Goal: Information Seeking & Learning: Learn about a topic

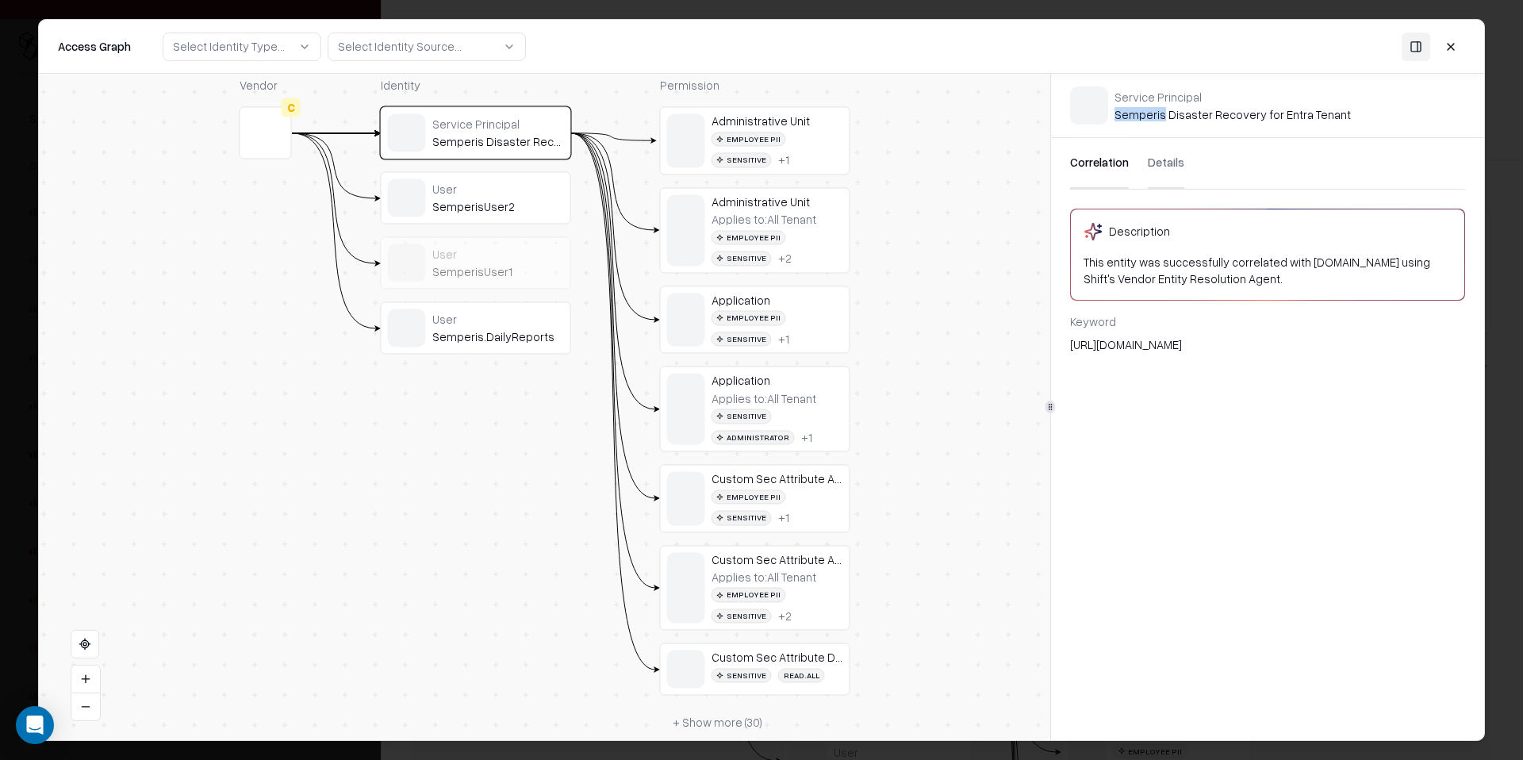
scroll to position [35, 0]
click at [1202, 112] on div "Service Principal Semperis Disaster Recovery for Entra Tenant" at bounding box center [1232, 105] width 236 height 33
click at [799, 215] on div "Applies to: All Tenant" at bounding box center [763, 220] width 105 height 14
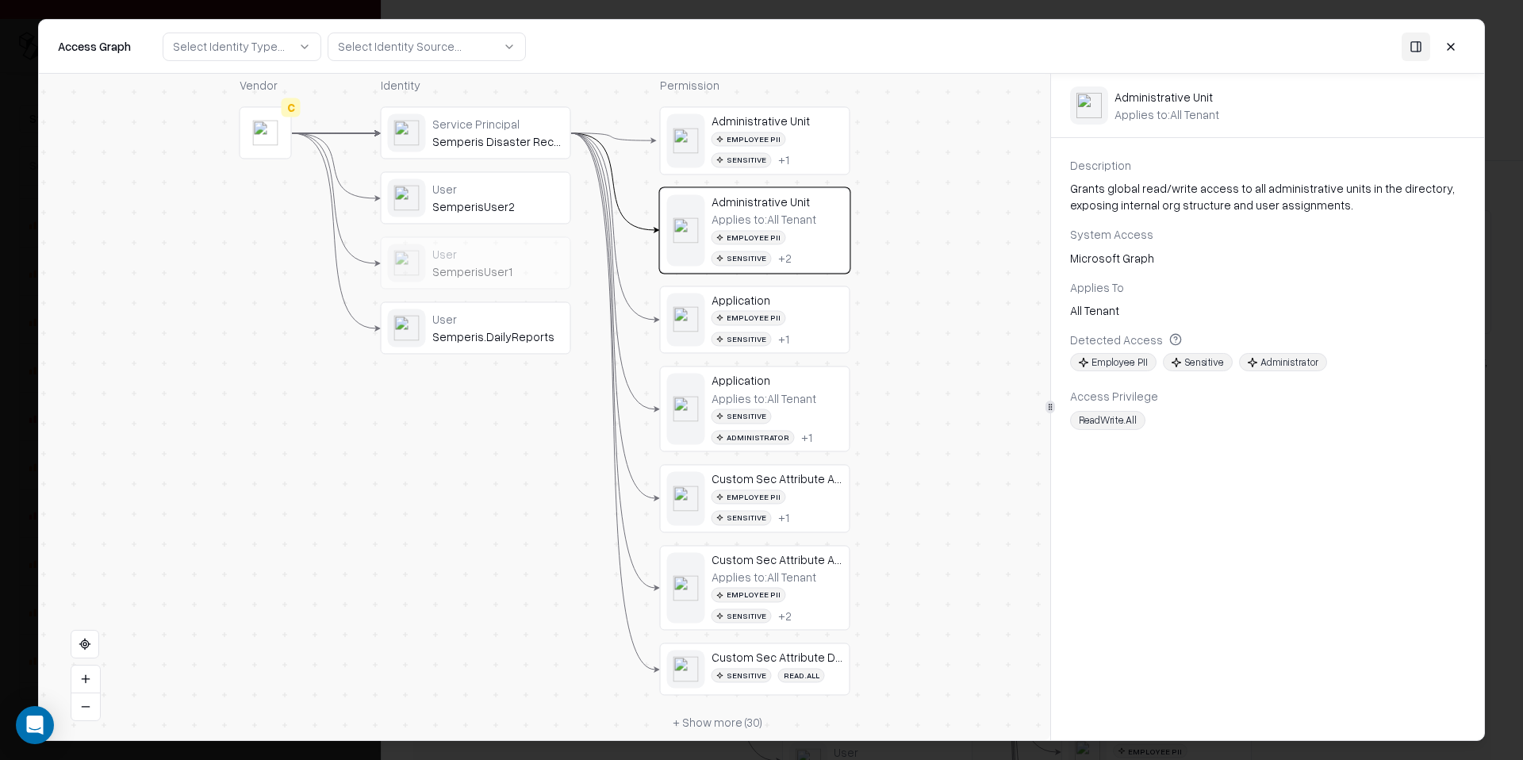
click at [1446, 48] on button at bounding box center [1450, 46] width 29 height 29
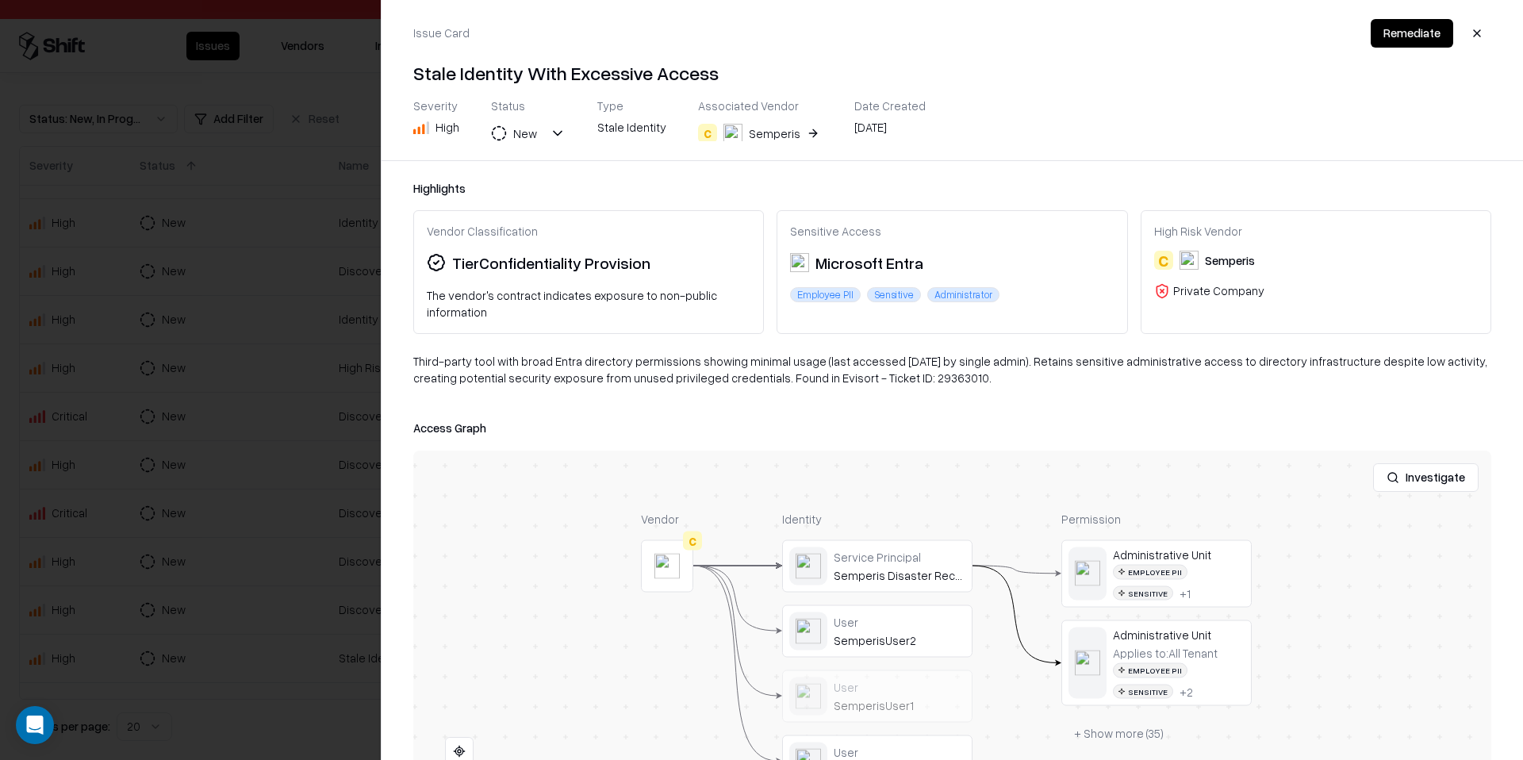
click at [293, 515] on div at bounding box center [761, 380] width 1523 height 760
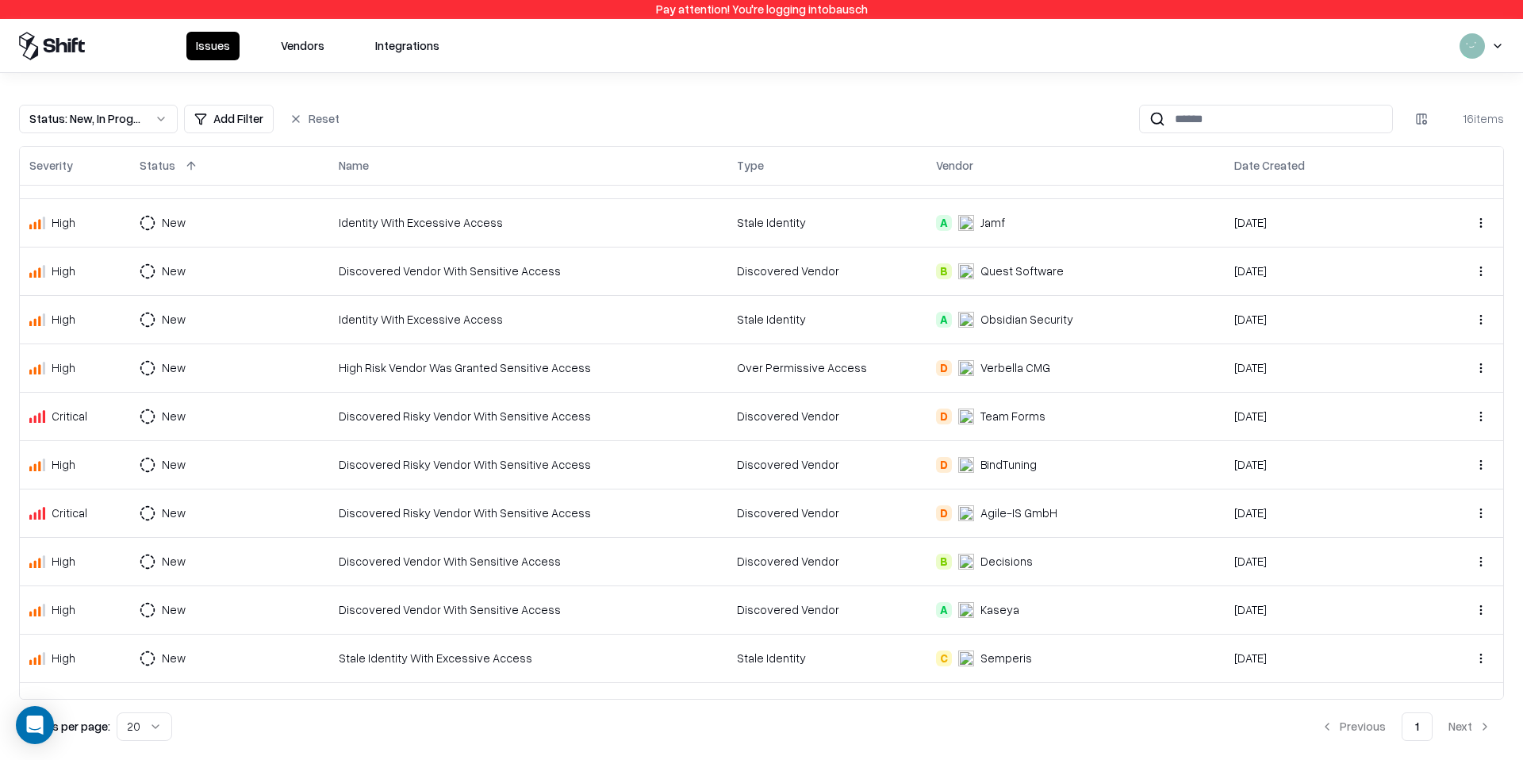
click at [516, 466] on div "Discovered Risky Vendor With Sensitive Access" at bounding box center [528, 464] width 379 height 17
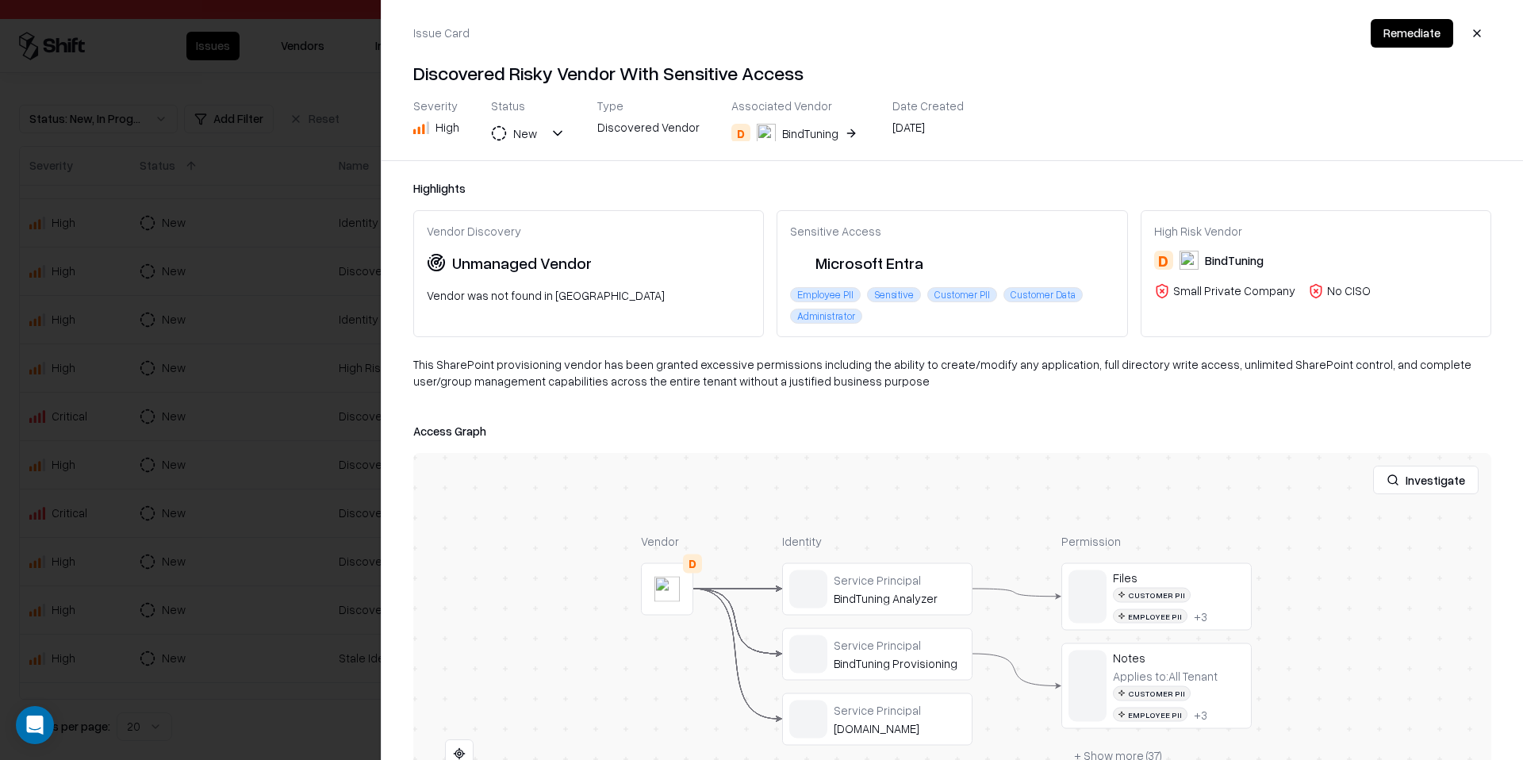
scroll to position [3, 0]
click at [342, 562] on div at bounding box center [761, 380] width 1523 height 760
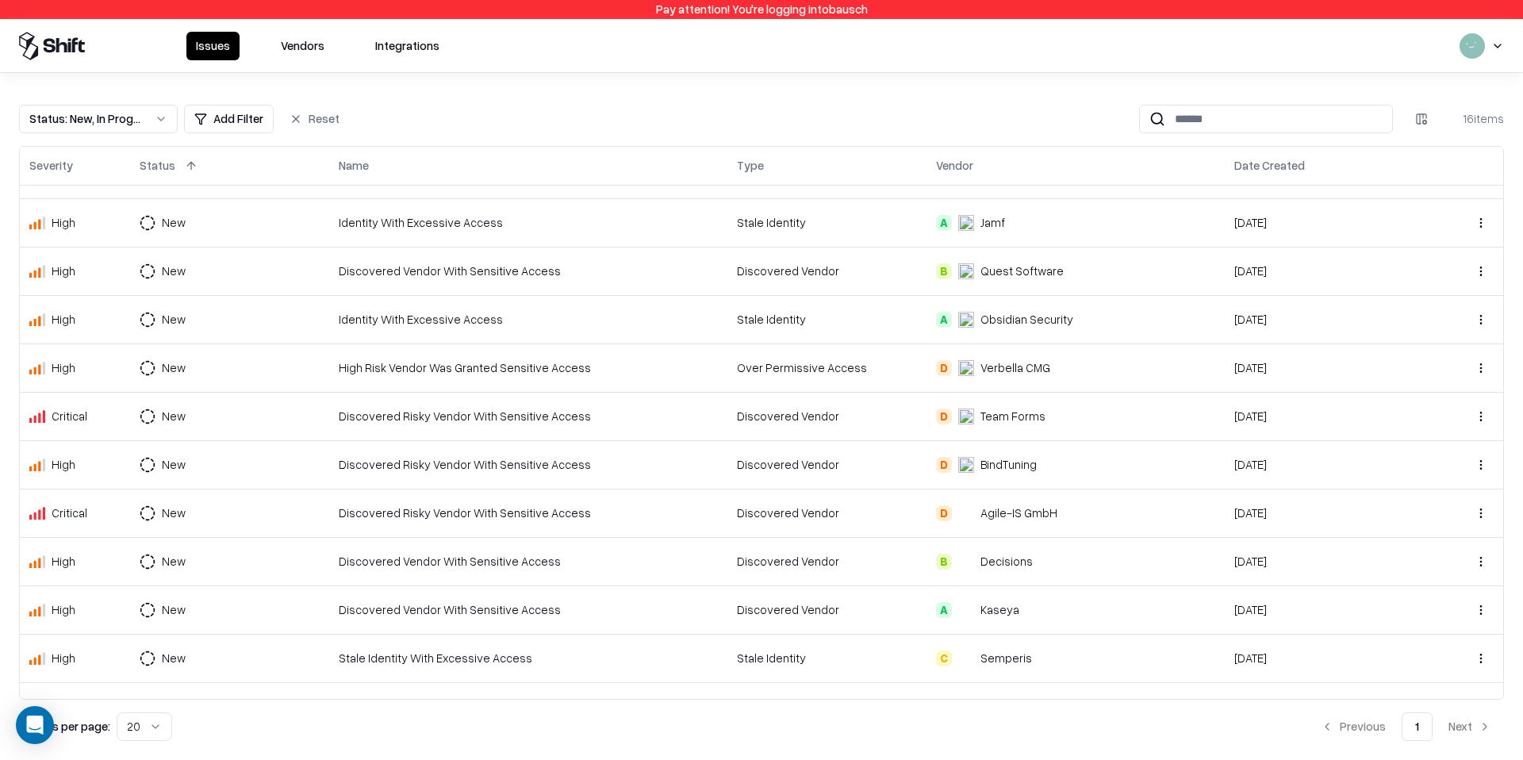
scroll to position [38, 0]
click at [502, 591] on td "Discovered Vendor With Sensitive Access" at bounding box center [528, 606] width 398 height 48
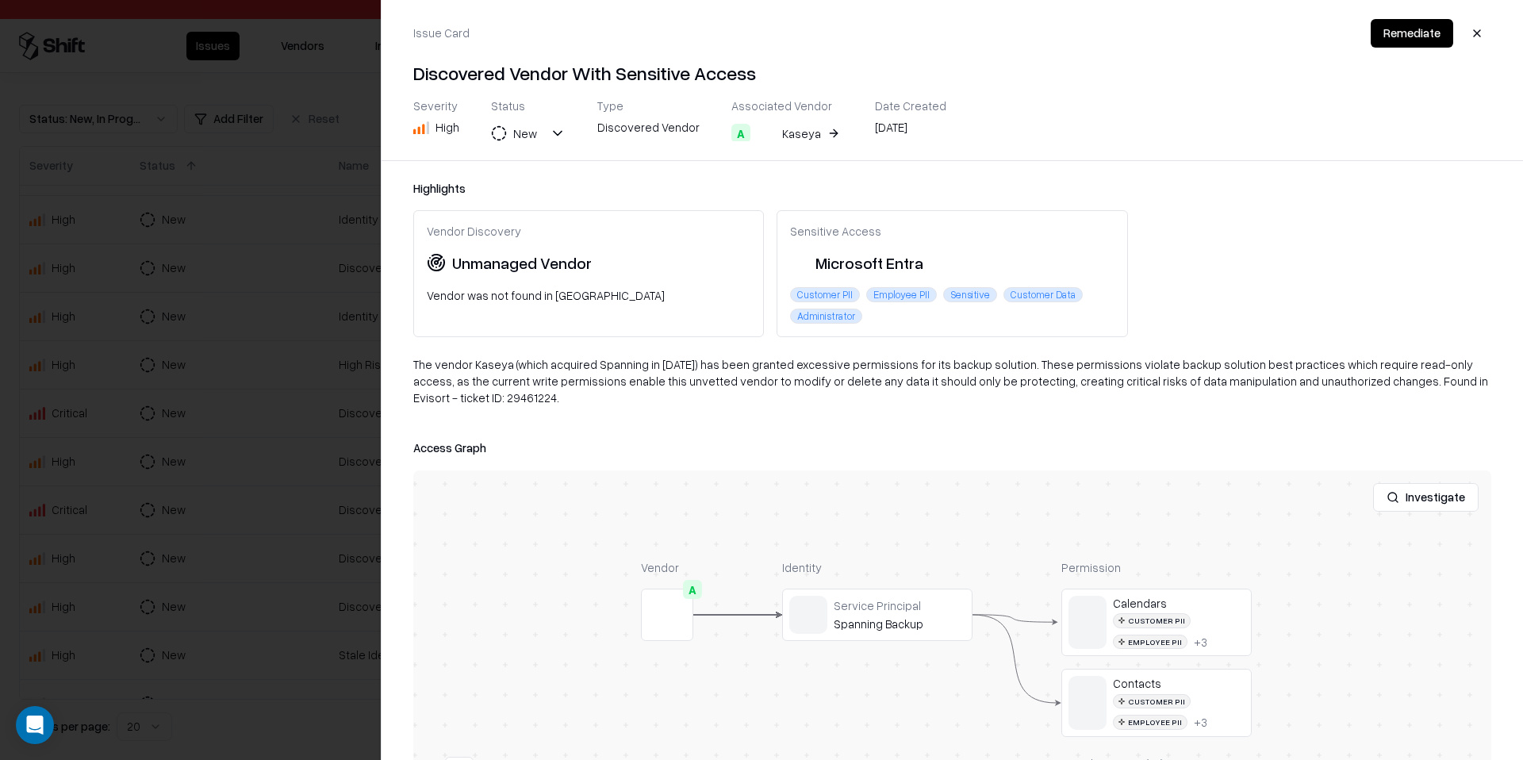
scroll to position [109, 0]
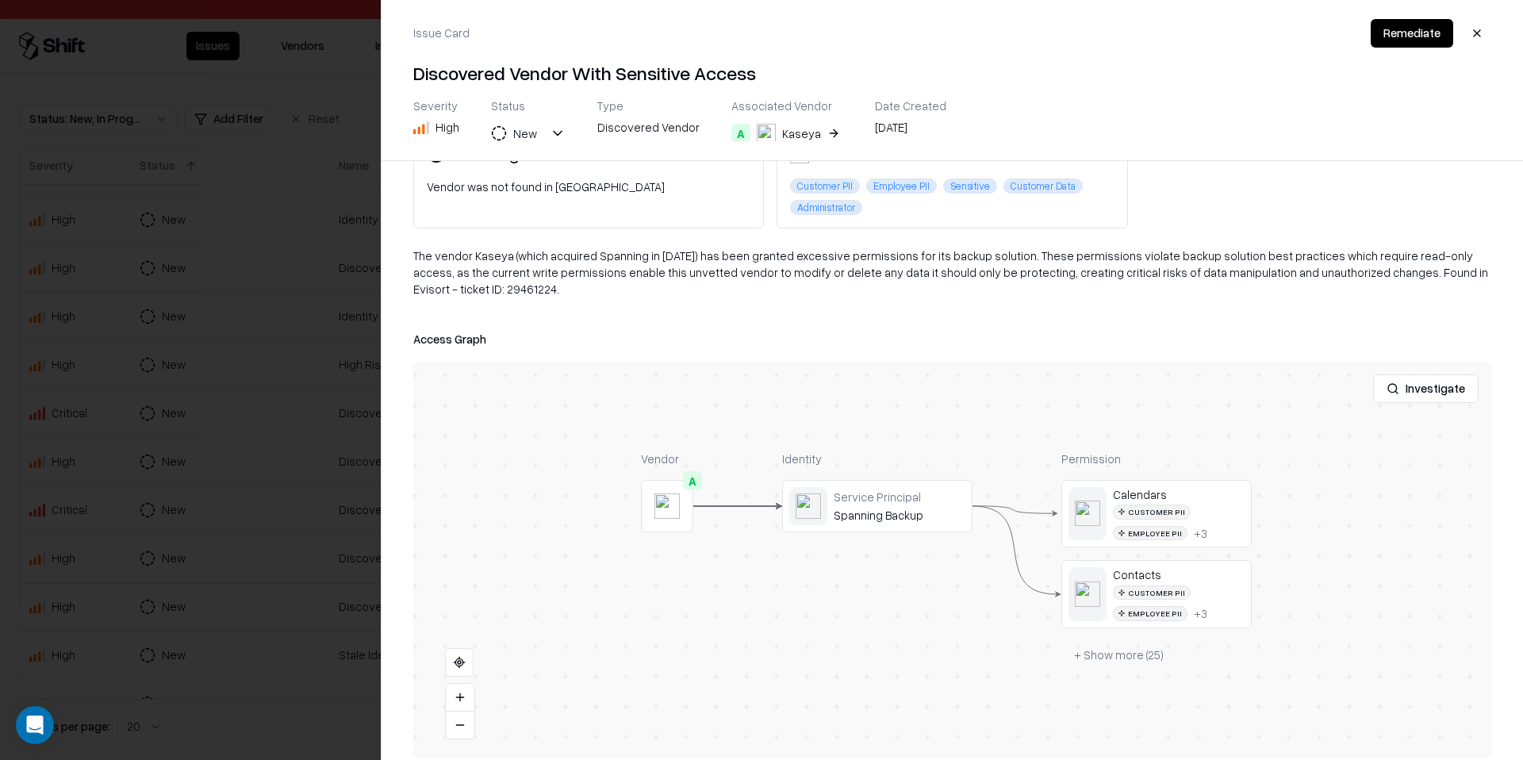
click at [329, 562] on div at bounding box center [761, 380] width 1523 height 760
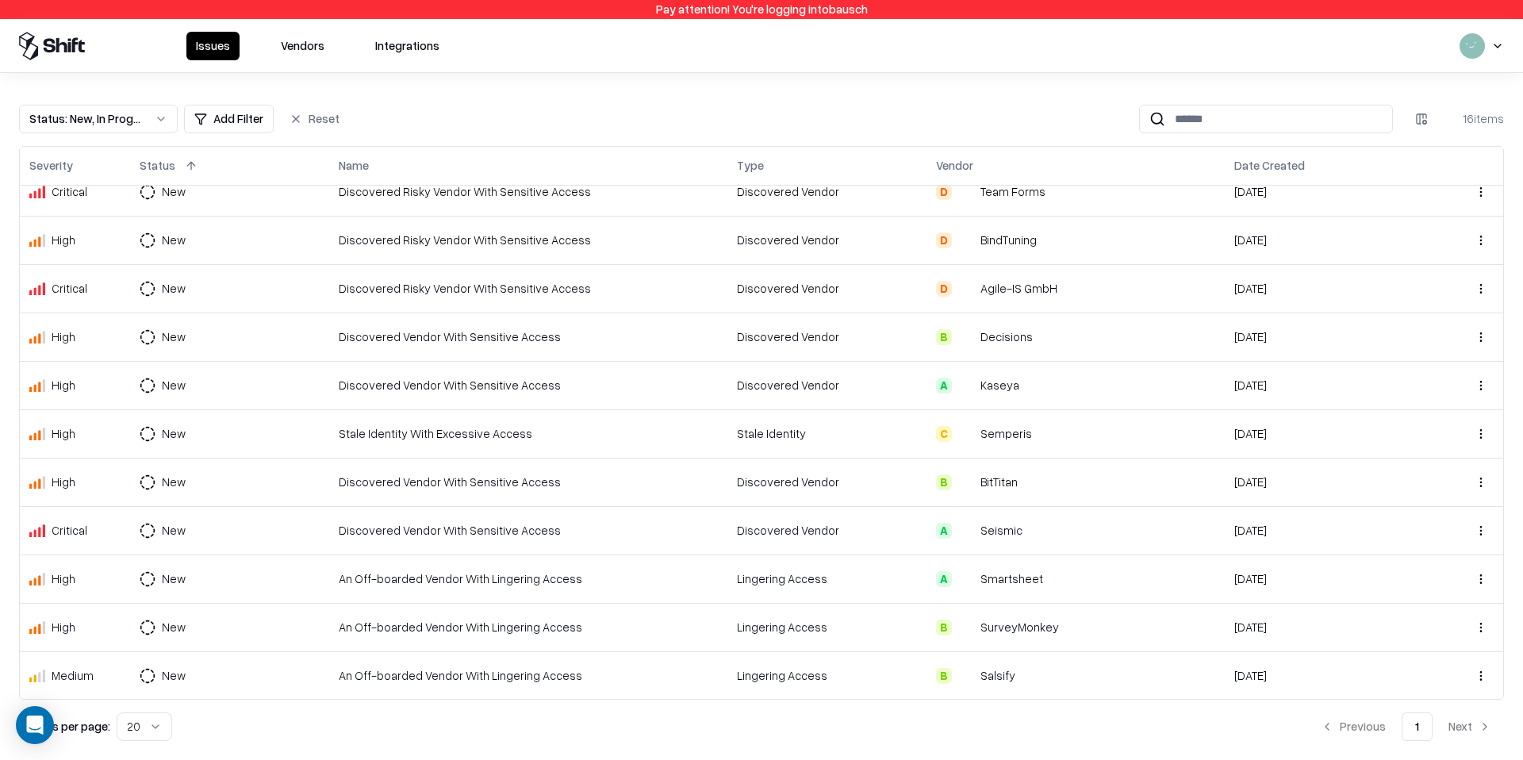
scroll to position [260, 0]
click at [701, 397] on td "Discovered Vendor With Sensitive Access" at bounding box center [528, 384] width 398 height 48
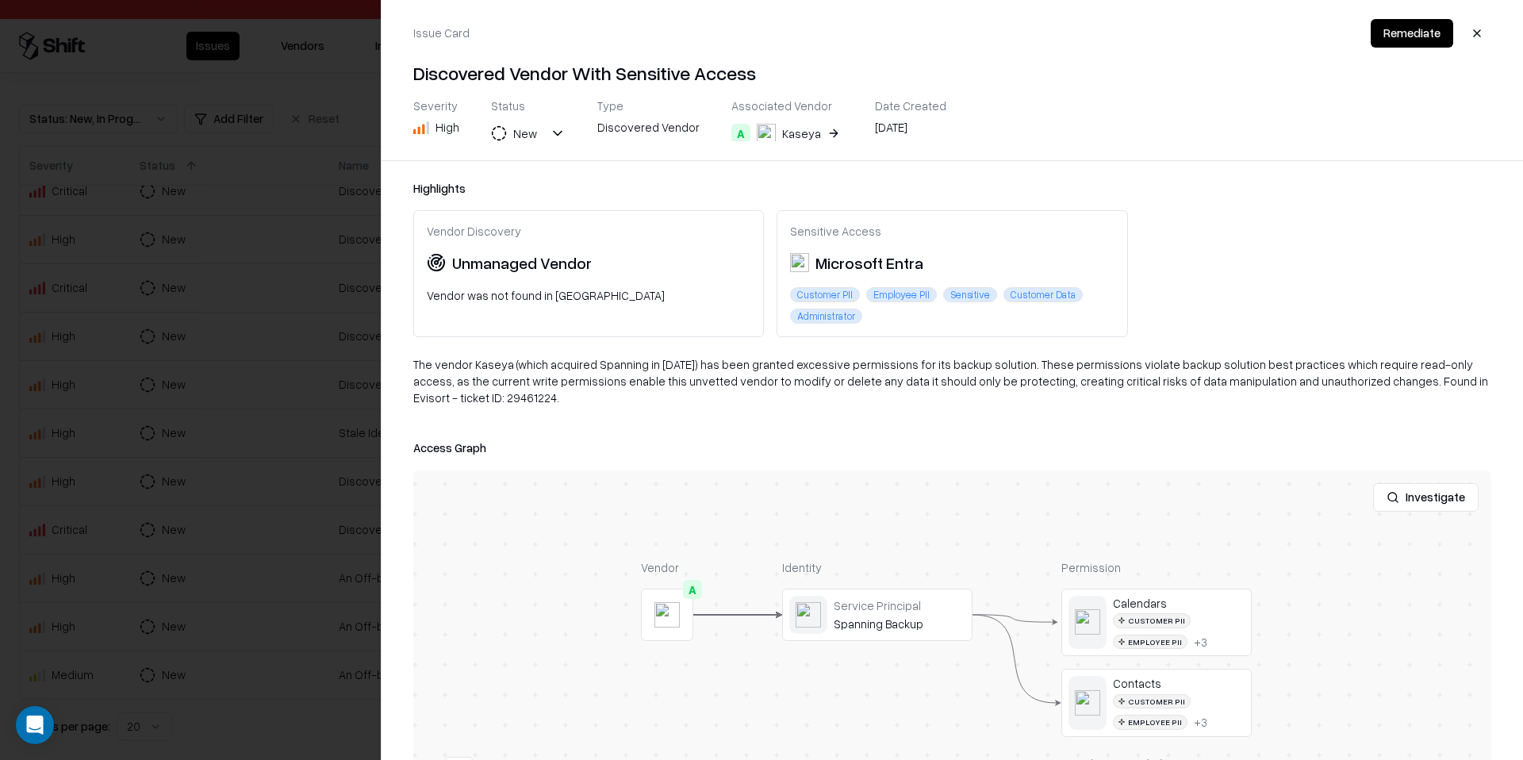
click at [250, 547] on div at bounding box center [761, 380] width 1523 height 760
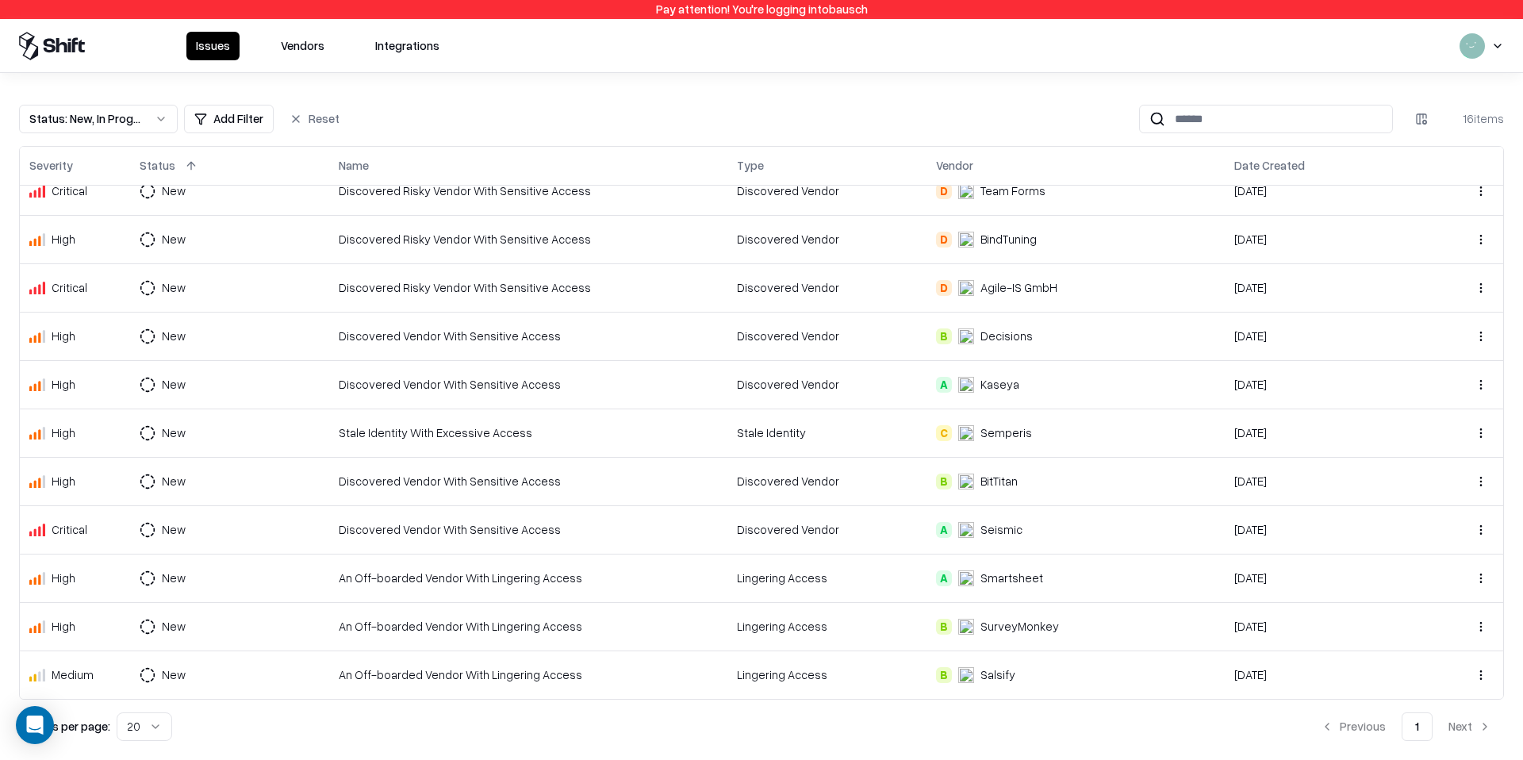
click at [691, 282] on div "Discovered Risky Vendor With Sensitive Access" at bounding box center [528, 287] width 379 height 17
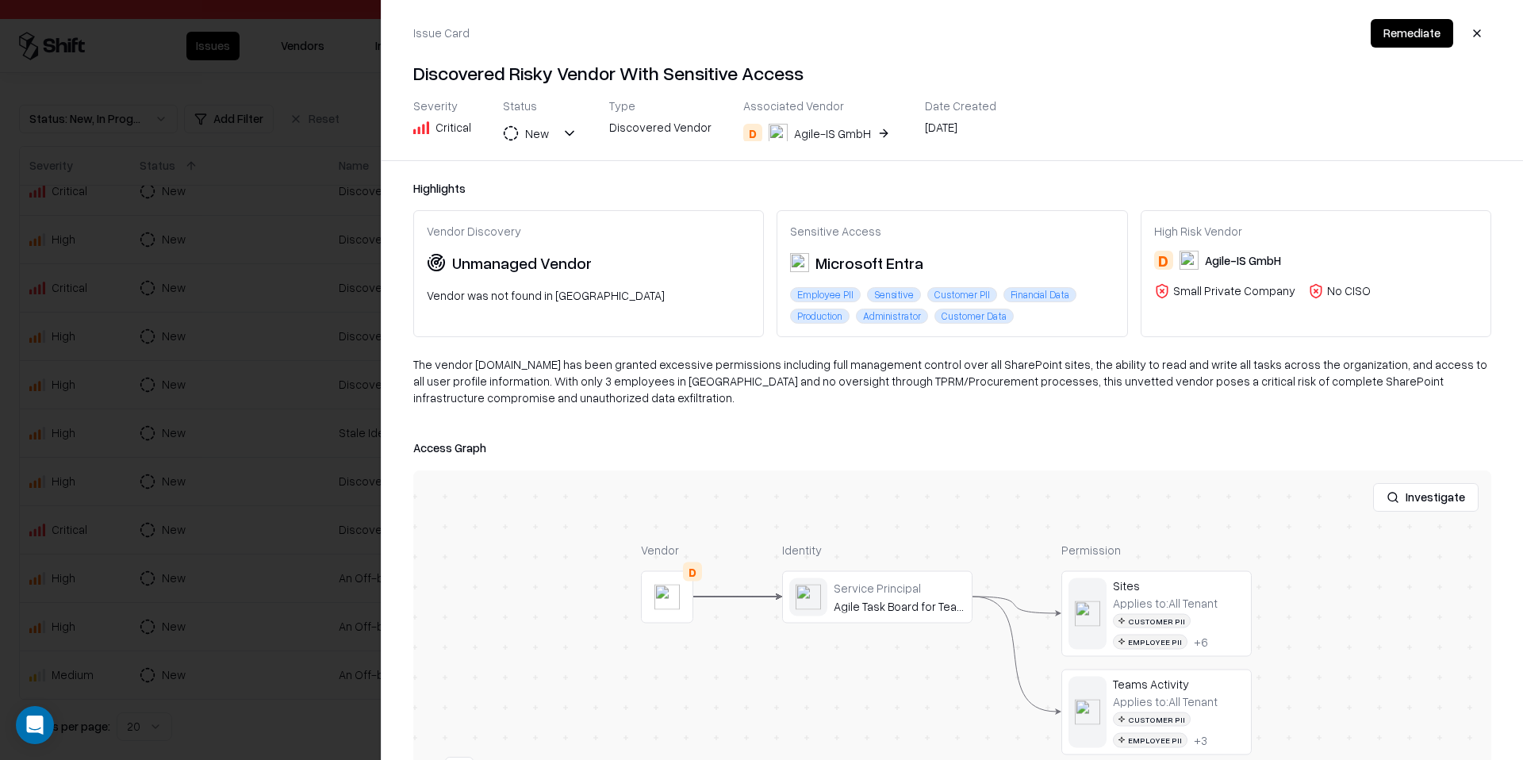
click at [328, 660] on div at bounding box center [761, 380] width 1523 height 760
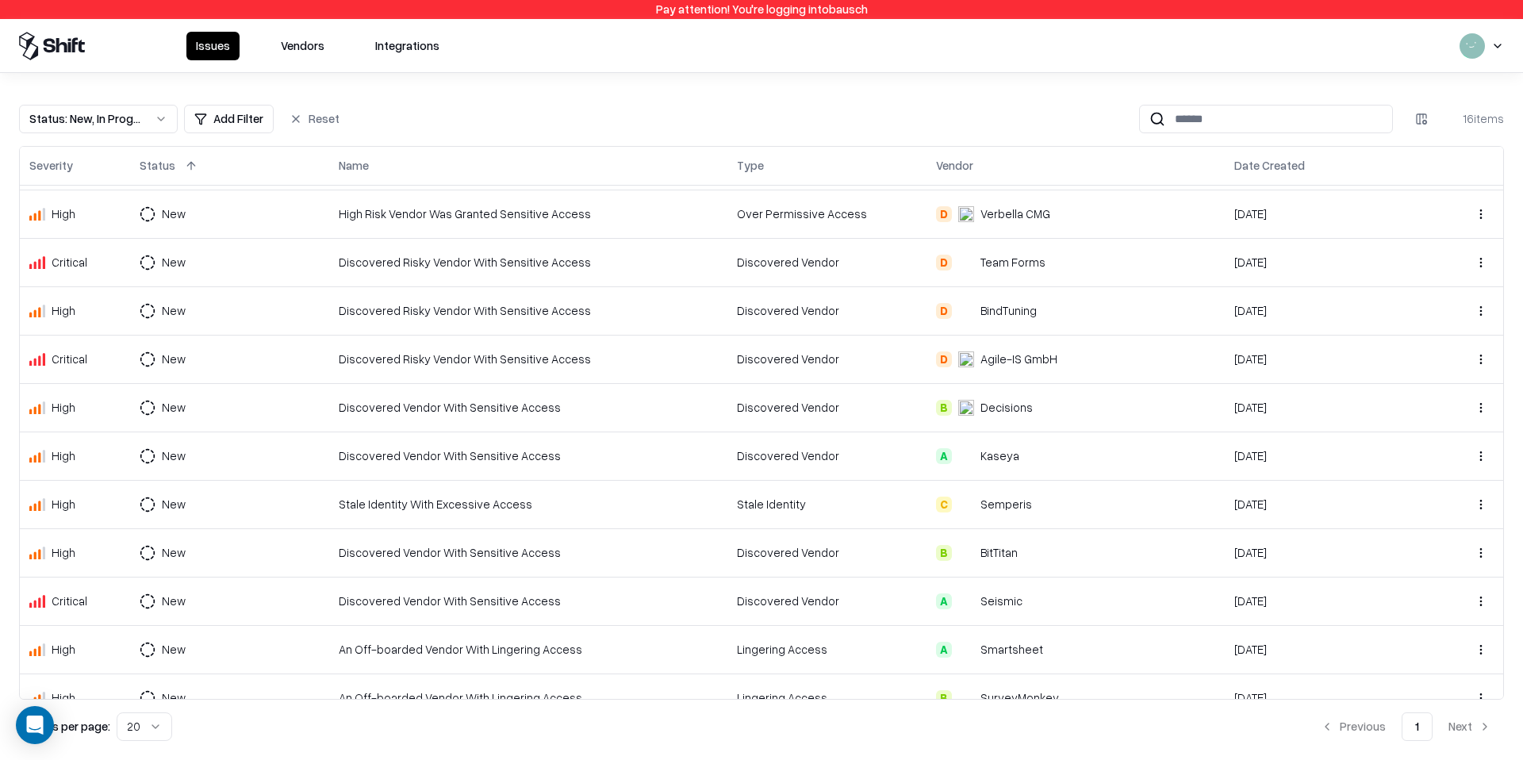
scroll to position [112, 0]
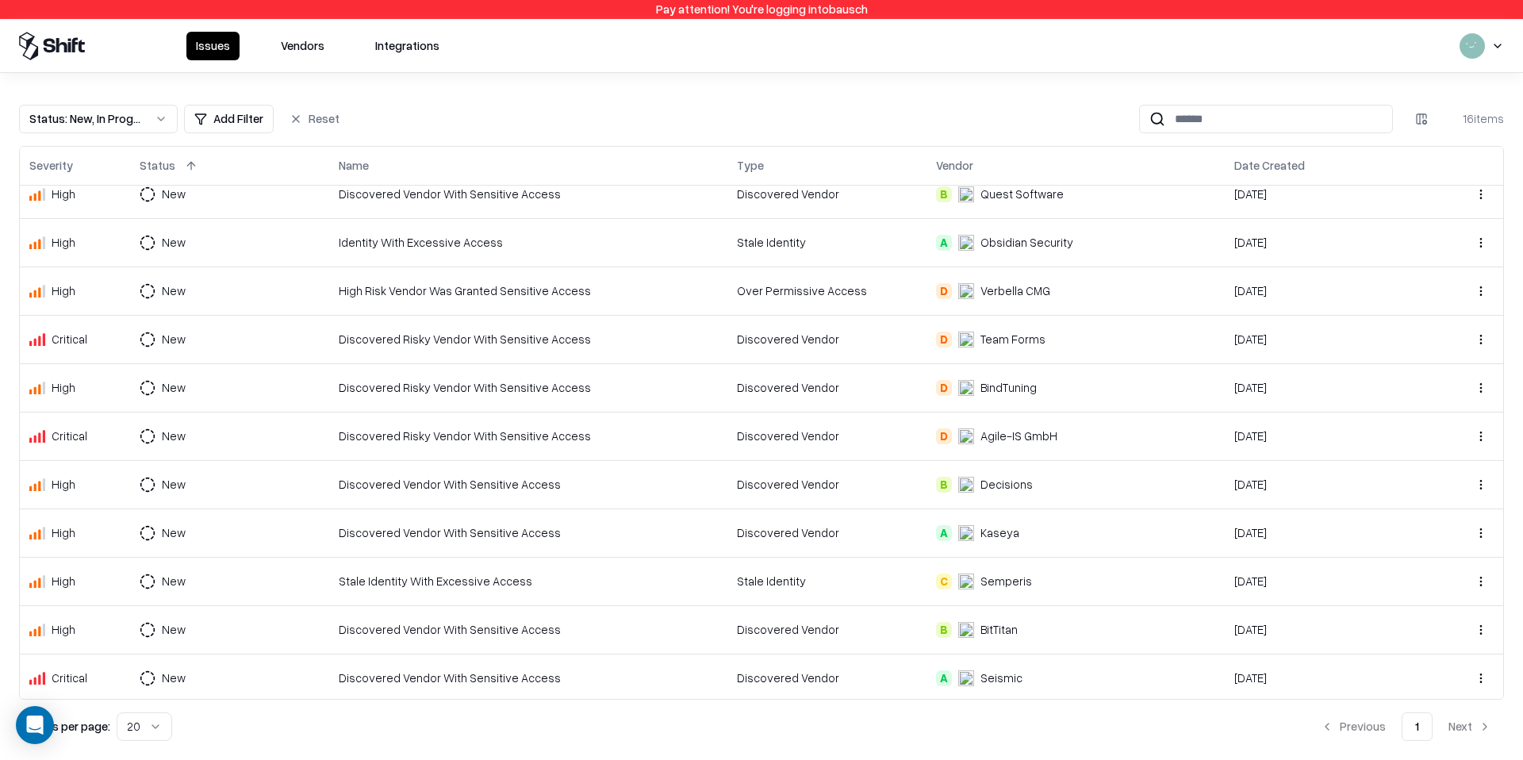
click at [634, 296] on div "High Risk Vendor Was Granted Sensitive Access" at bounding box center [528, 290] width 379 height 17
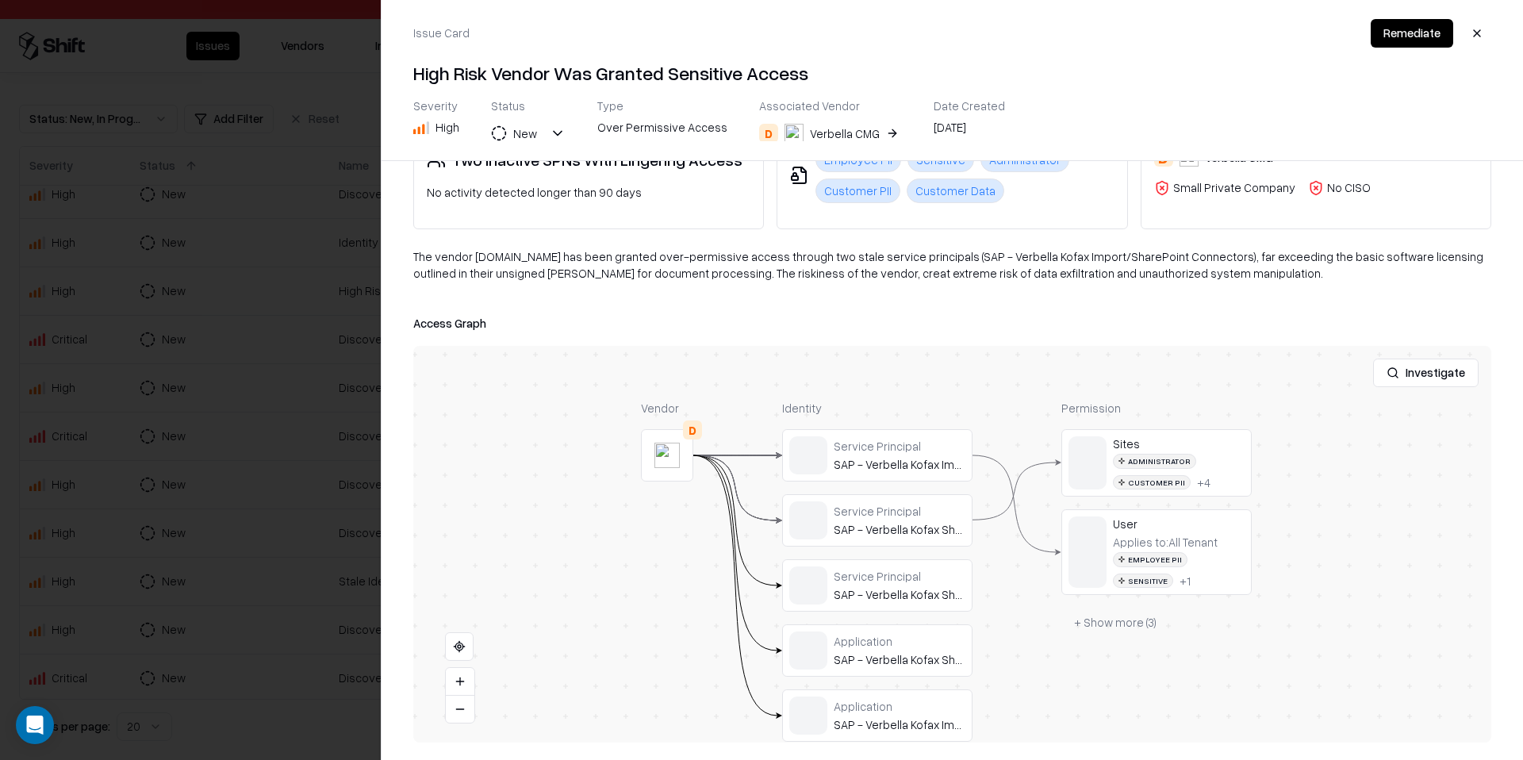
scroll to position [104, 0]
click at [319, 516] on div at bounding box center [761, 380] width 1523 height 760
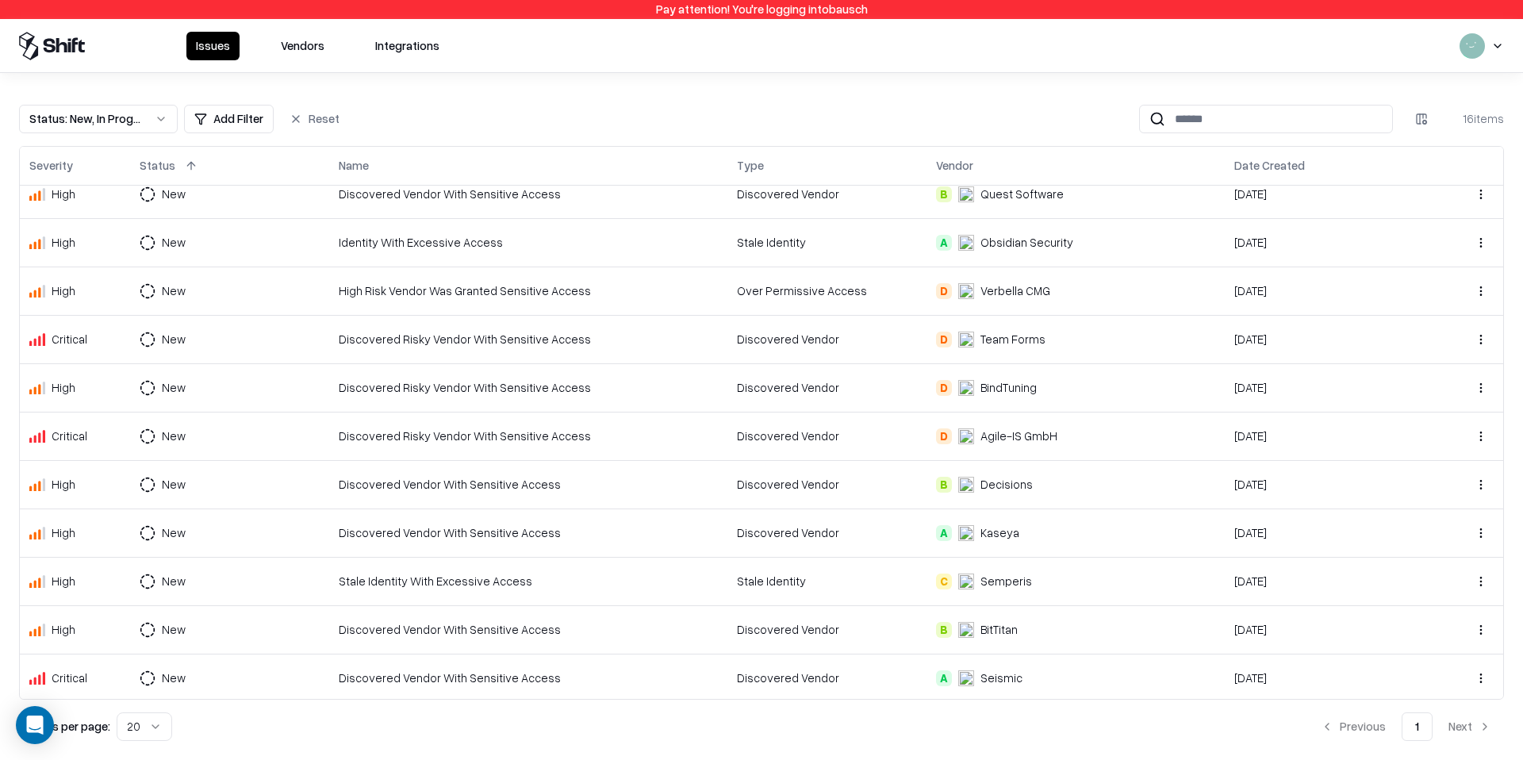
click at [505, 204] on td "Discovered Vendor With Sensitive Access" at bounding box center [528, 194] width 398 height 48
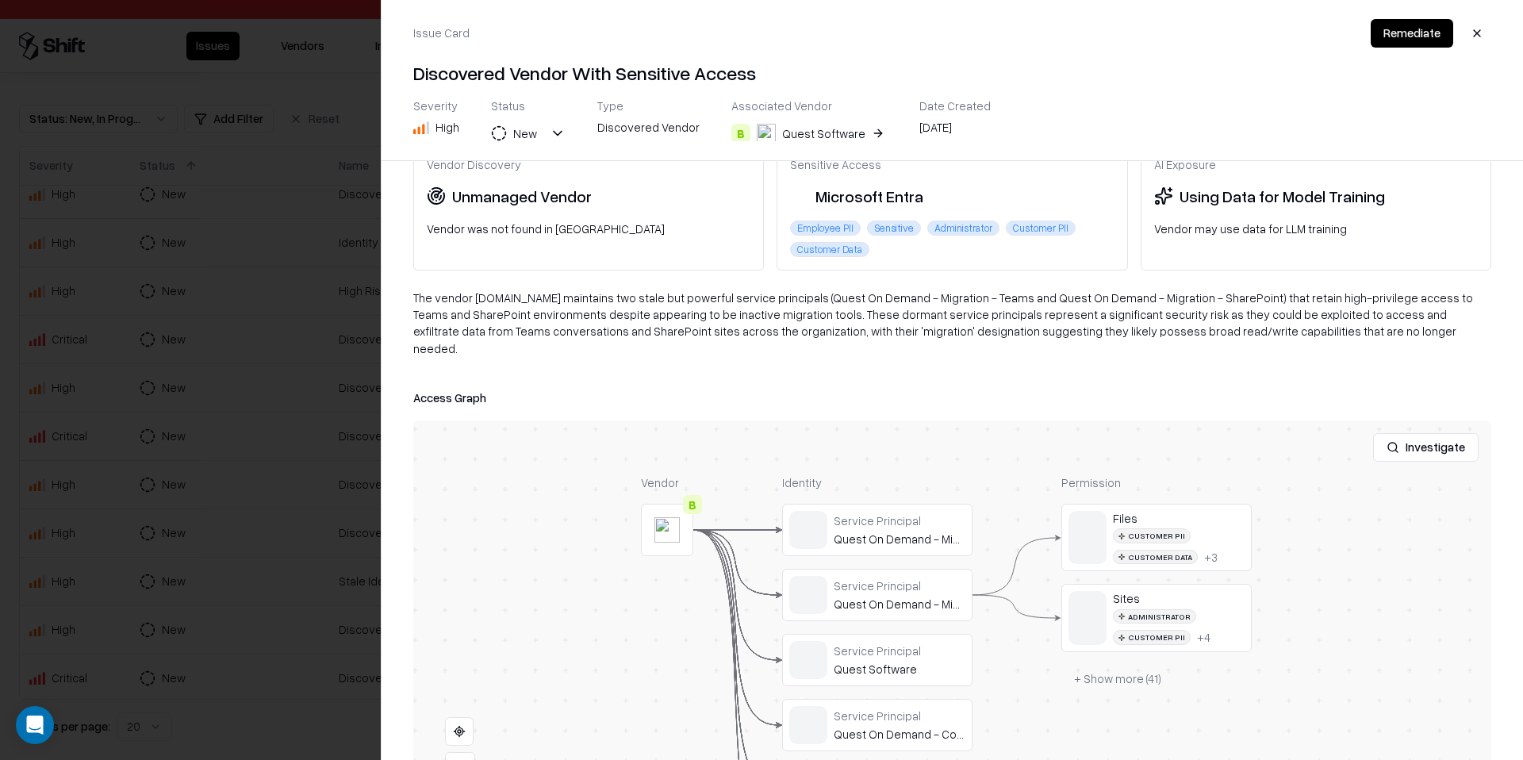
scroll to position [136, 0]
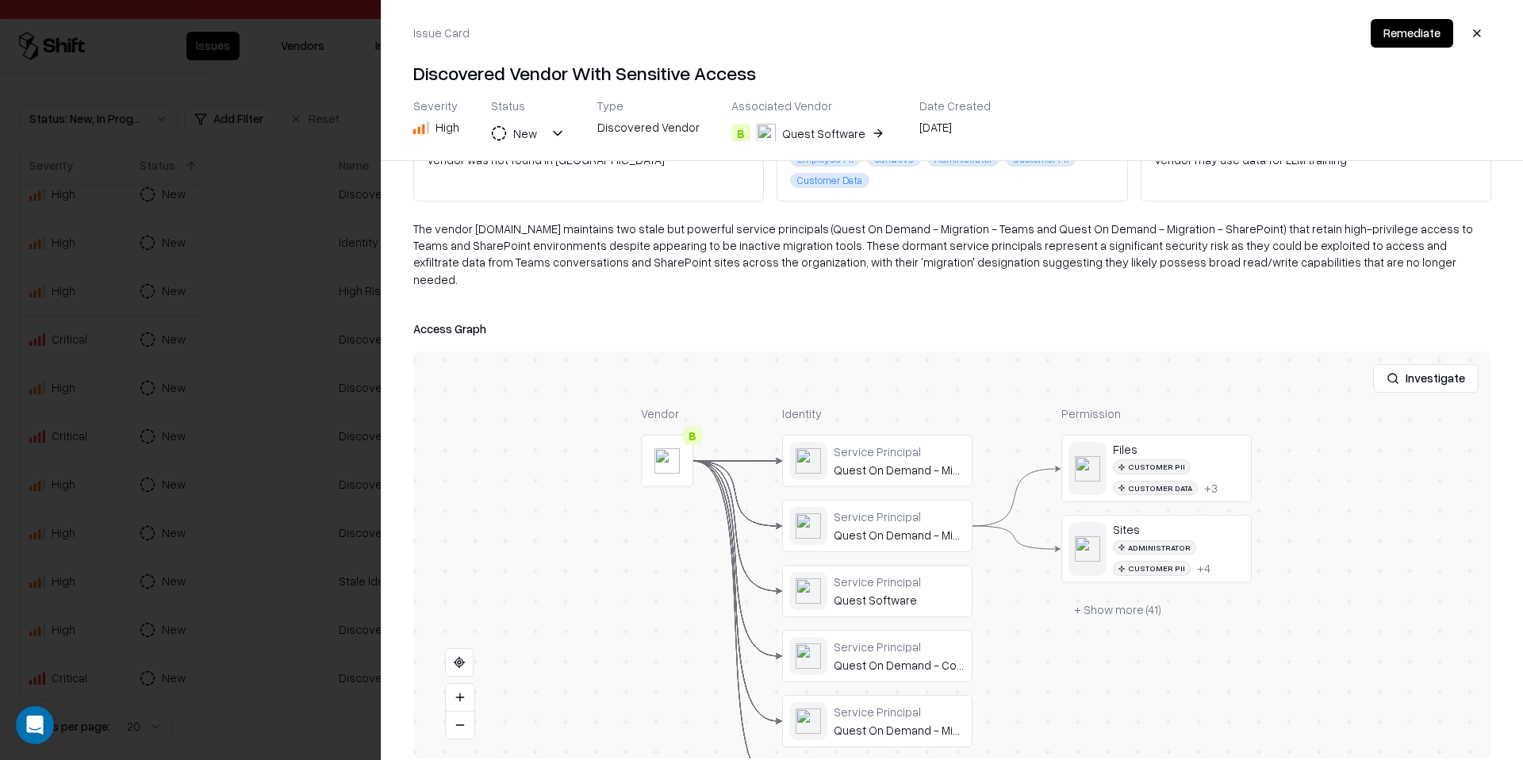
click at [332, 600] on div at bounding box center [761, 380] width 1523 height 760
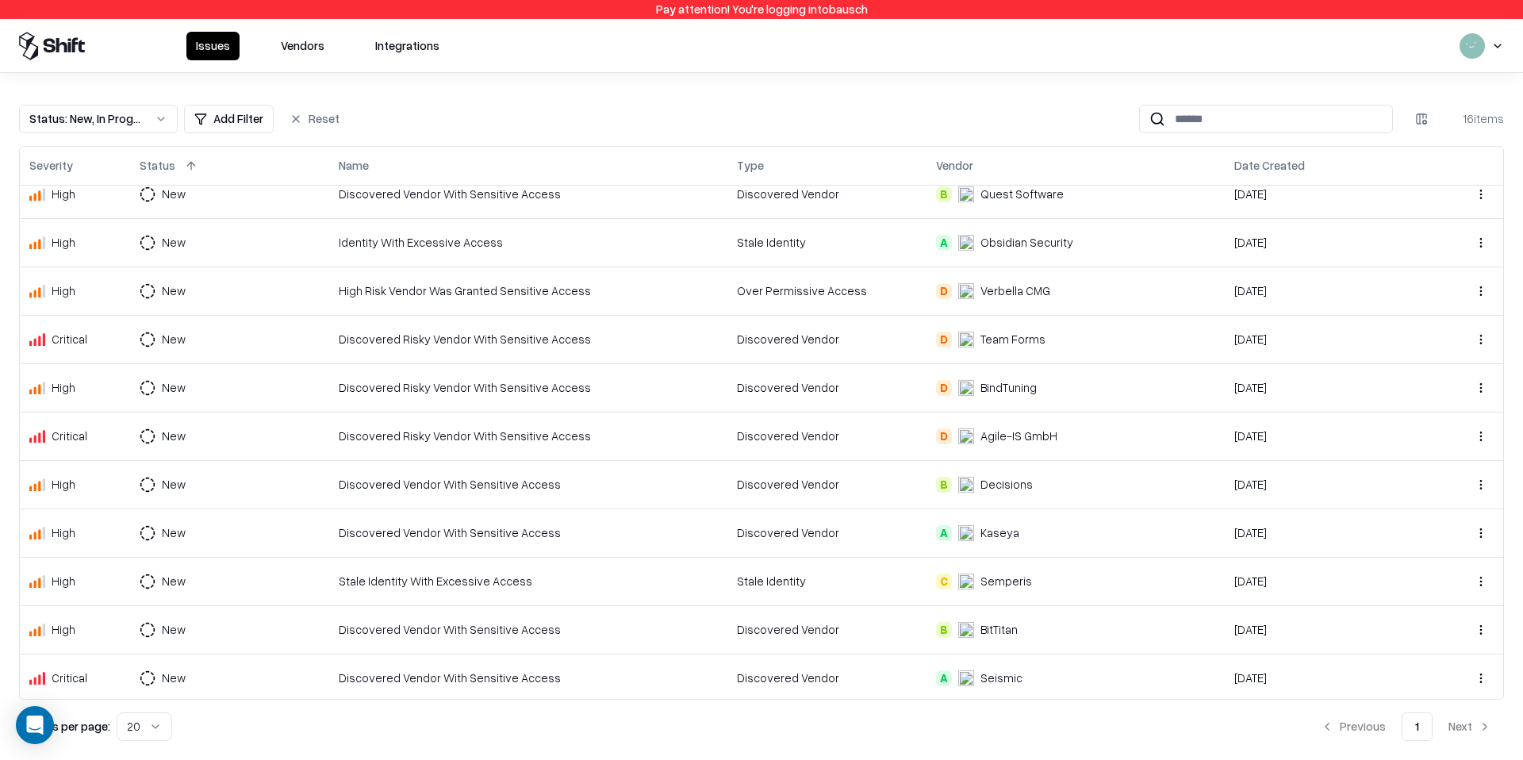
click at [620, 286] on div "High Risk Vendor Was Granted Sensitive Access" at bounding box center [528, 290] width 379 height 17
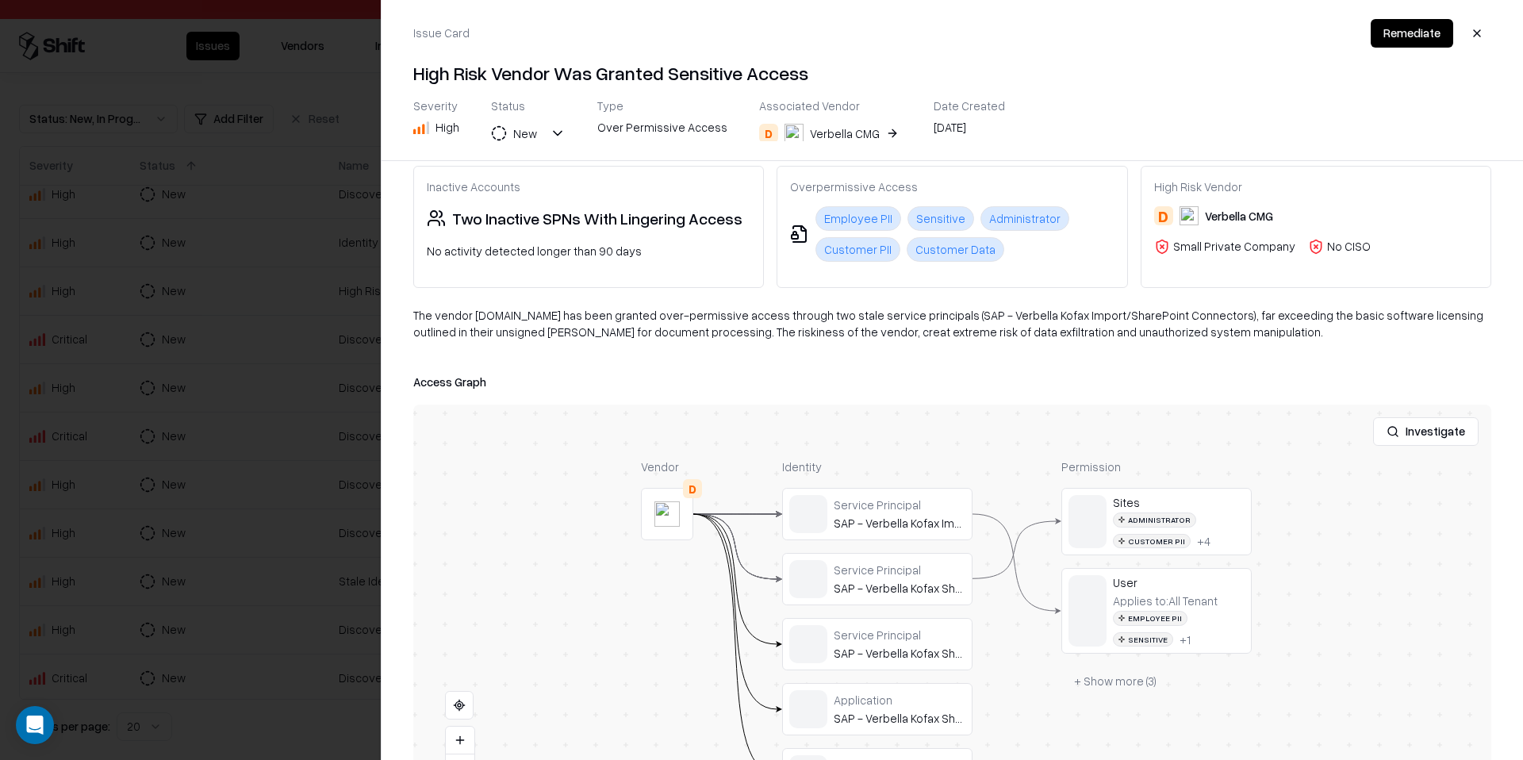
scroll to position [104, 0]
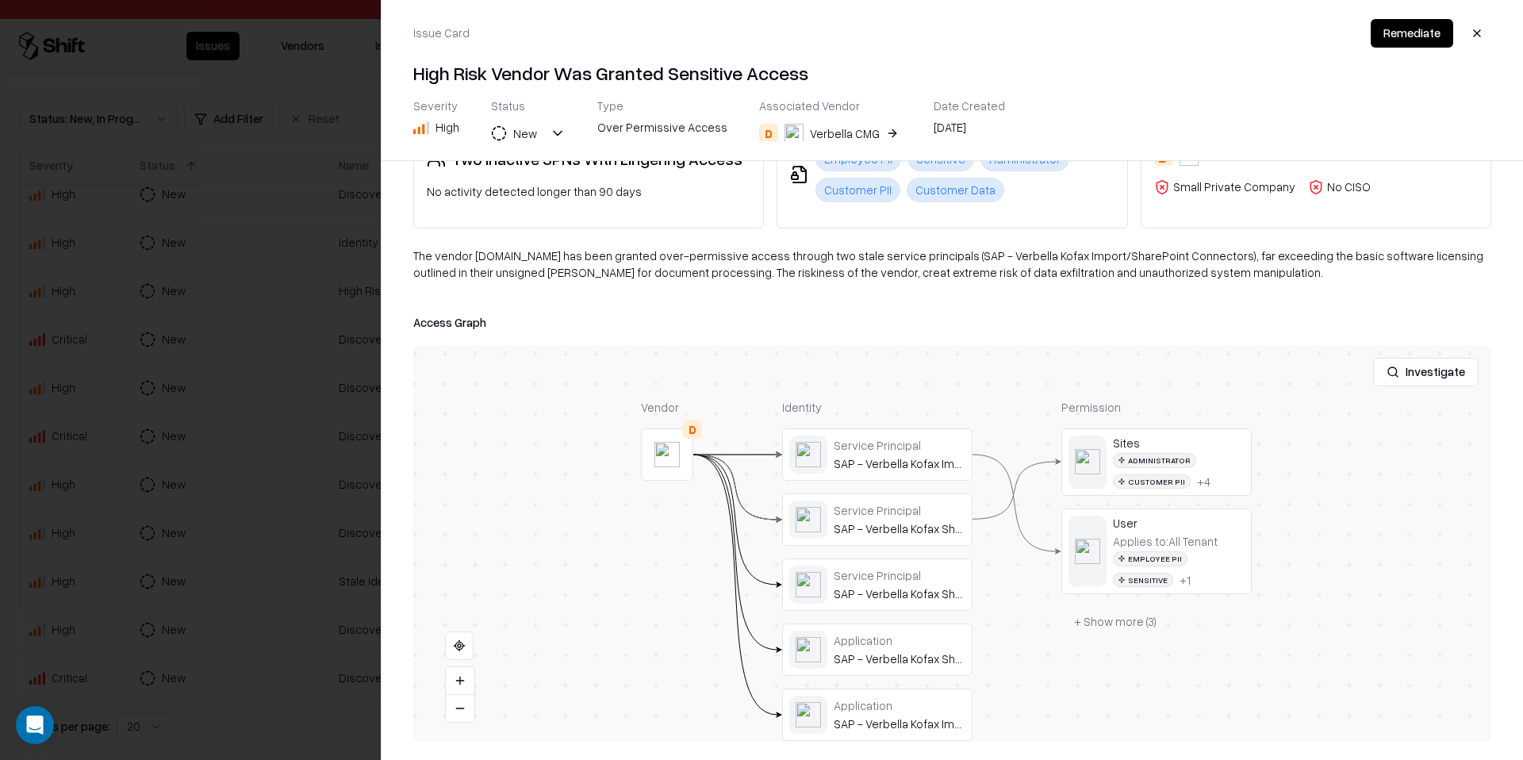
click at [353, 595] on div at bounding box center [761, 380] width 1523 height 760
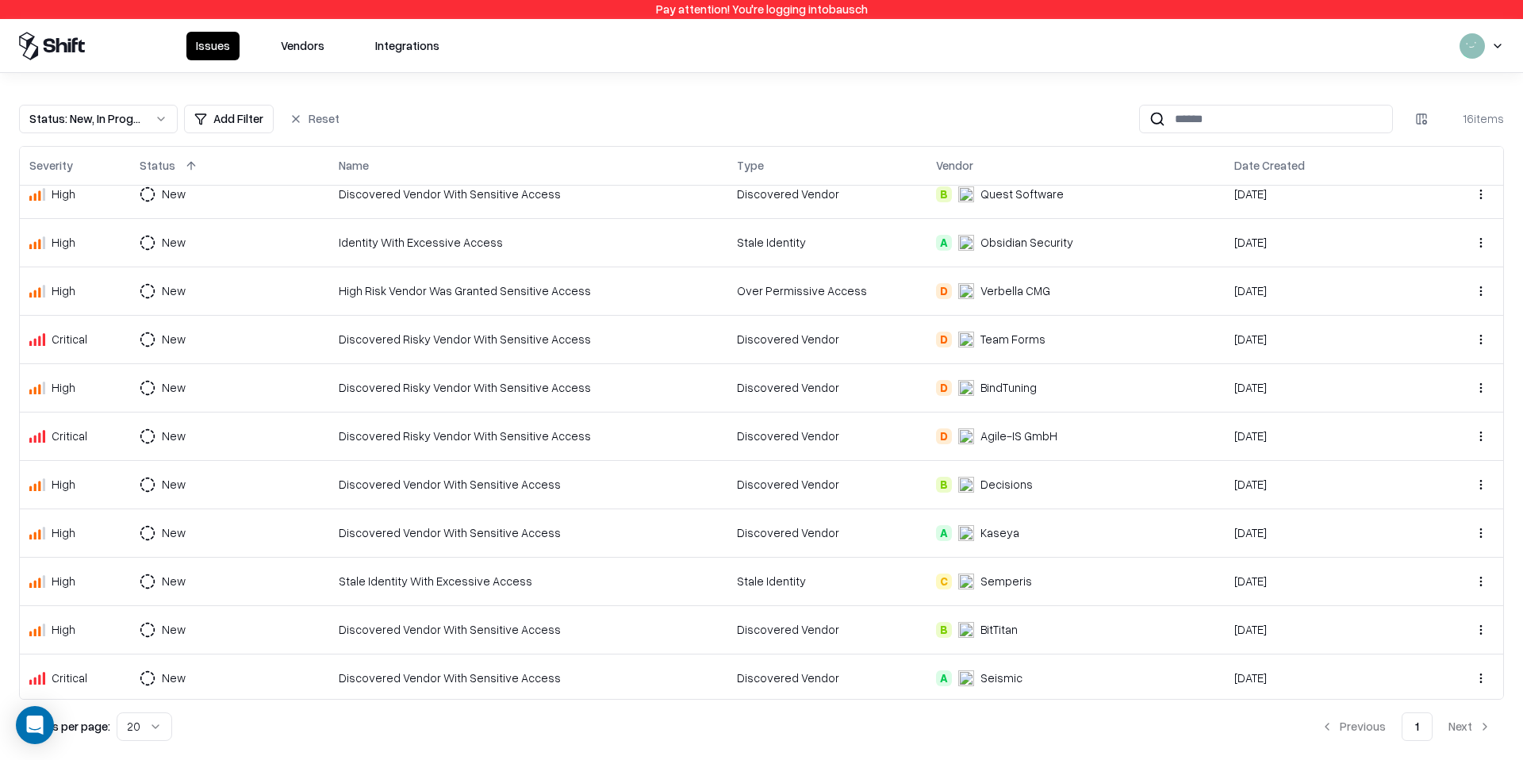
click at [669, 493] on td "Discovered Vendor With Sensitive Access" at bounding box center [528, 484] width 398 height 48
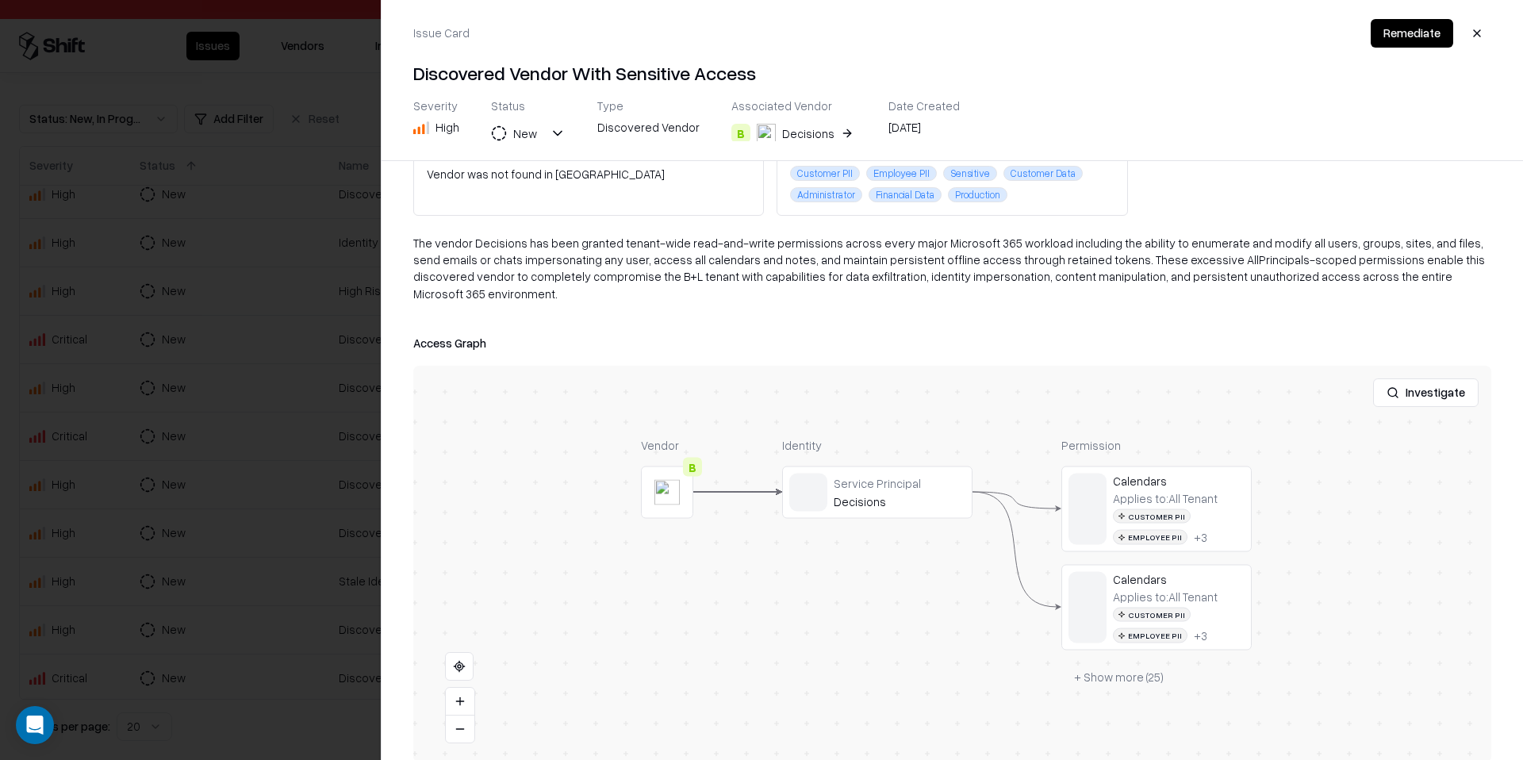
scroll to position [125, 0]
click at [351, 531] on div at bounding box center [761, 380] width 1523 height 760
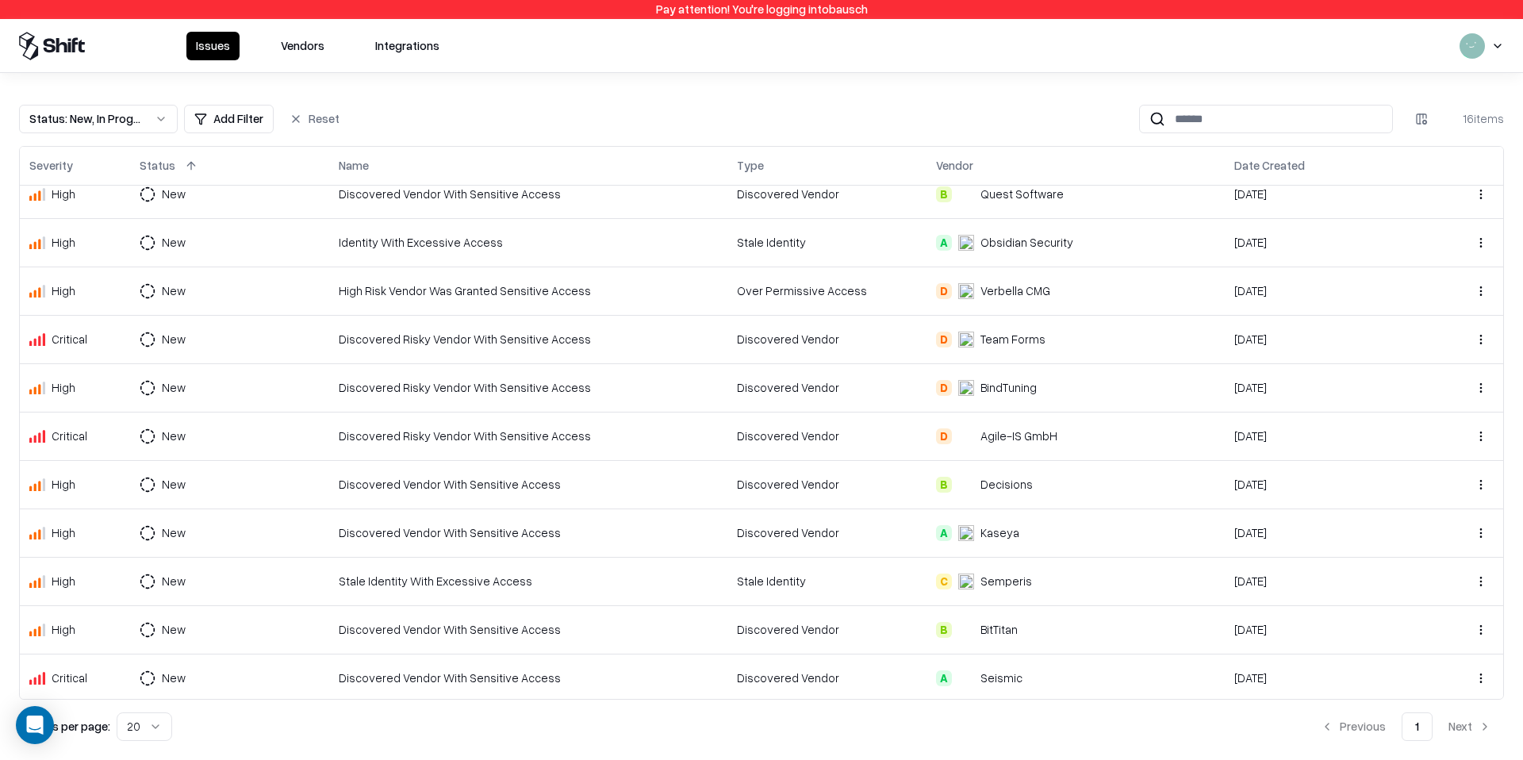
click at [727, 573] on td "Stale Identity" at bounding box center [826, 581] width 199 height 48
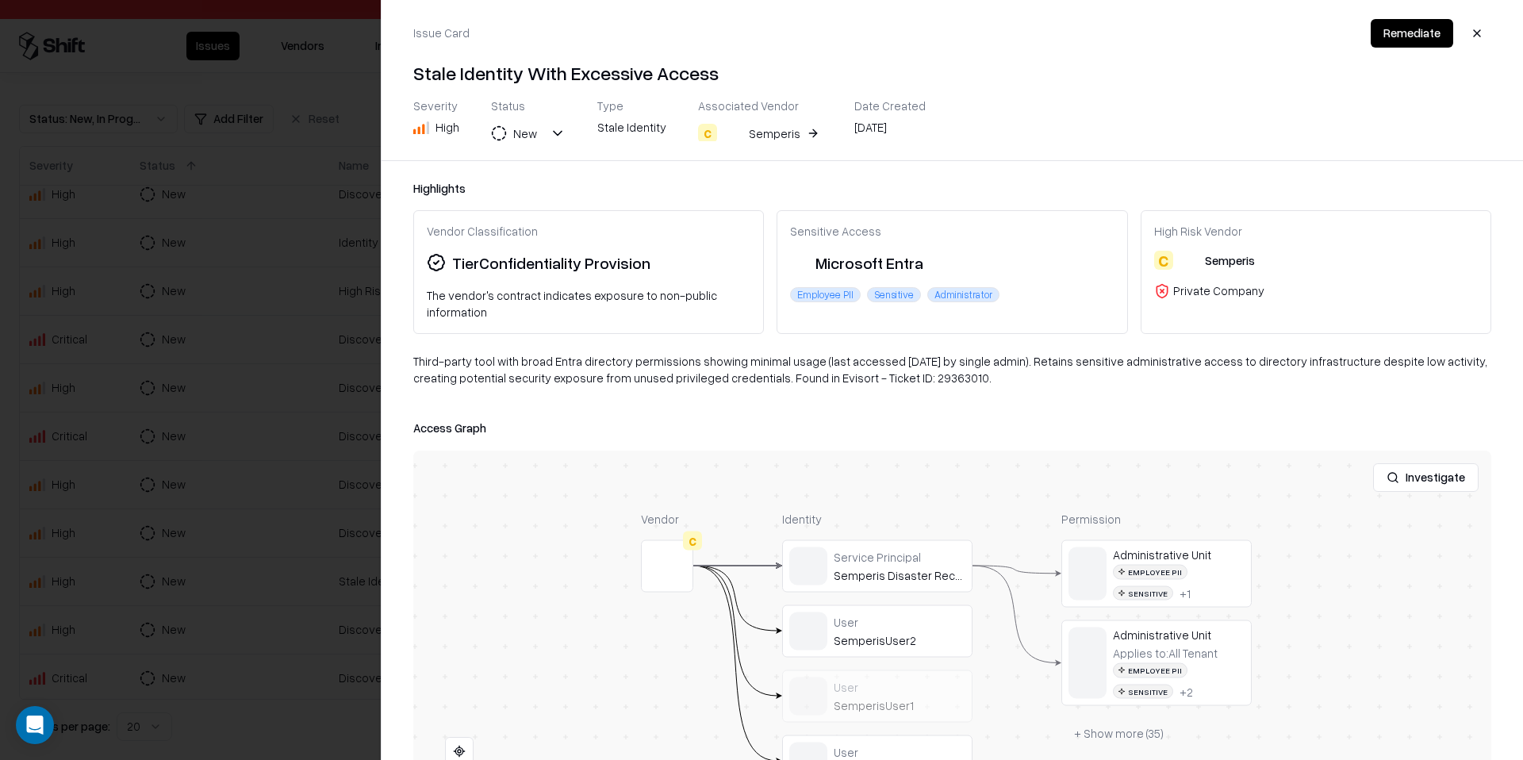
click at [324, 534] on div at bounding box center [761, 380] width 1523 height 760
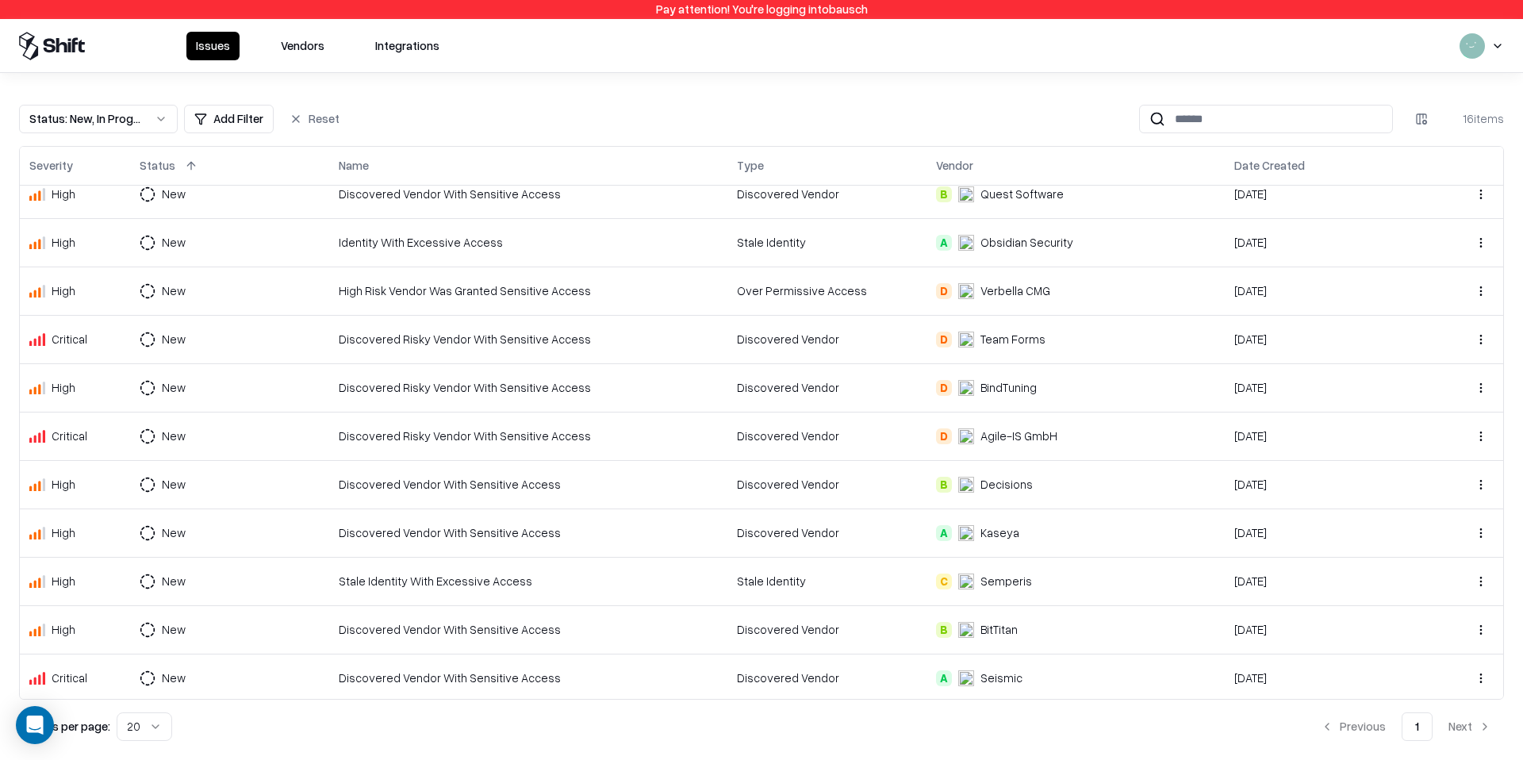
click at [540, 390] on div "Discovered Risky Vendor With Sensitive Access" at bounding box center [528, 387] width 379 height 17
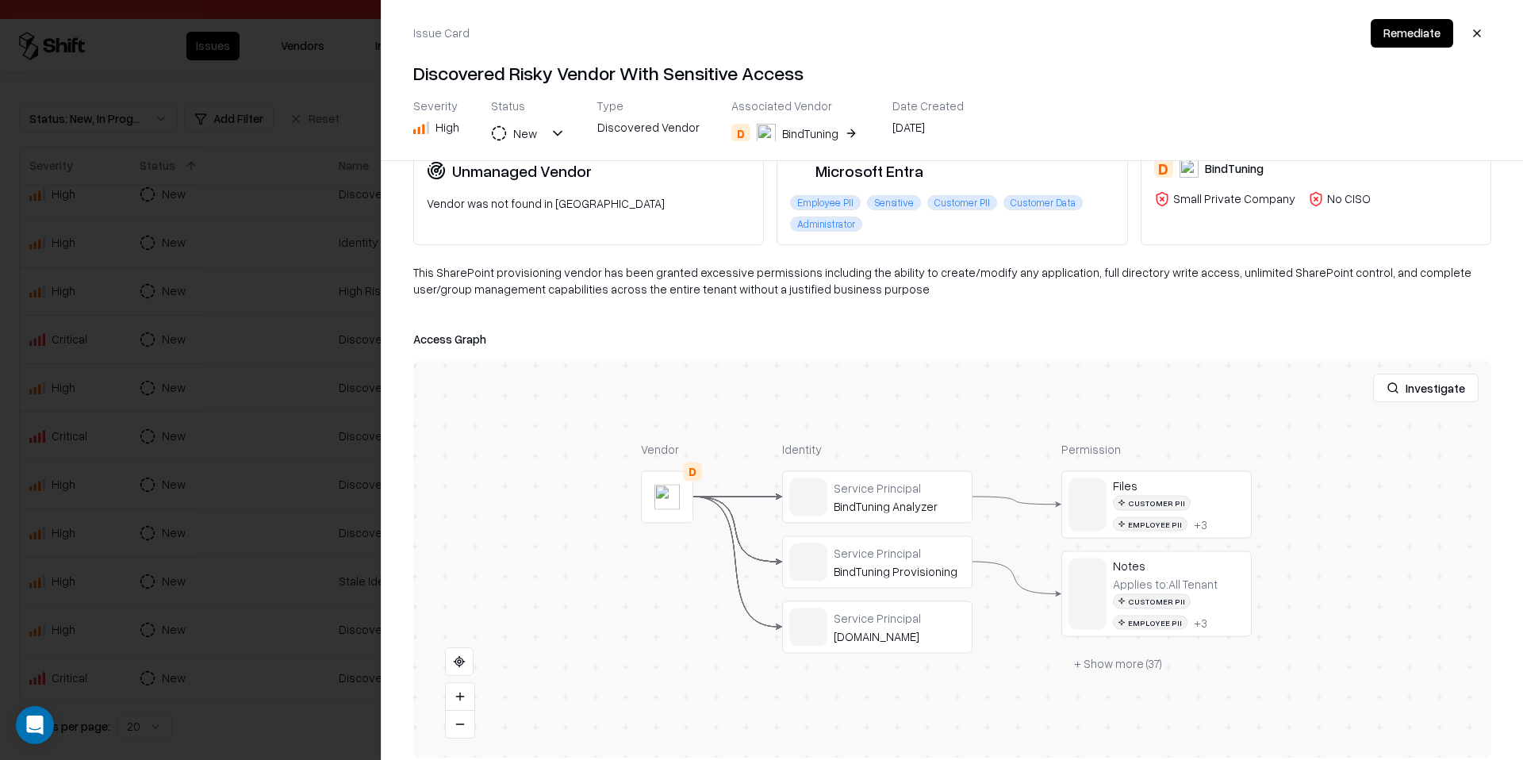
scroll to position [109, 0]
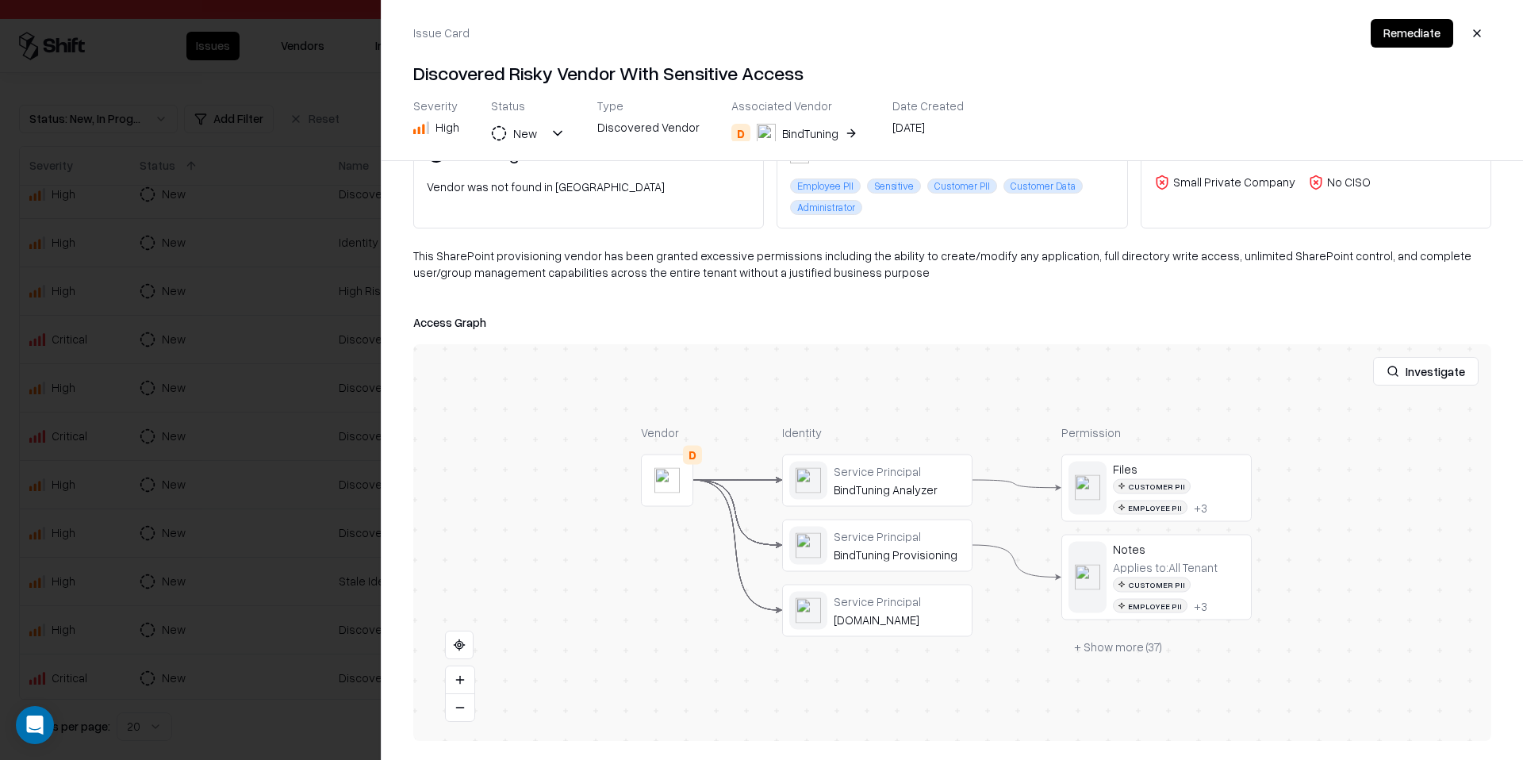
click at [1084, 637] on button "+ Show more ( 37 )" at bounding box center [1117, 647] width 113 height 29
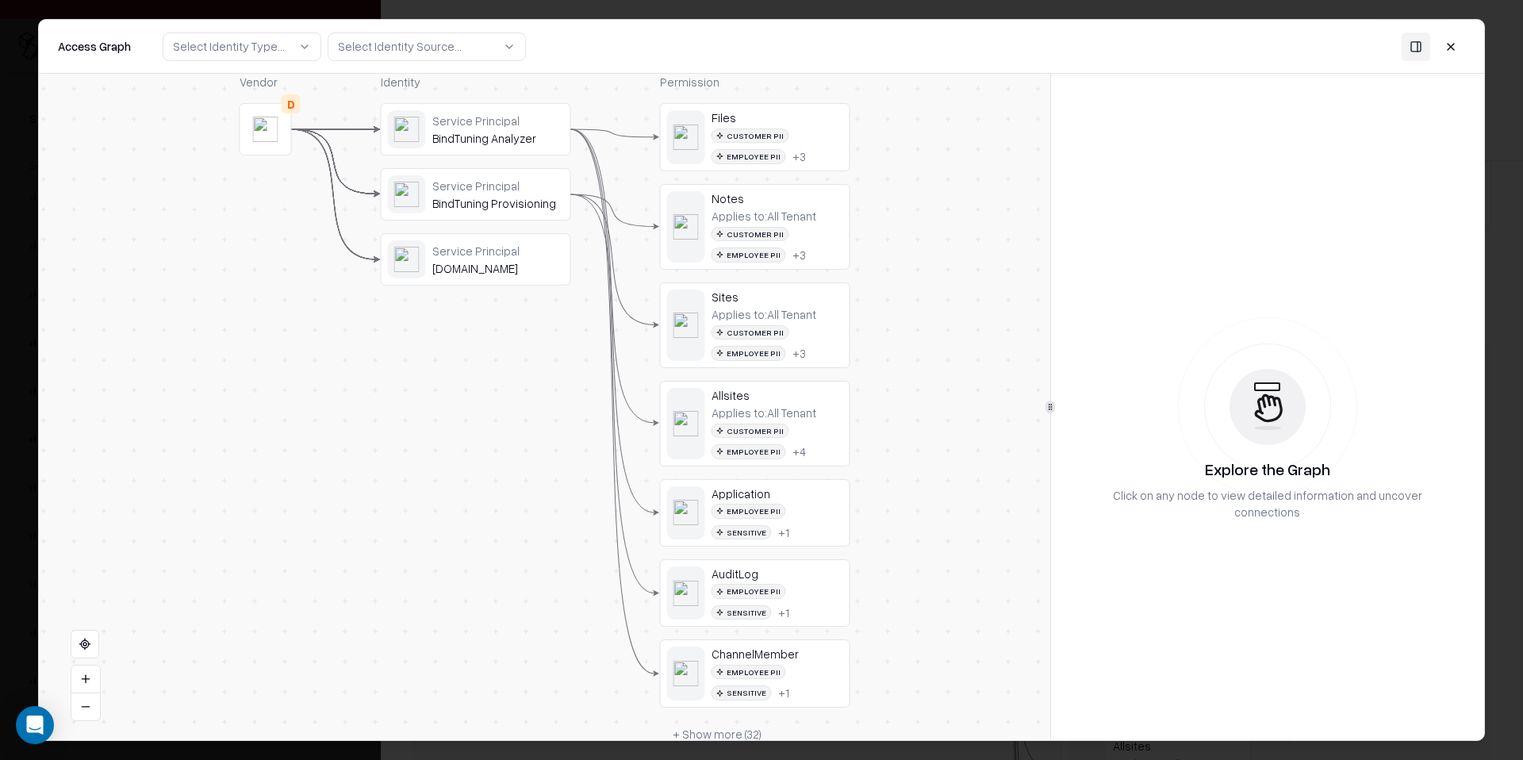
click at [1458, 38] on button at bounding box center [1450, 46] width 29 height 29
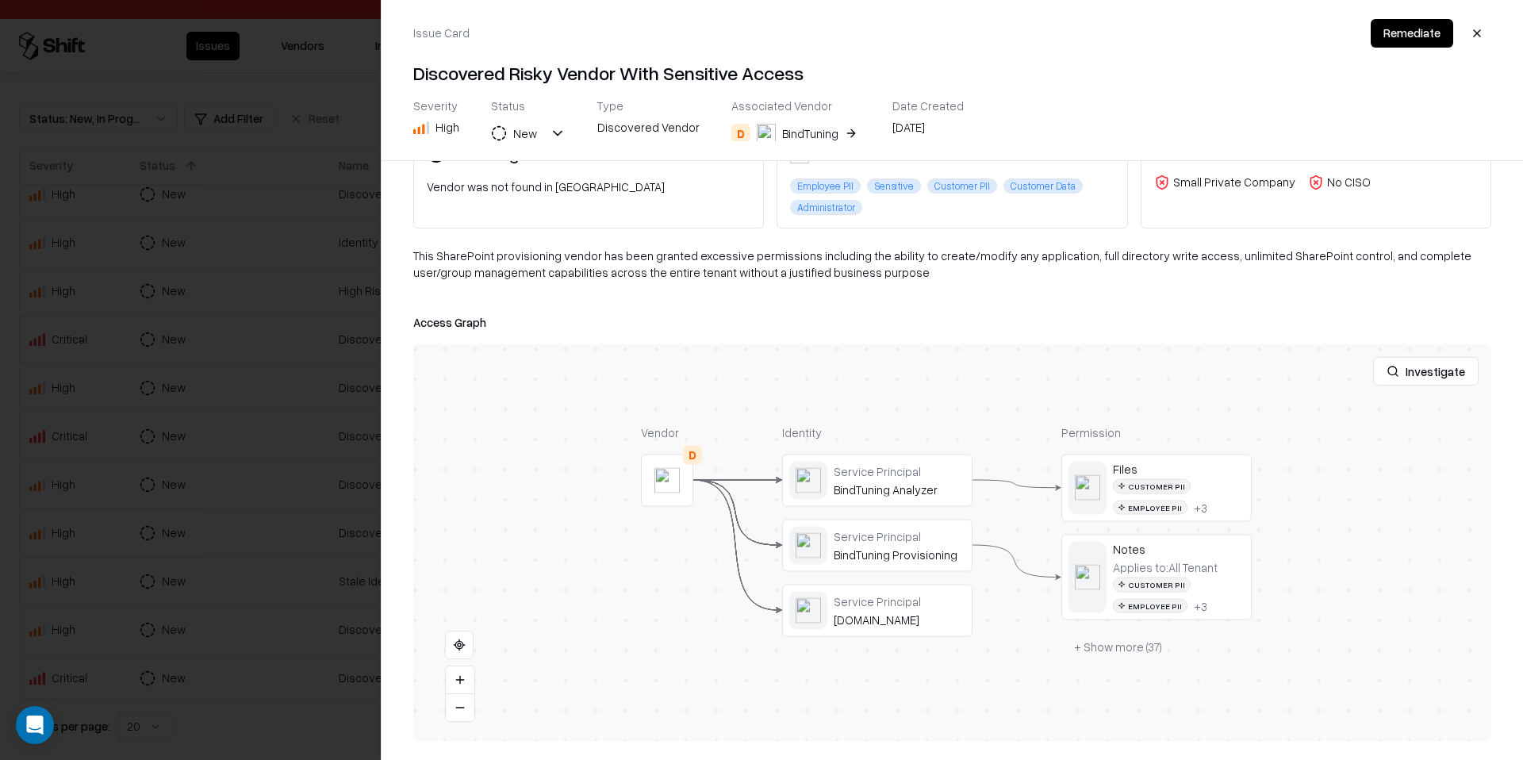
click at [284, 414] on div at bounding box center [761, 380] width 1523 height 760
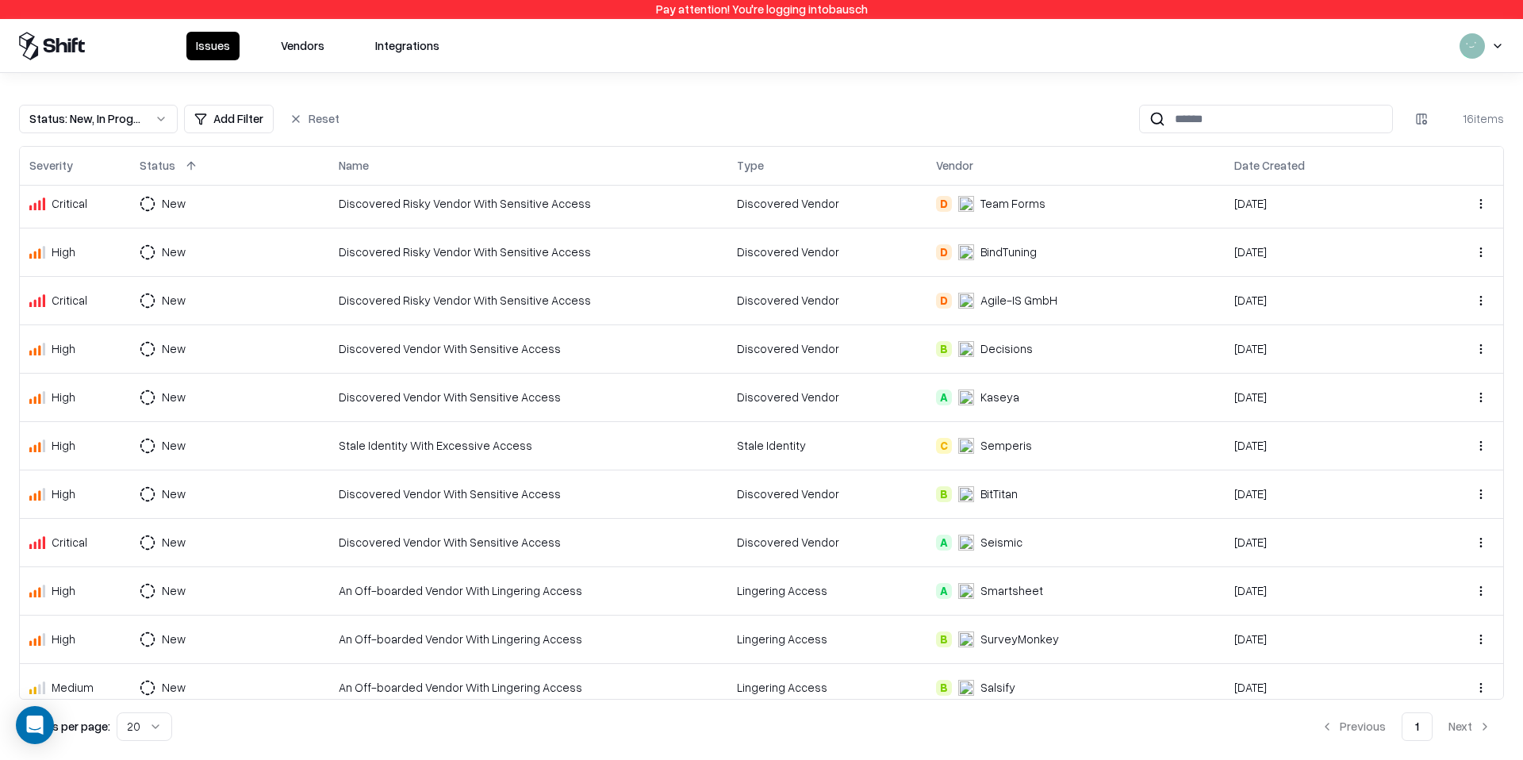
scroll to position [260, 0]
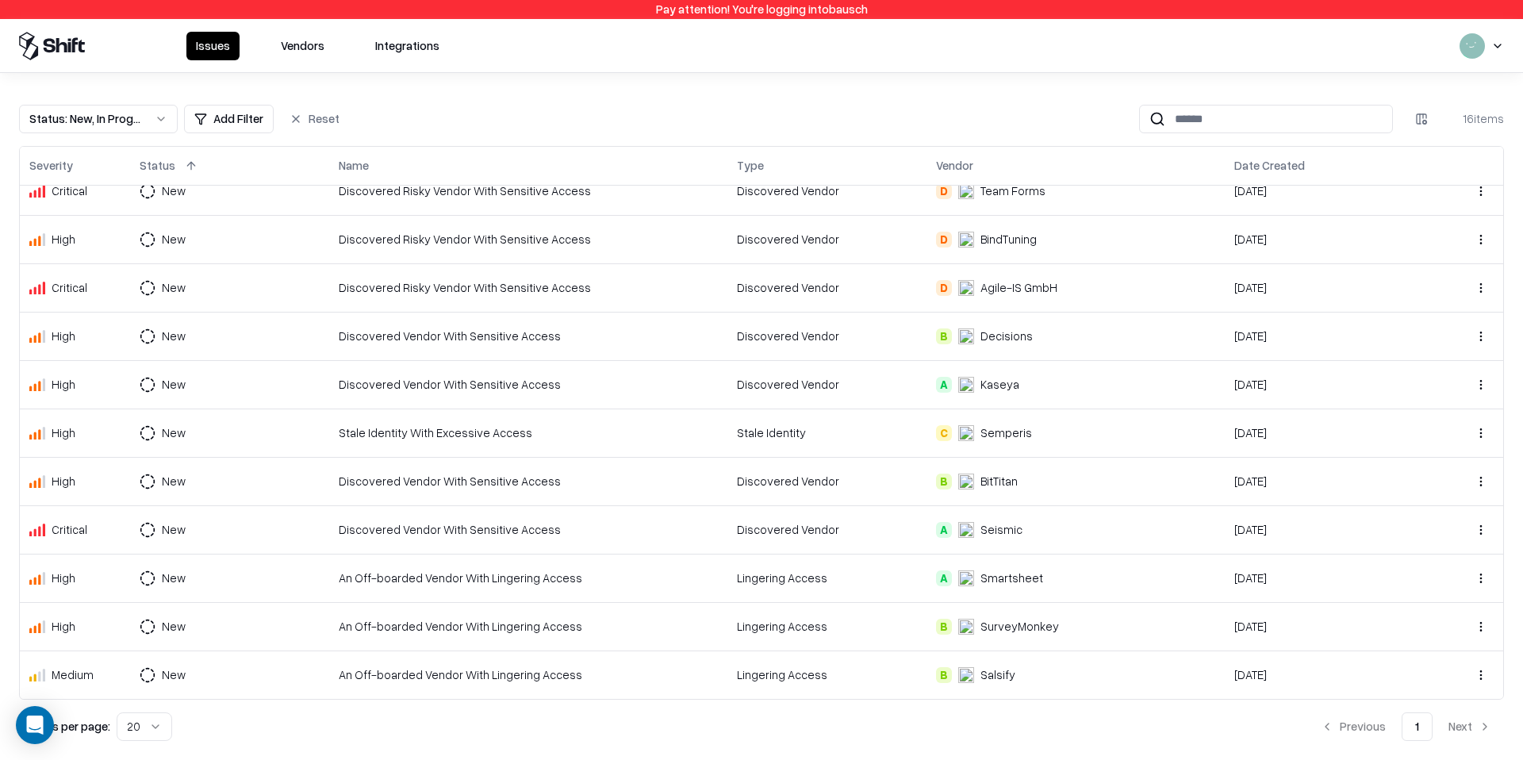
click at [589, 488] on div "Discovered Vendor With Sensitive Access" at bounding box center [528, 481] width 379 height 17
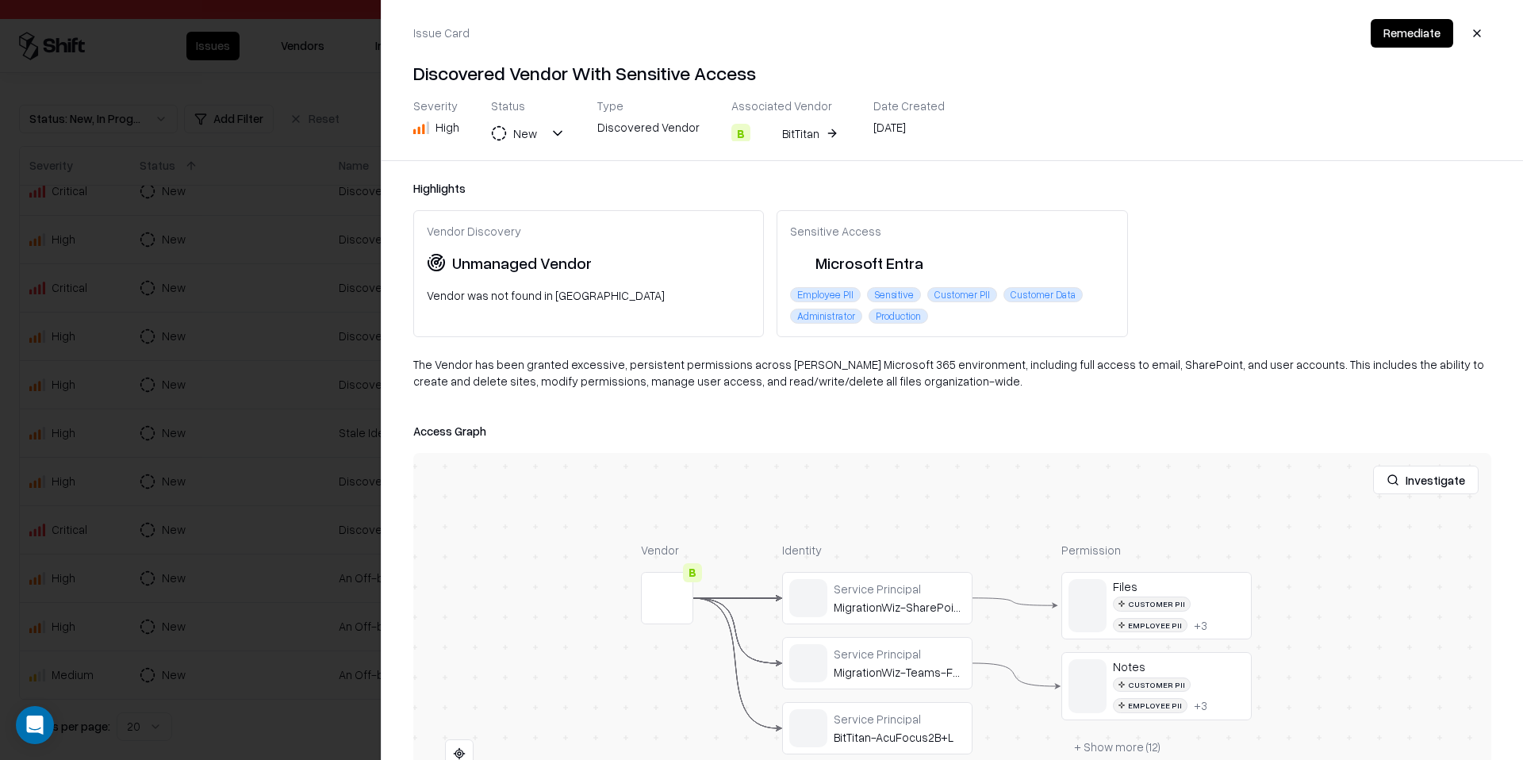
scroll to position [109, 0]
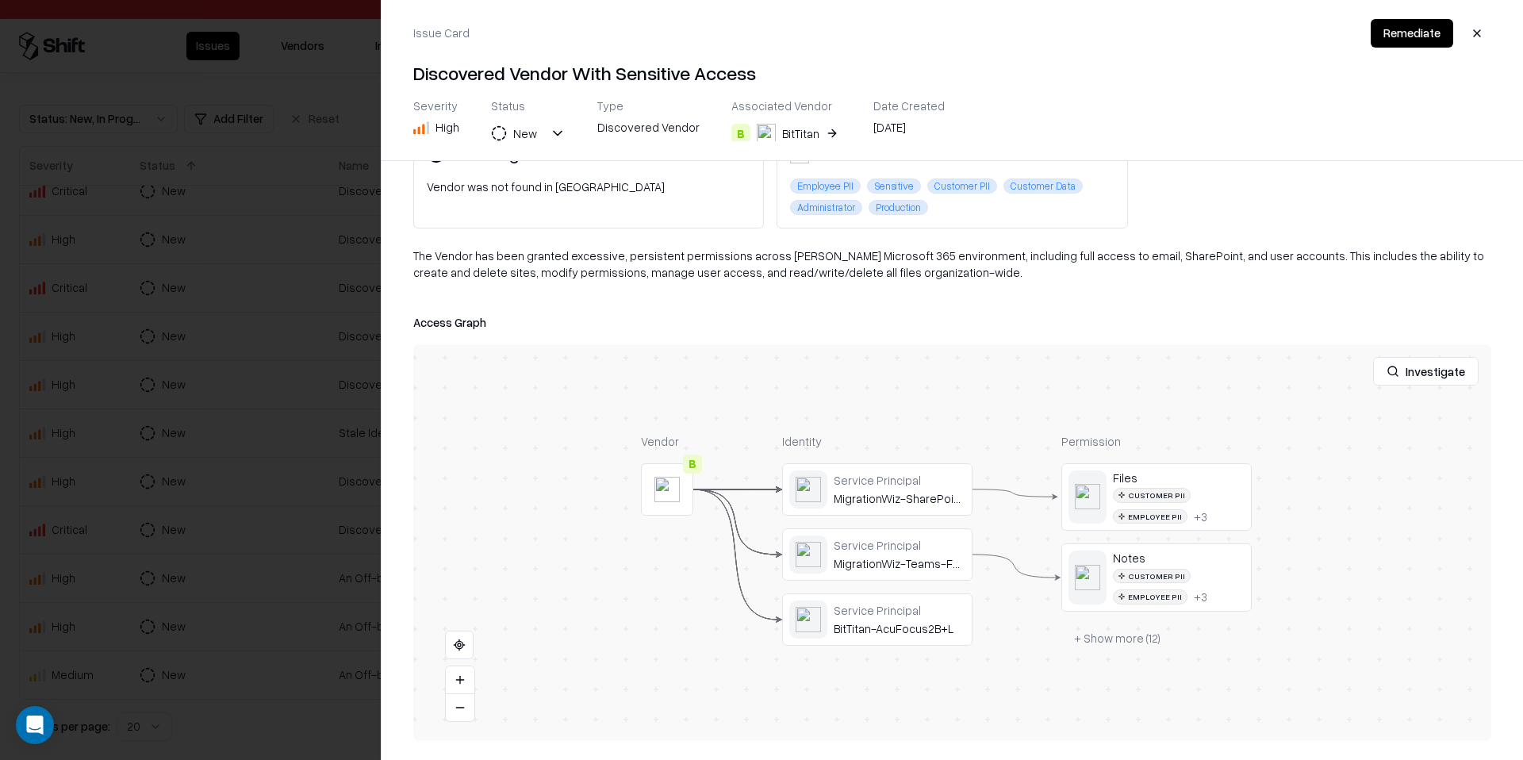
click at [1106, 646] on button "+ Show more ( 12 )" at bounding box center [1117, 638] width 112 height 29
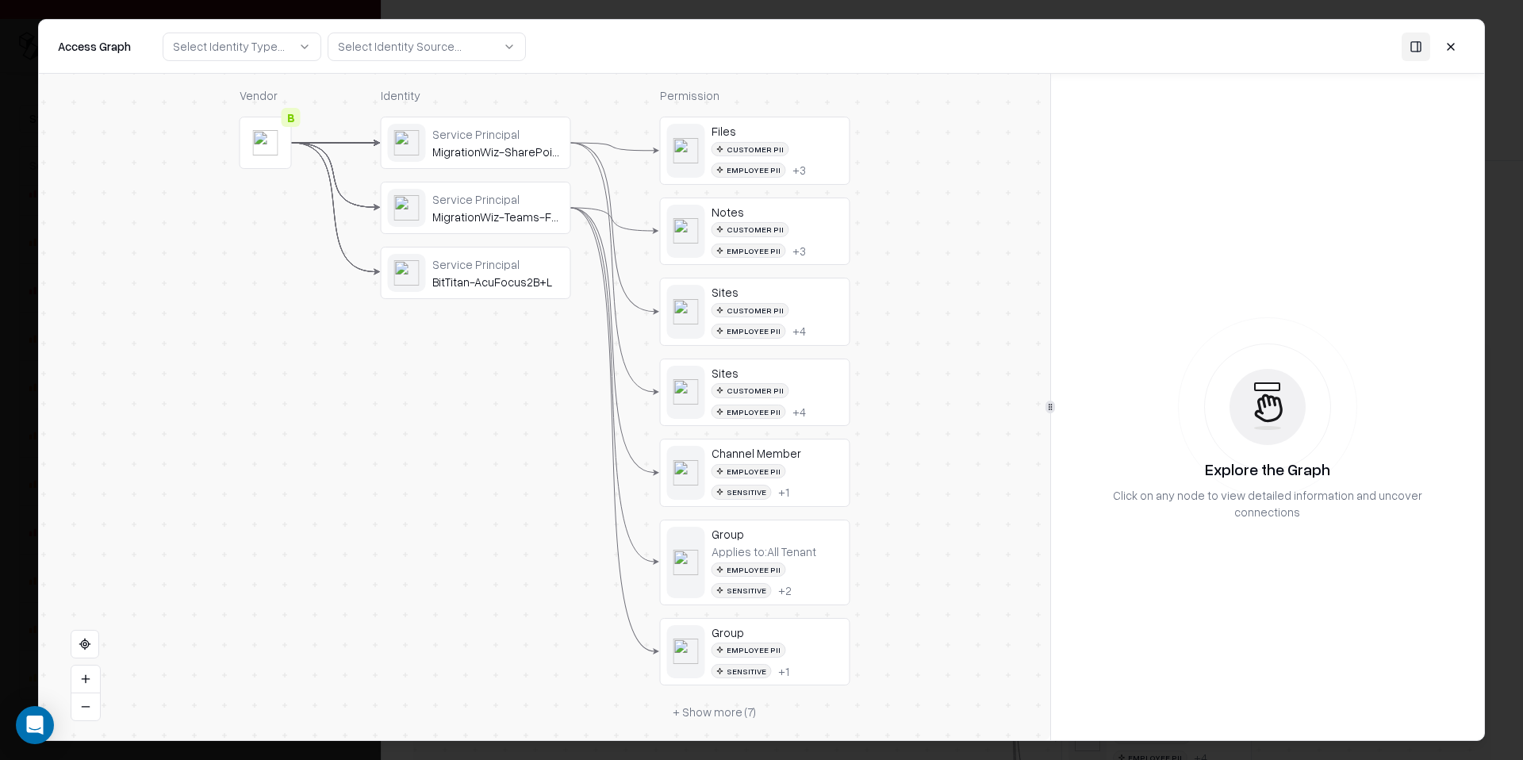
click at [811, 163] on div "Customer PII Employee PII + 3" at bounding box center [777, 160] width 132 height 36
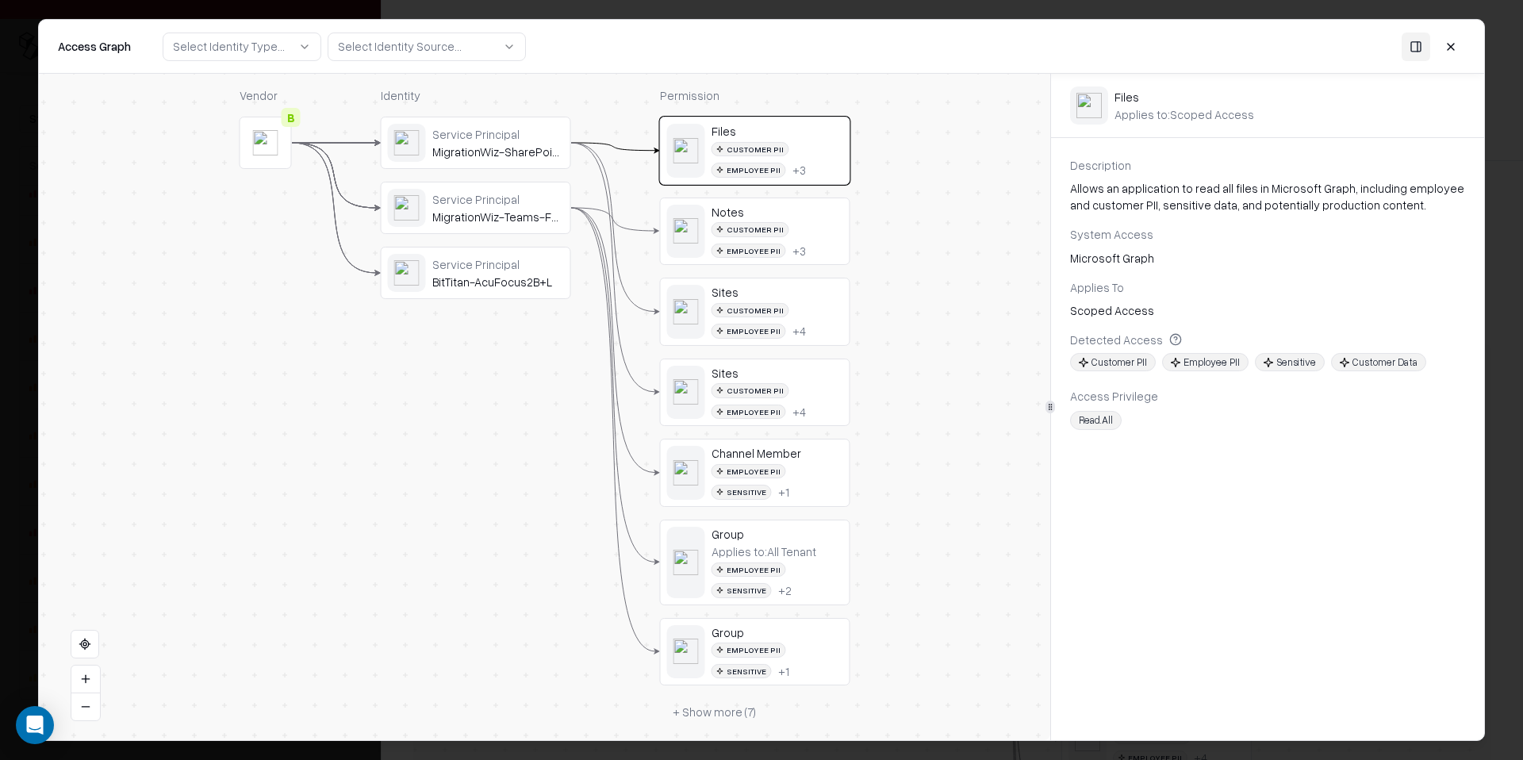
click at [811, 251] on div "Customer PII Employee PII + 3" at bounding box center [777, 240] width 132 height 36
click at [792, 289] on div "Sites" at bounding box center [777, 292] width 132 height 14
click at [811, 407] on div "Customer PII Employee PII + 4" at bounding box center [777, 401] width 132 height 36
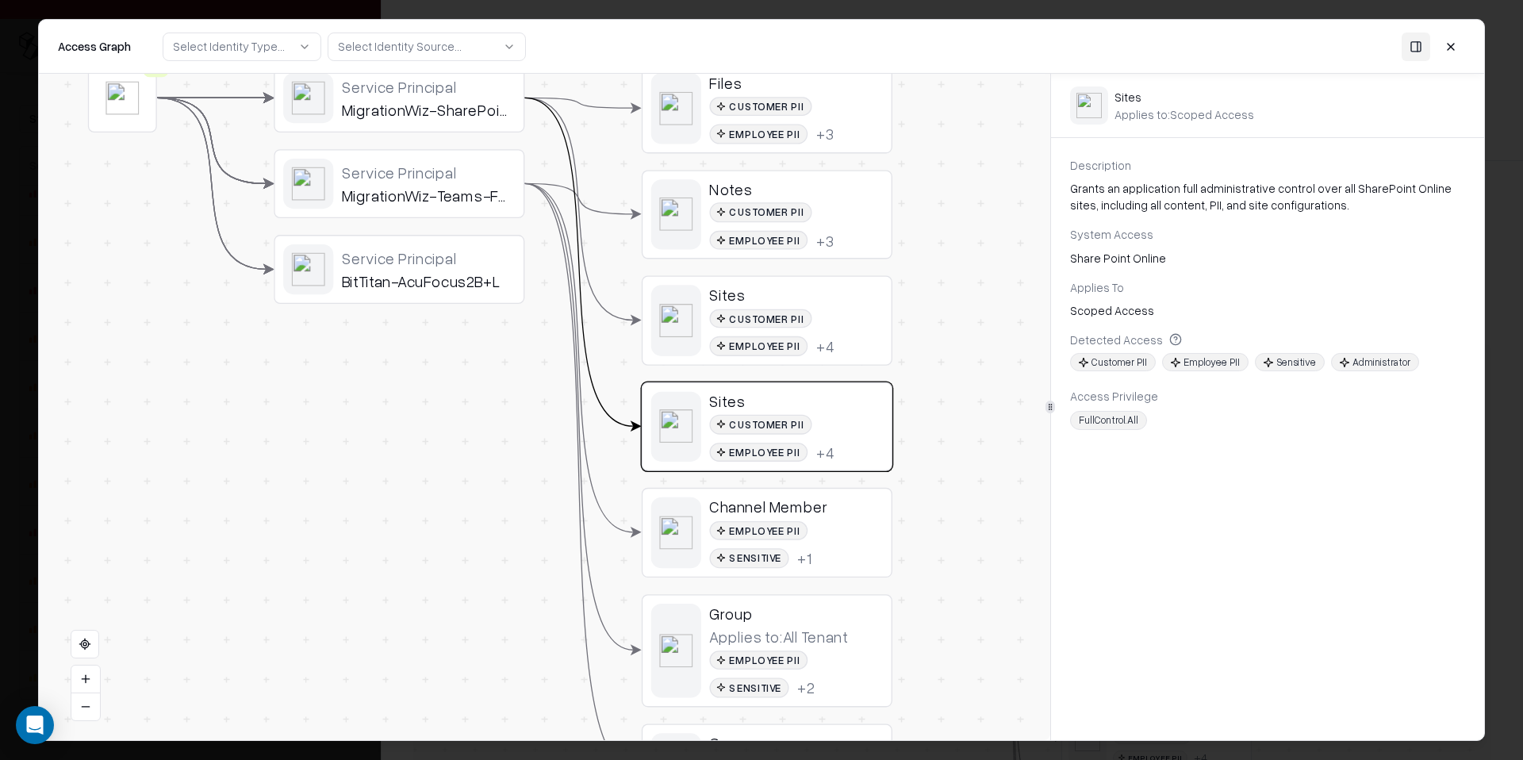
drag, startPoint x: 892, startPoint y: 257, endPoint x: 934, endPoint y: 294, distance: 55.6
click at [934, 294] on div "Vendor B Identity Service Principal MigrationWiz-SharePoint-FullControl Service…" at bounding box center [544, 407] width 1011 height 666
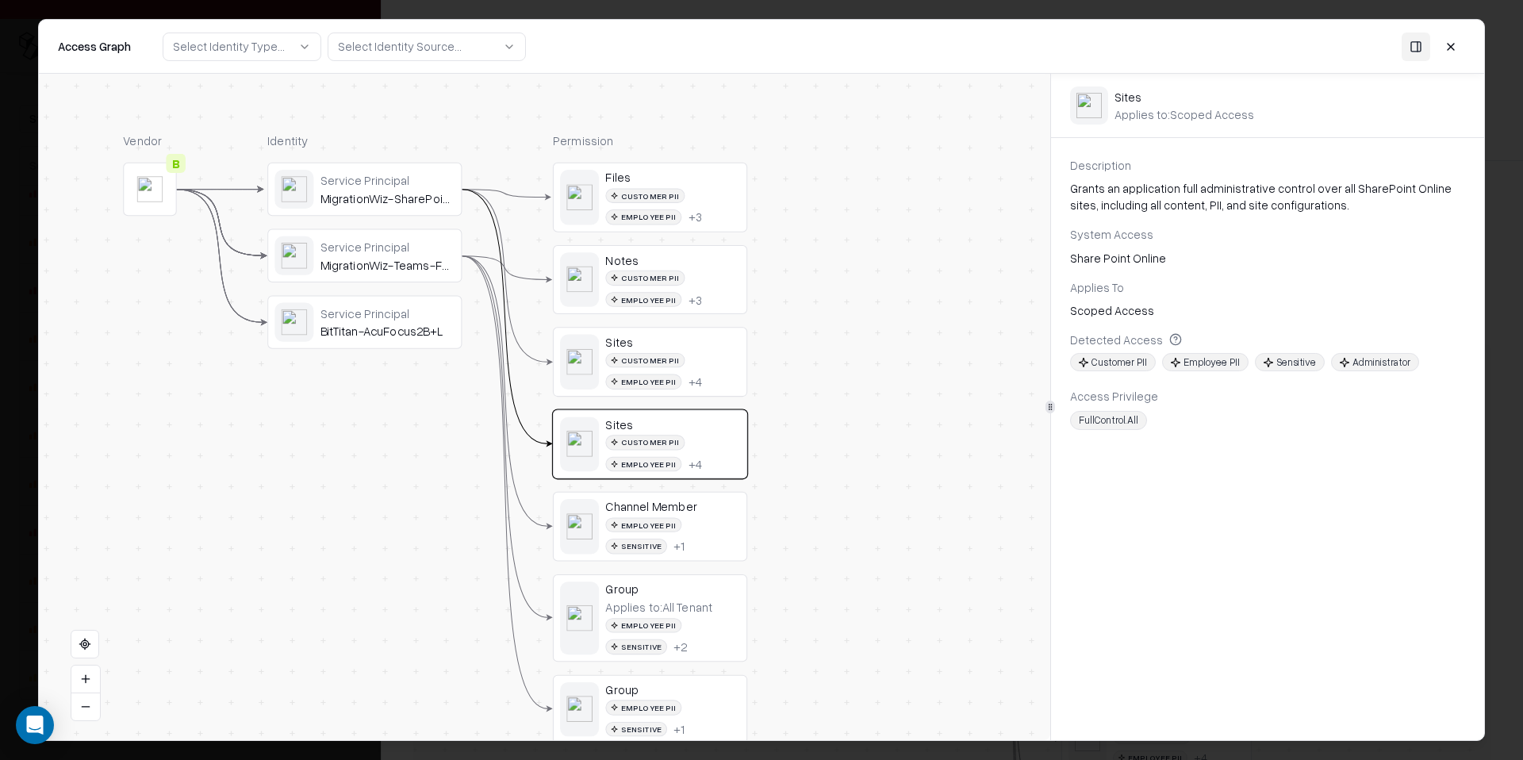
click at [1455, 45] on button at bounding box center [1450, 46] width 29 height 29
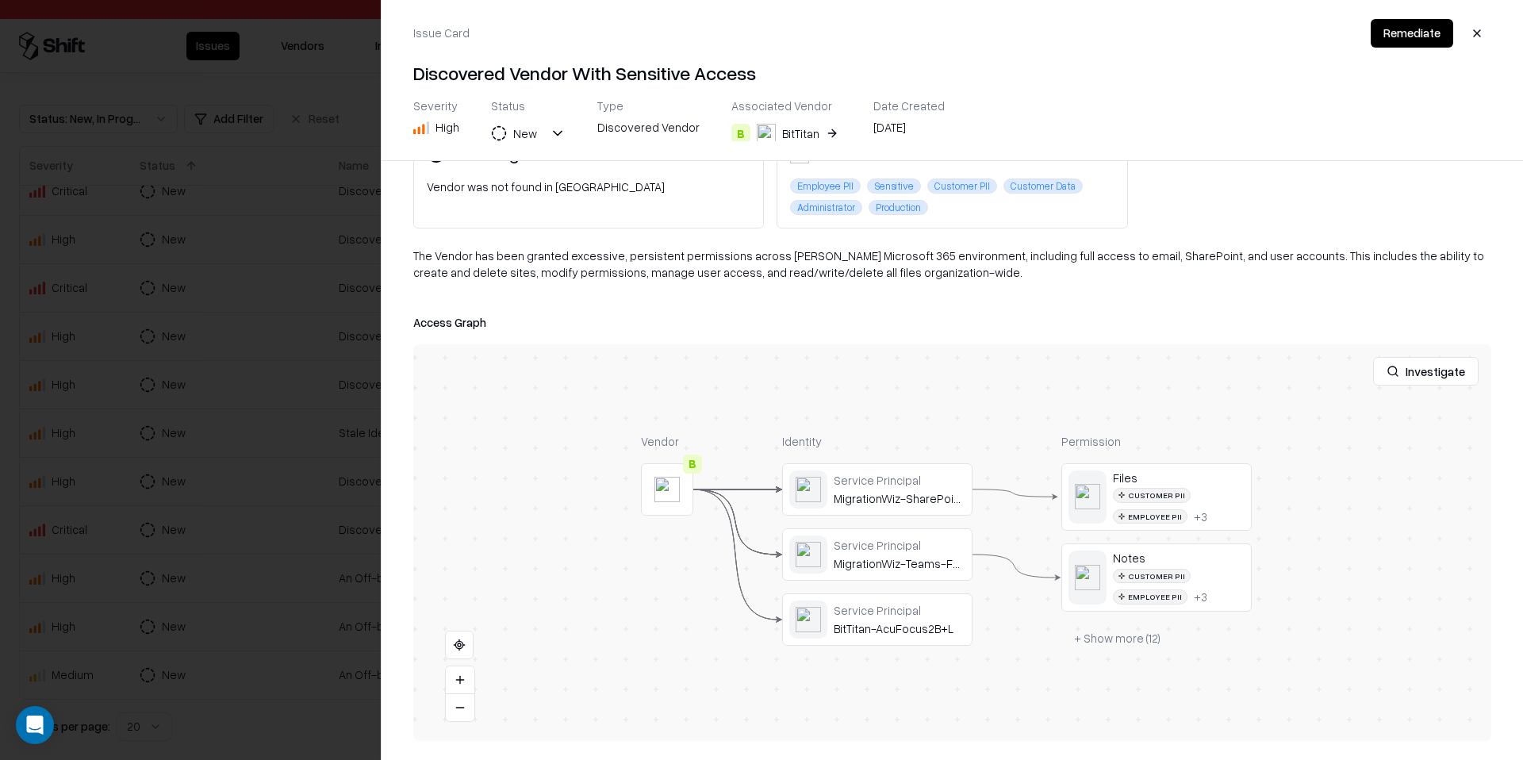
click at [209, 372] on div at bounding box center [761, 380] width 1523 height 760
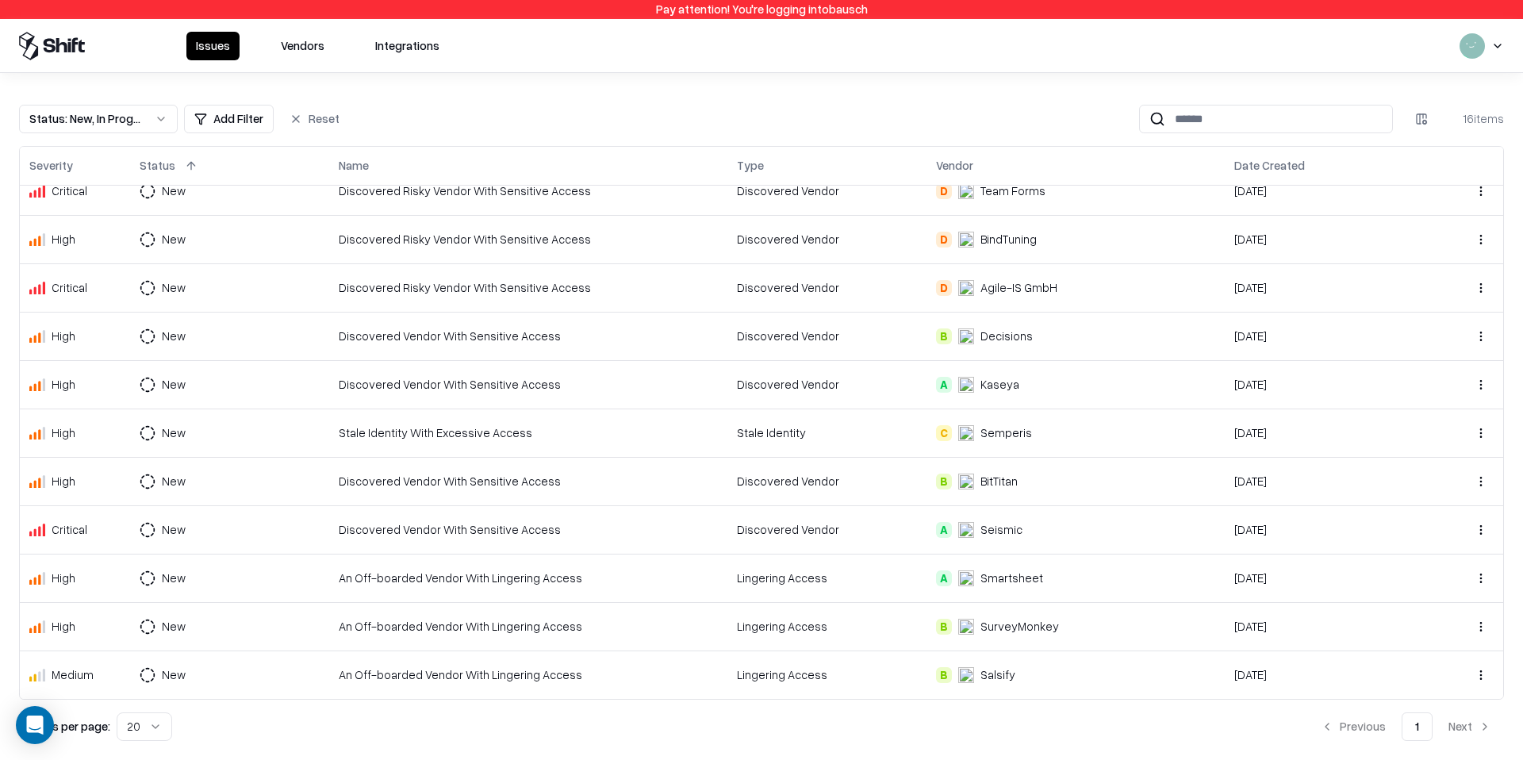
click at [488, 527] on div "Discovered Vendor With Sensitive Access" at bounding box center [528, 529] width 379 height 17
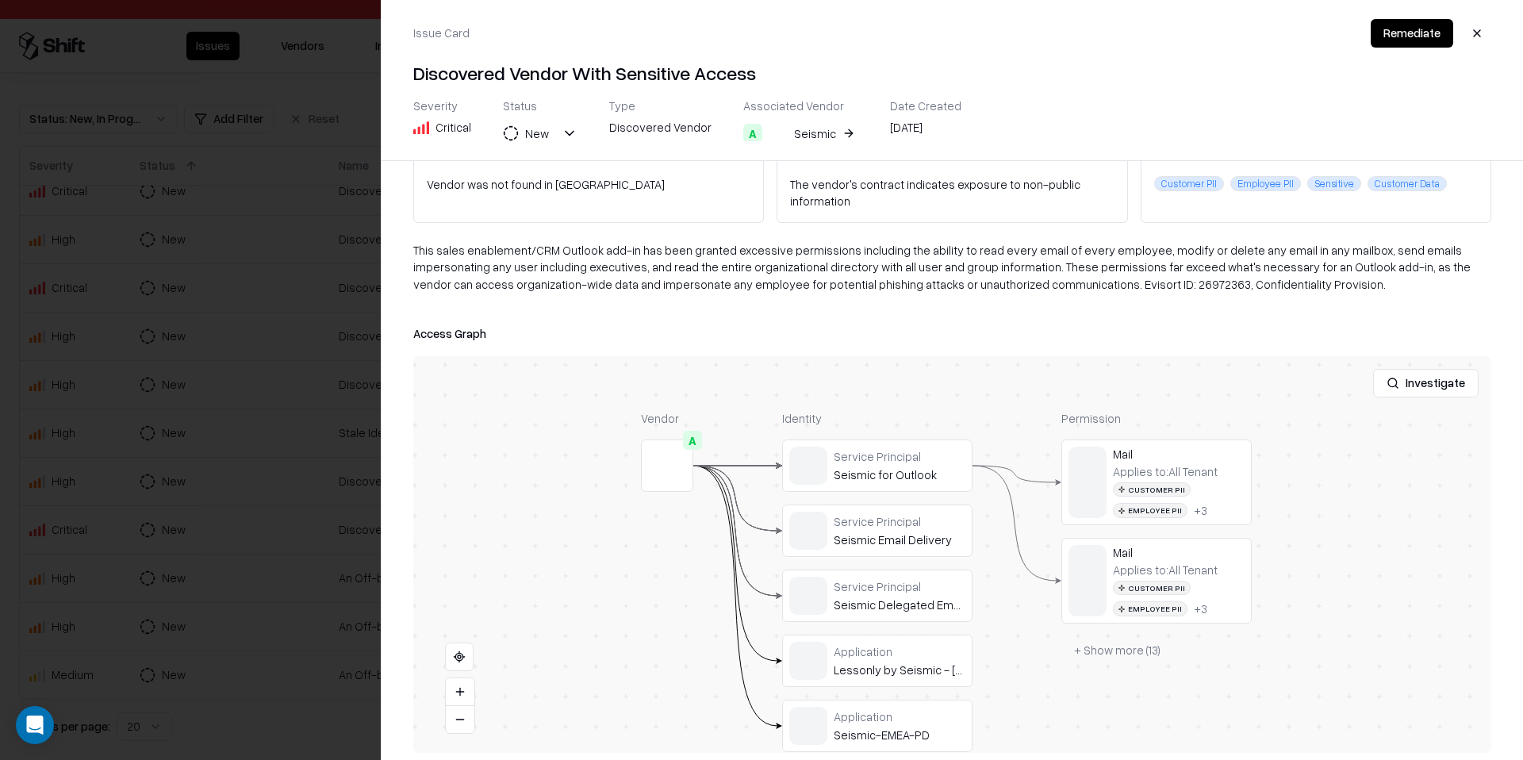
scroll to position [122, 0]
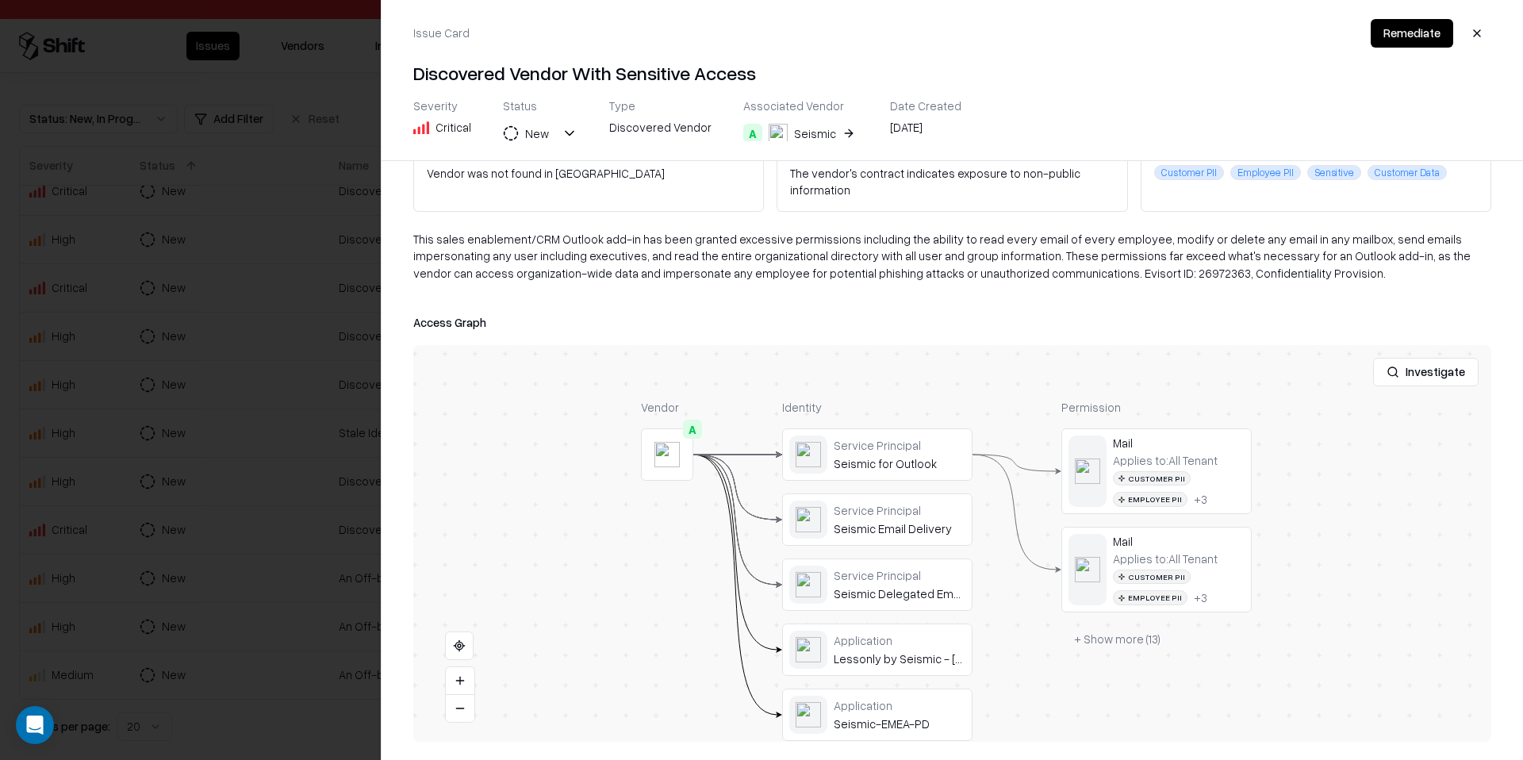
click at [289, 499] on div at bounding box center [761, 380] width 1523 height 760
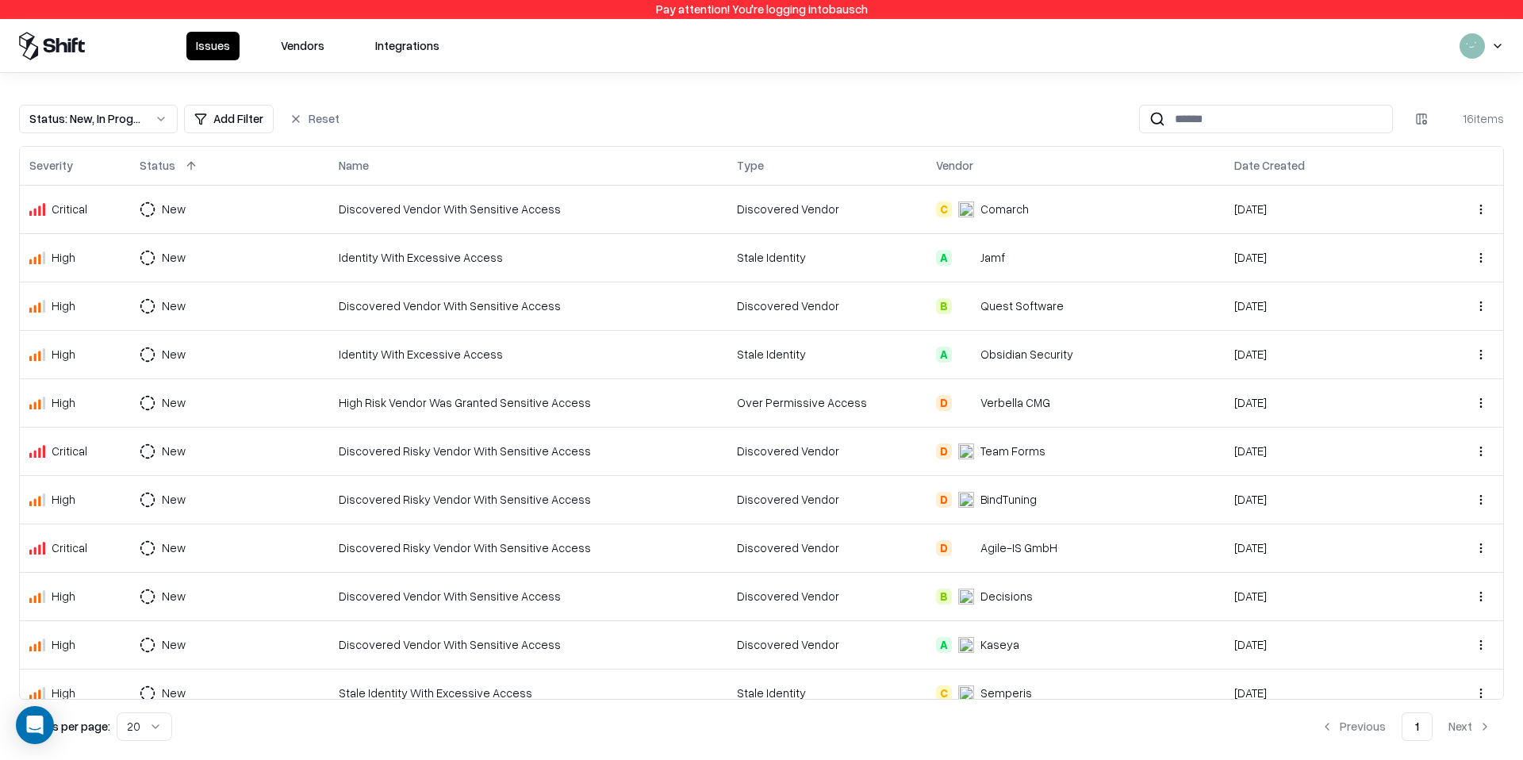
scroll to position [260, 0]
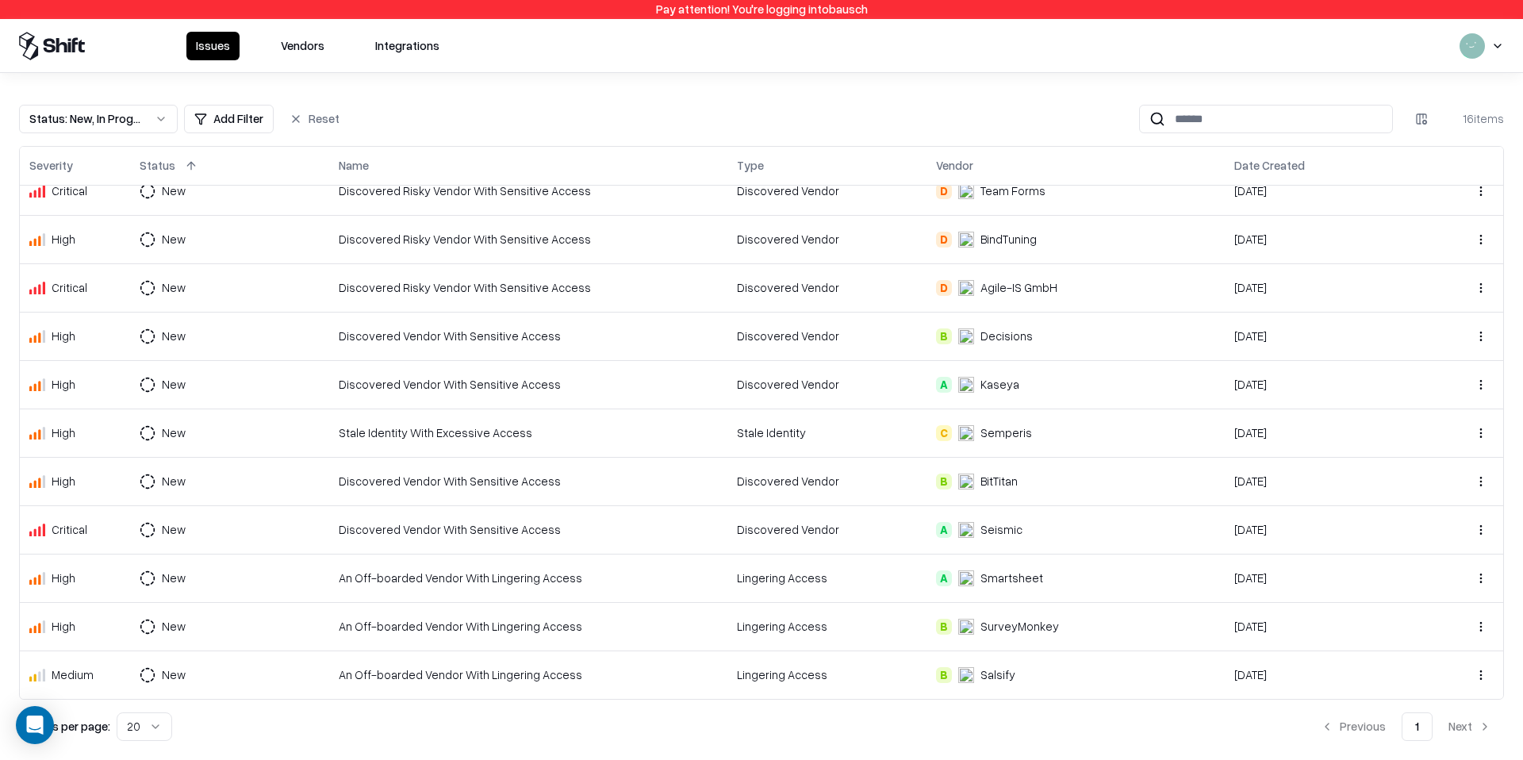
click at [444, 424] on div "Stale Identity With Excessive Access" at bounding box center [528, 432] width 379 height 17
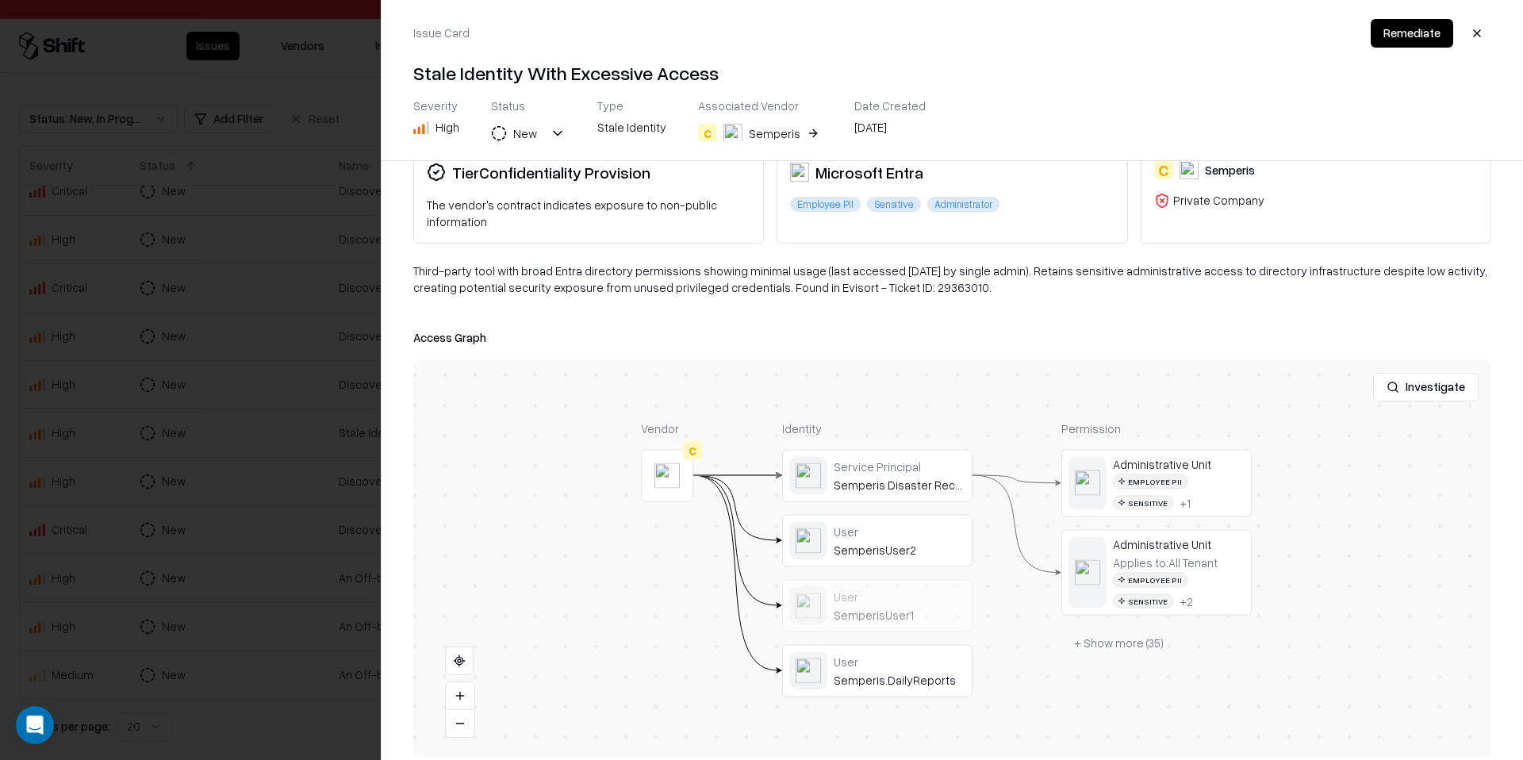
scroll to position [105, 0]
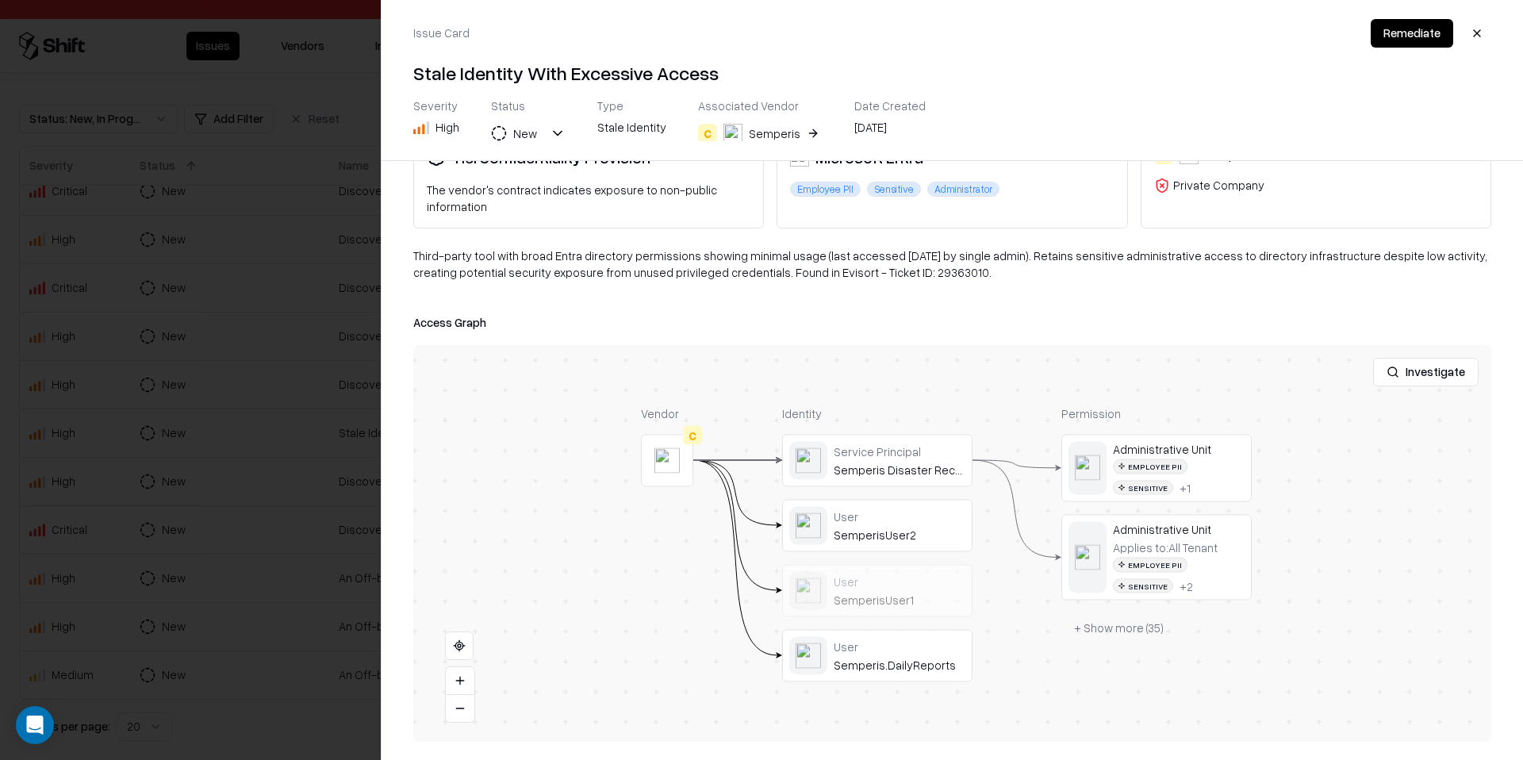
click at [235, 581] on div at bounding box center [761, 380] width 1523 height 760
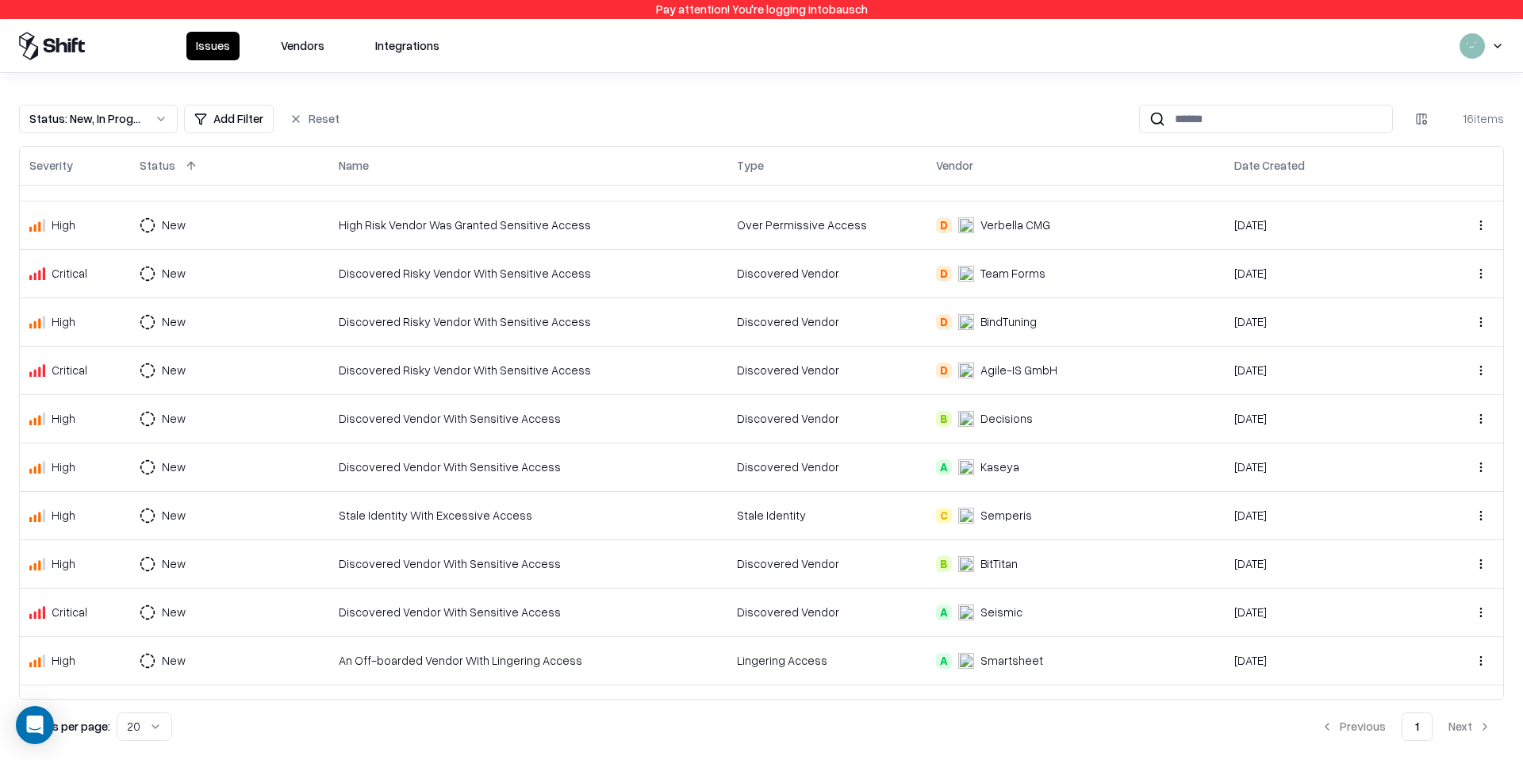
scroll to position [260, 0]
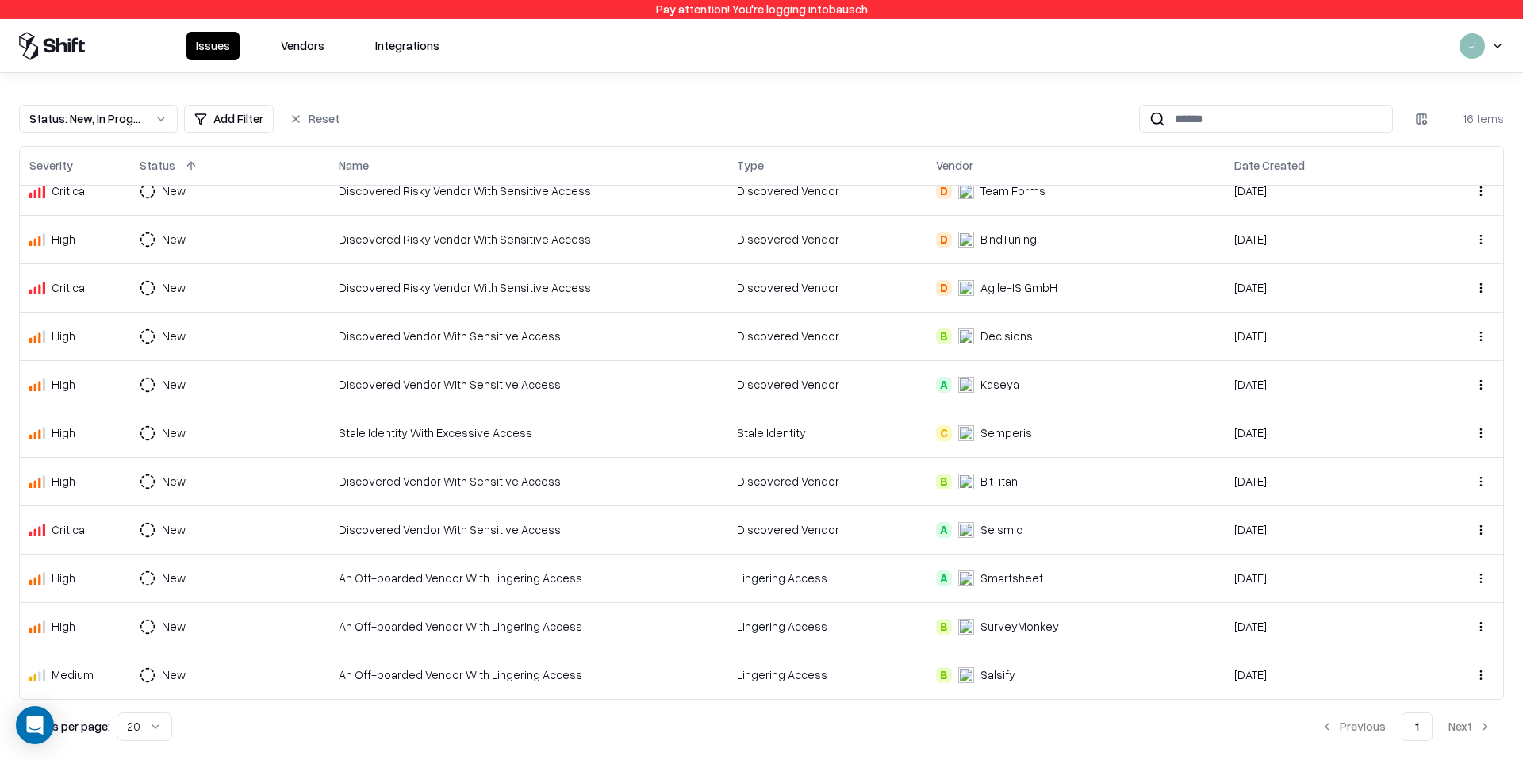
click at [425, 485] on div "Discovered Vendor With Sensitive Access" at bounding box center [528, 481] width 379 height 17
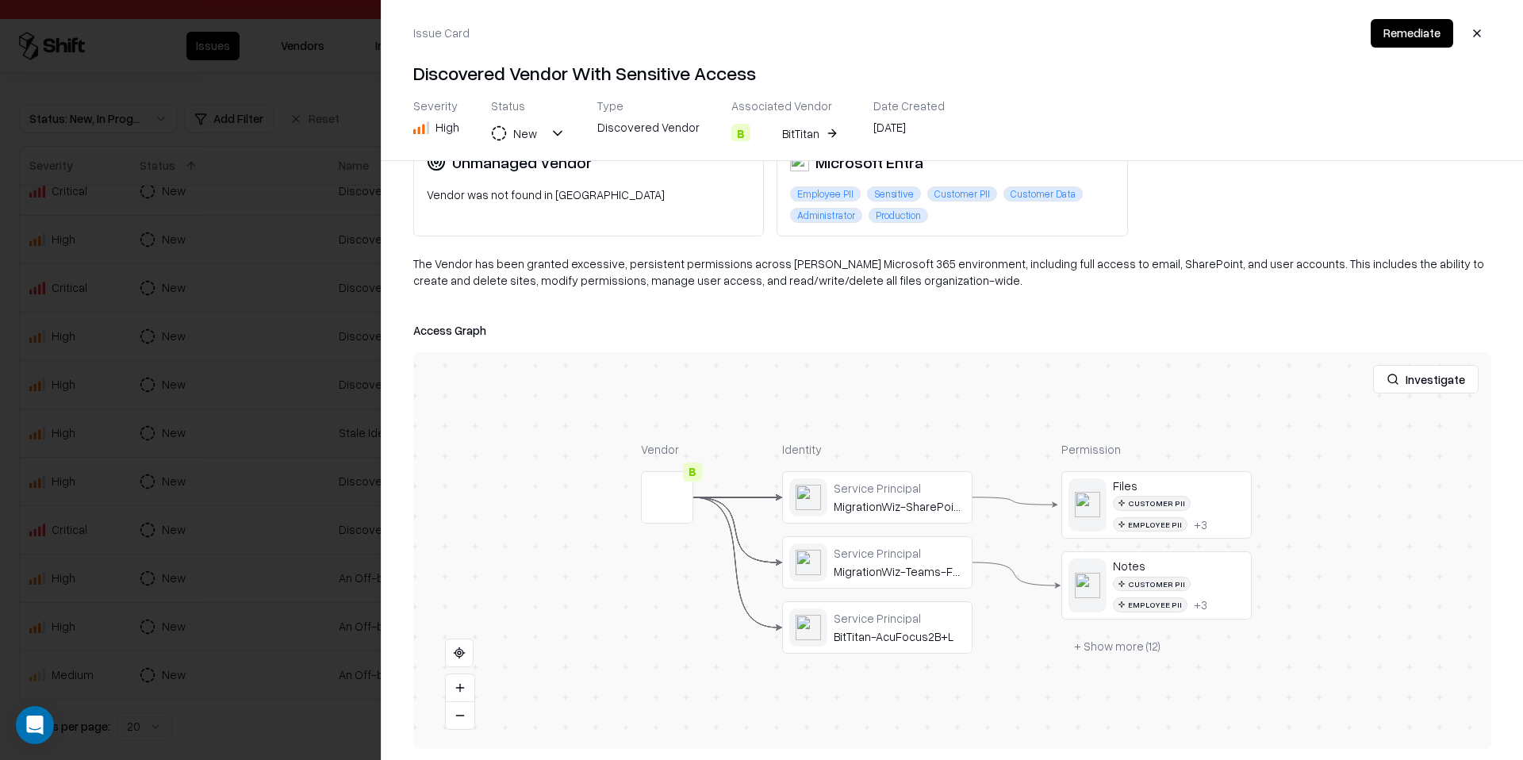
scroll to position [109, 0]
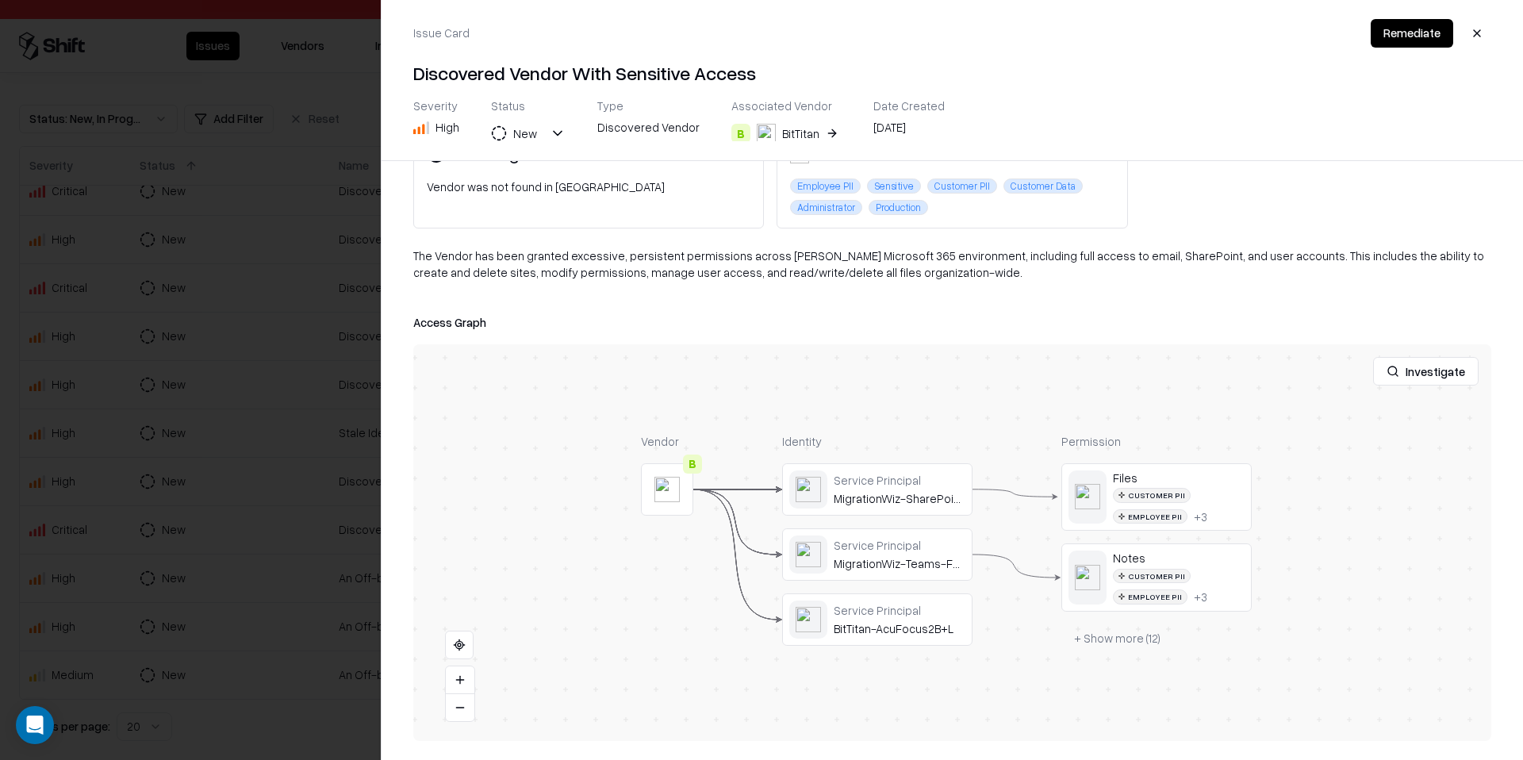
click at [1117, 646] on button "+ Show more ( 12 )" at bounding box center [1117, 638] width 112 height 29
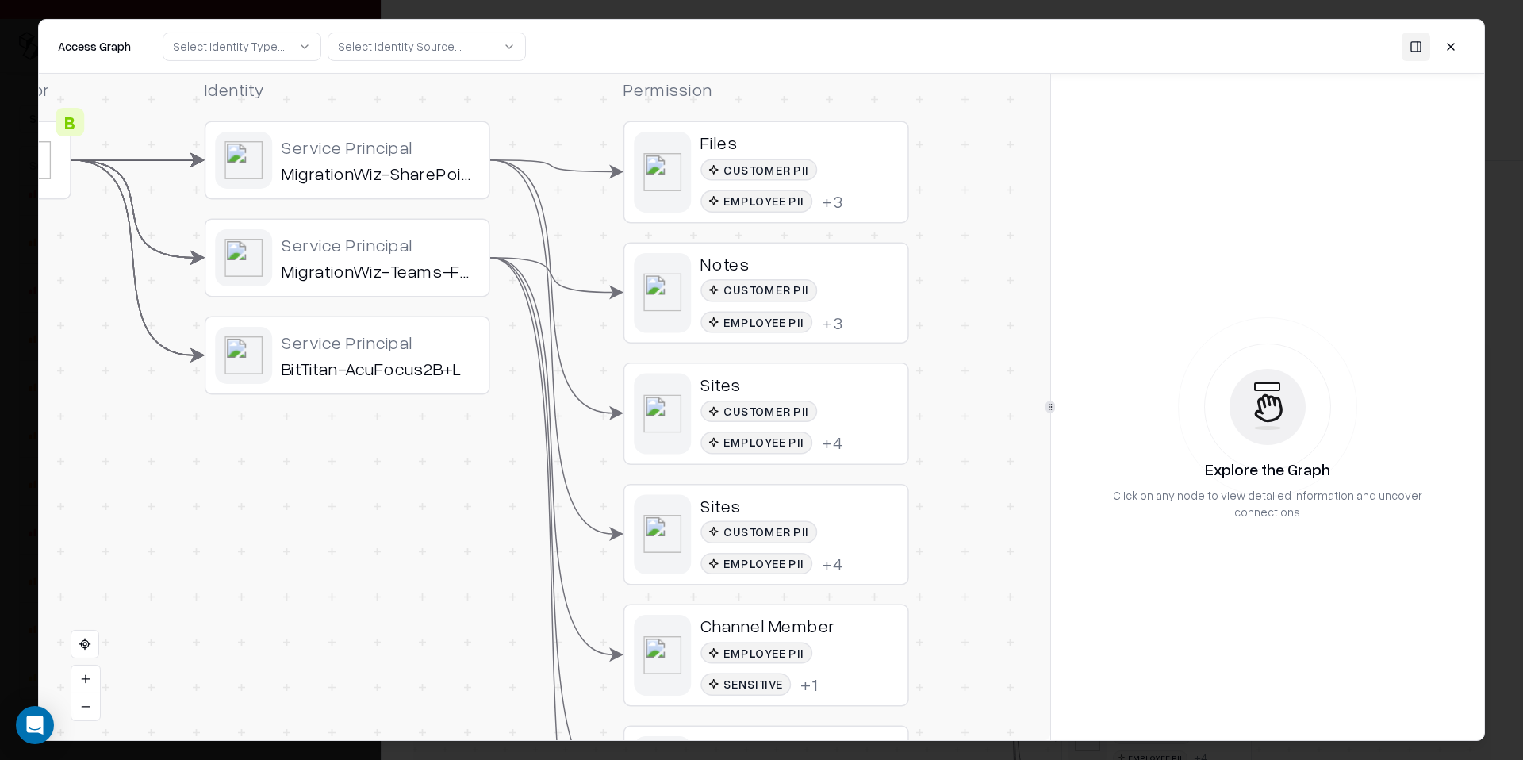
click at [867, 185] on div "Customer PII Employee PII + 3" at bounding box center [798, 185] width 197 height 53
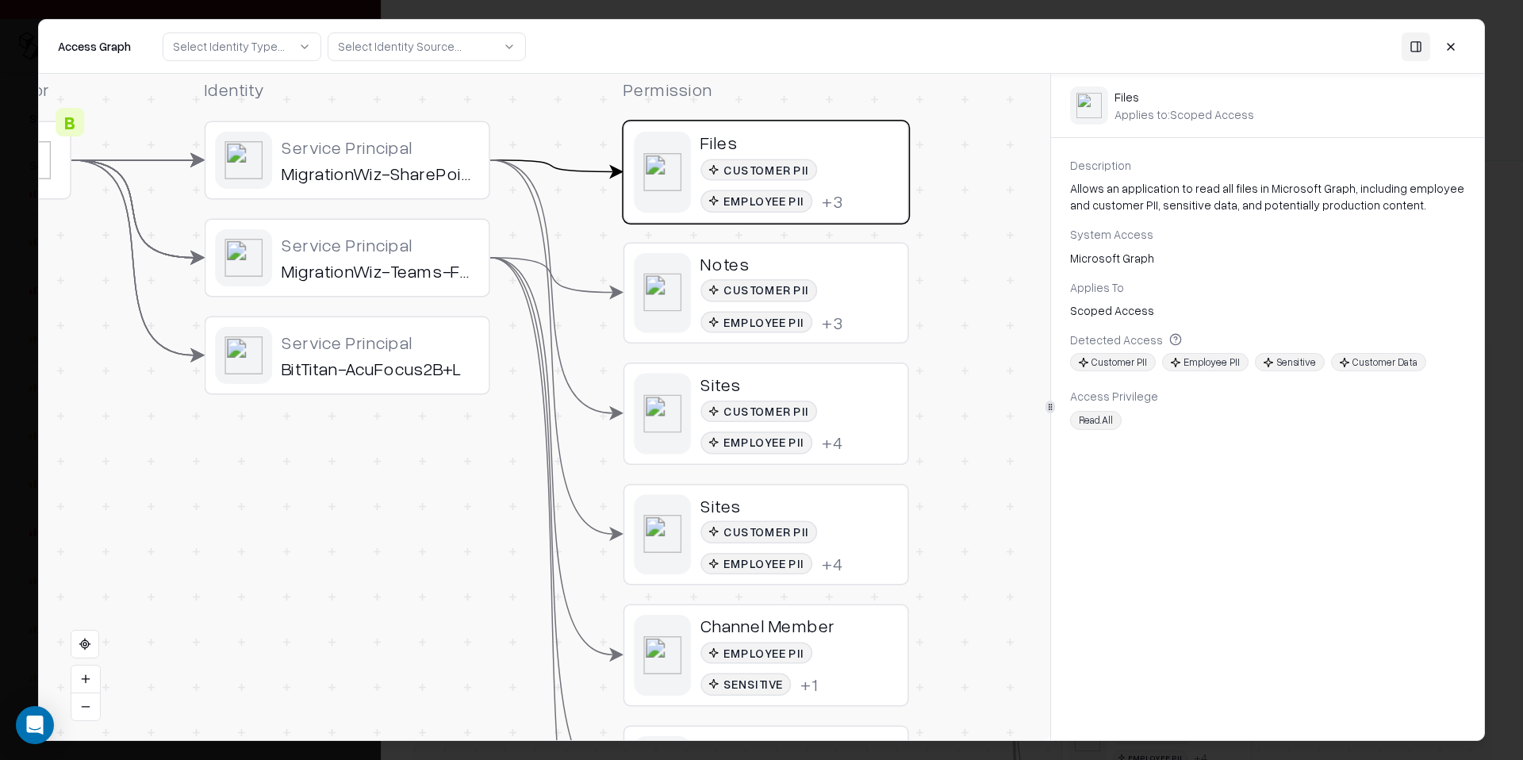
click at [829, 431] on div "+ 4" at bounding box center [832, 442] width 21 height 22
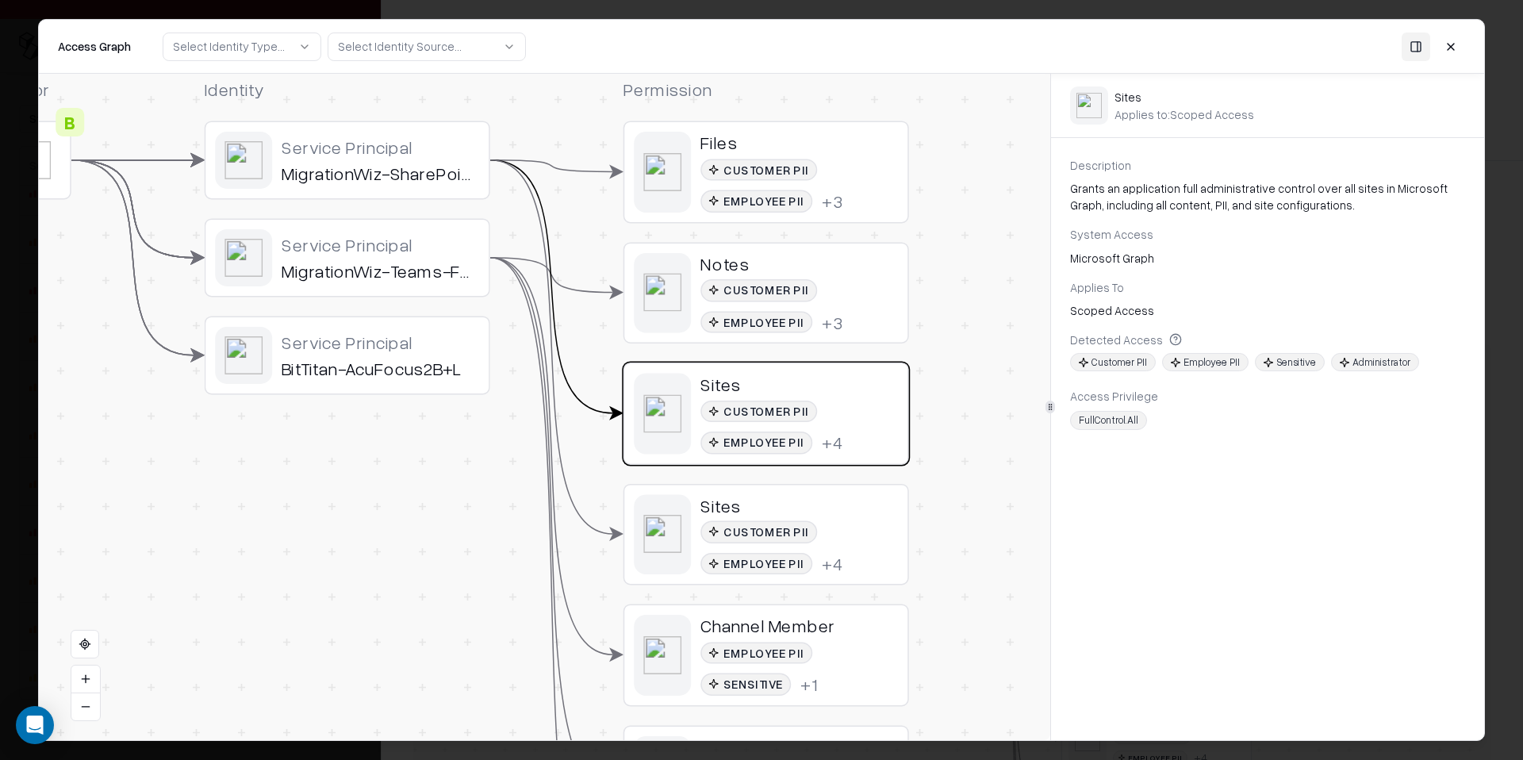
click at [324, 158] on div "Service Principal MigrationWiz-SharePoint-FullControl" at bounding box center [380, 160] width 197 height 48
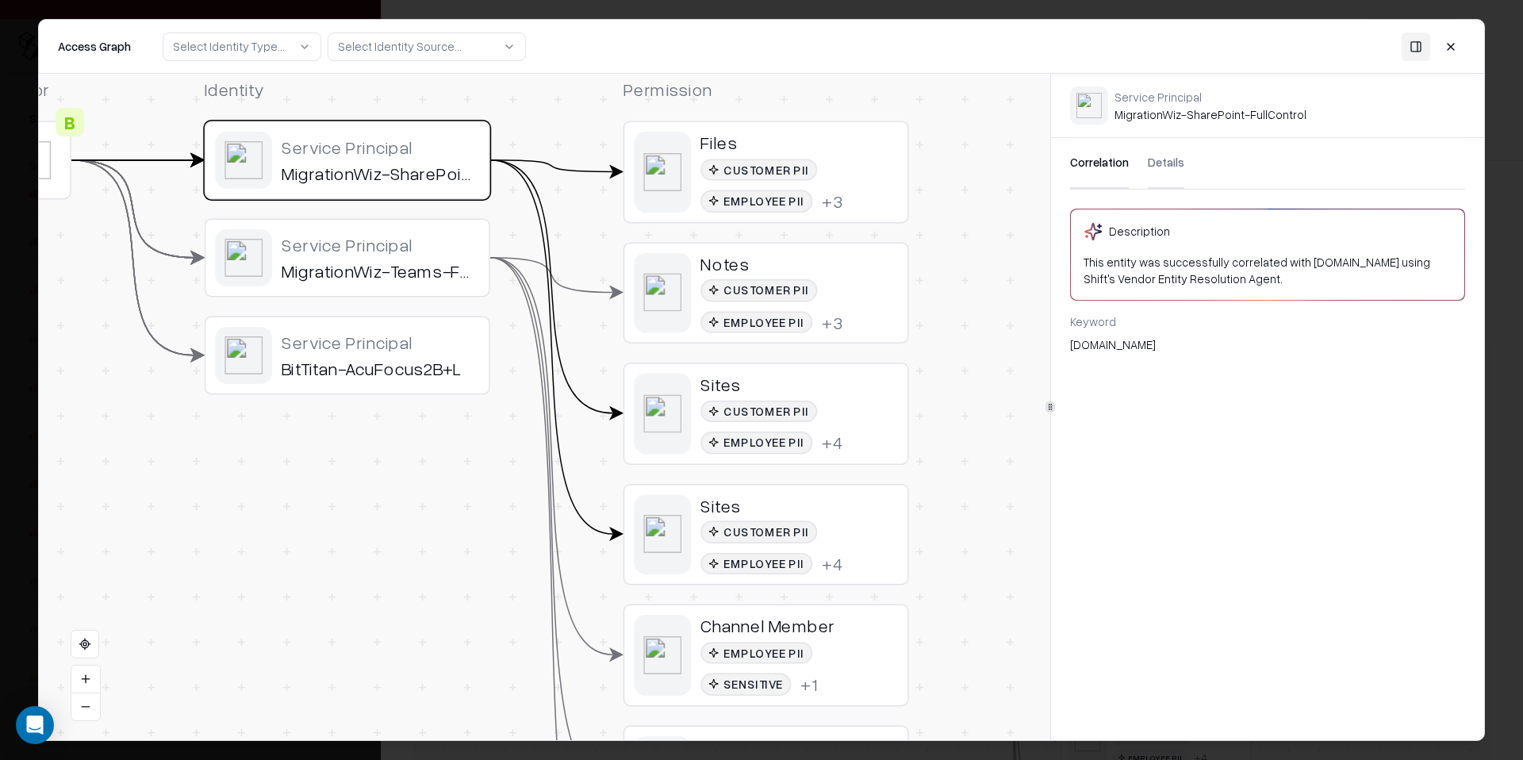
click at [1147, 115] on div "Service Principal MigrationWiz-SharePoint-FullControl" at bounding box center [1210, 105] width 192 height 33
click at [413, 327] on div "Service Principal BitTitan-AcuFocus2B+L" at bounding box center [347, 355] width 264 height 57
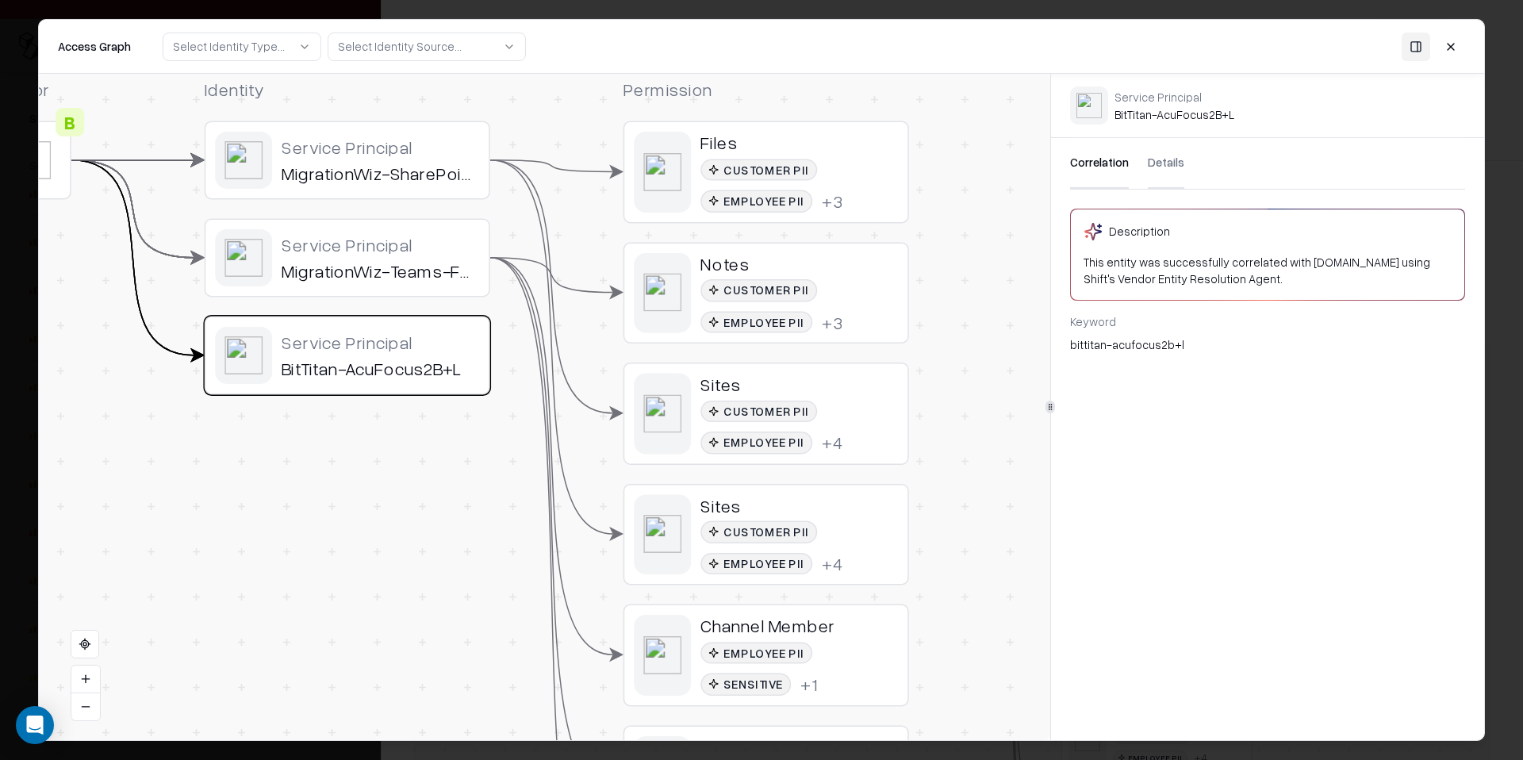
scroll to position [0, 0]
click at [397, 158] on div "Service Principal MigrationWiz-SharePoint-FullControl" at bounding box center [380, 160] width 197 height 48
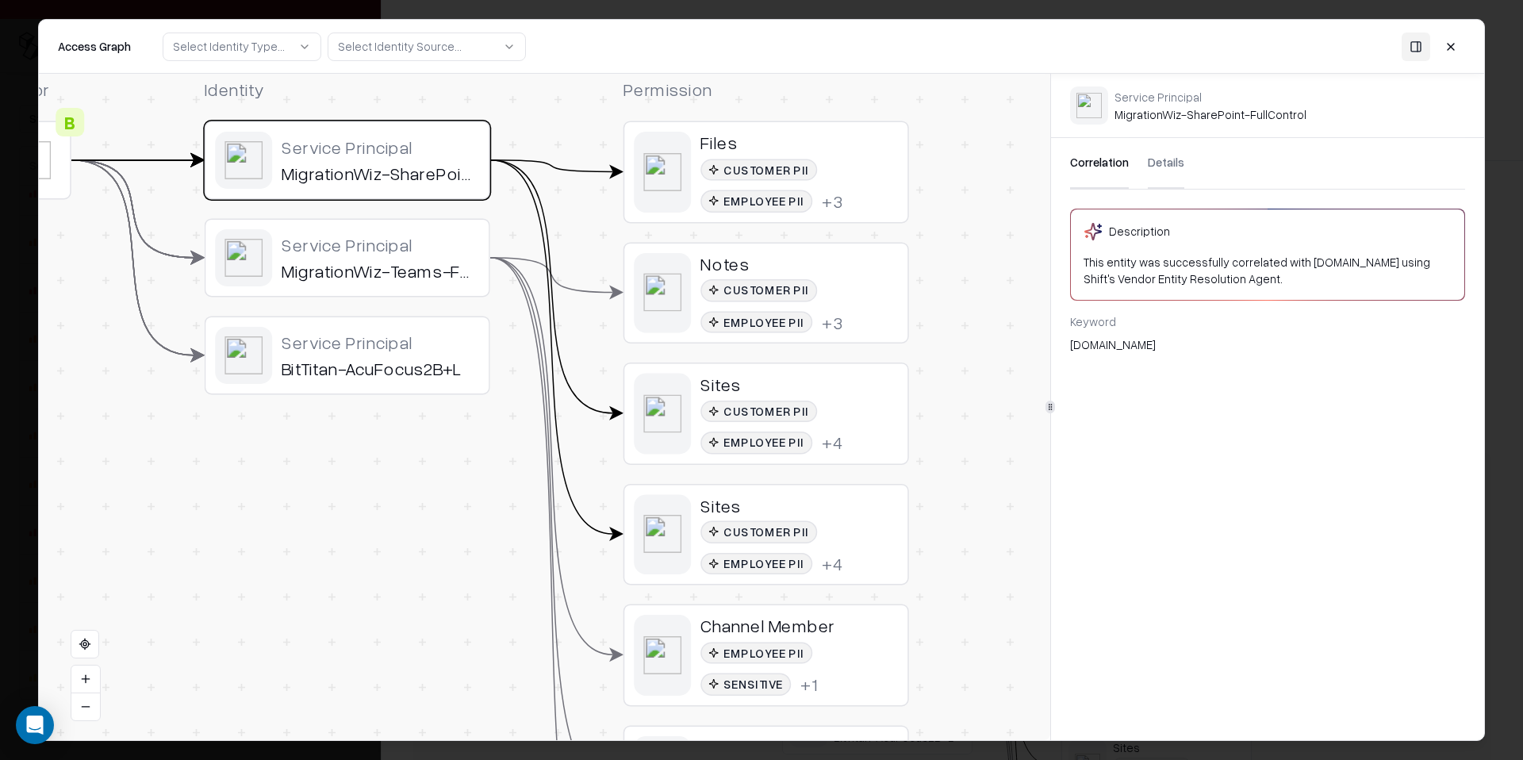
click at [1172, 168] on button "Details" at bounding box center [1166, 163] width 36 height 51
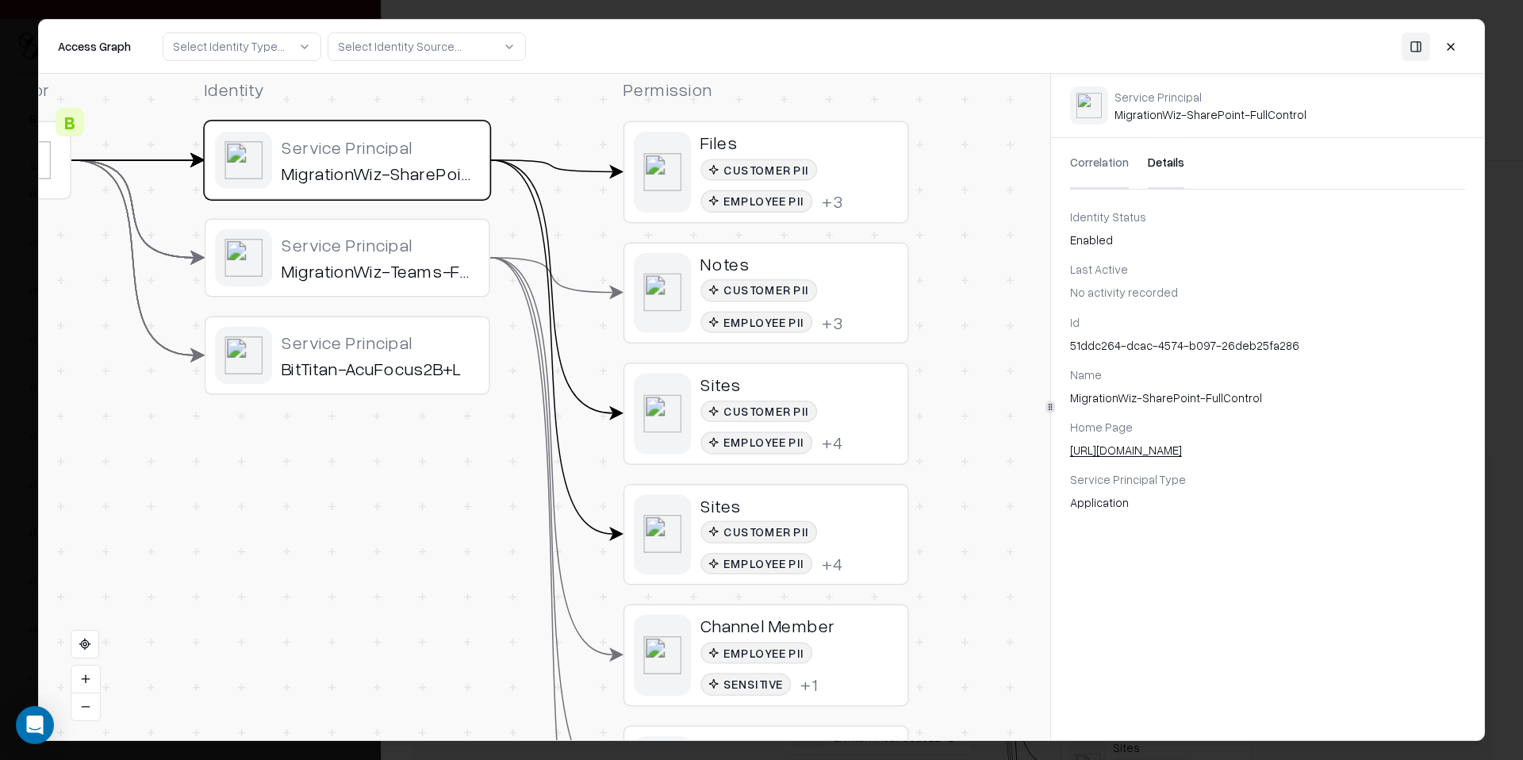
click at [1455, 50] on button at bounding box center [1450, 46] width 29 height 29
click at [1455, 50] on body "Pay attention! You're logging into bausch Issues Vendors Integrations Status : …" at bounding box center [761, 380] width 1523 height 760
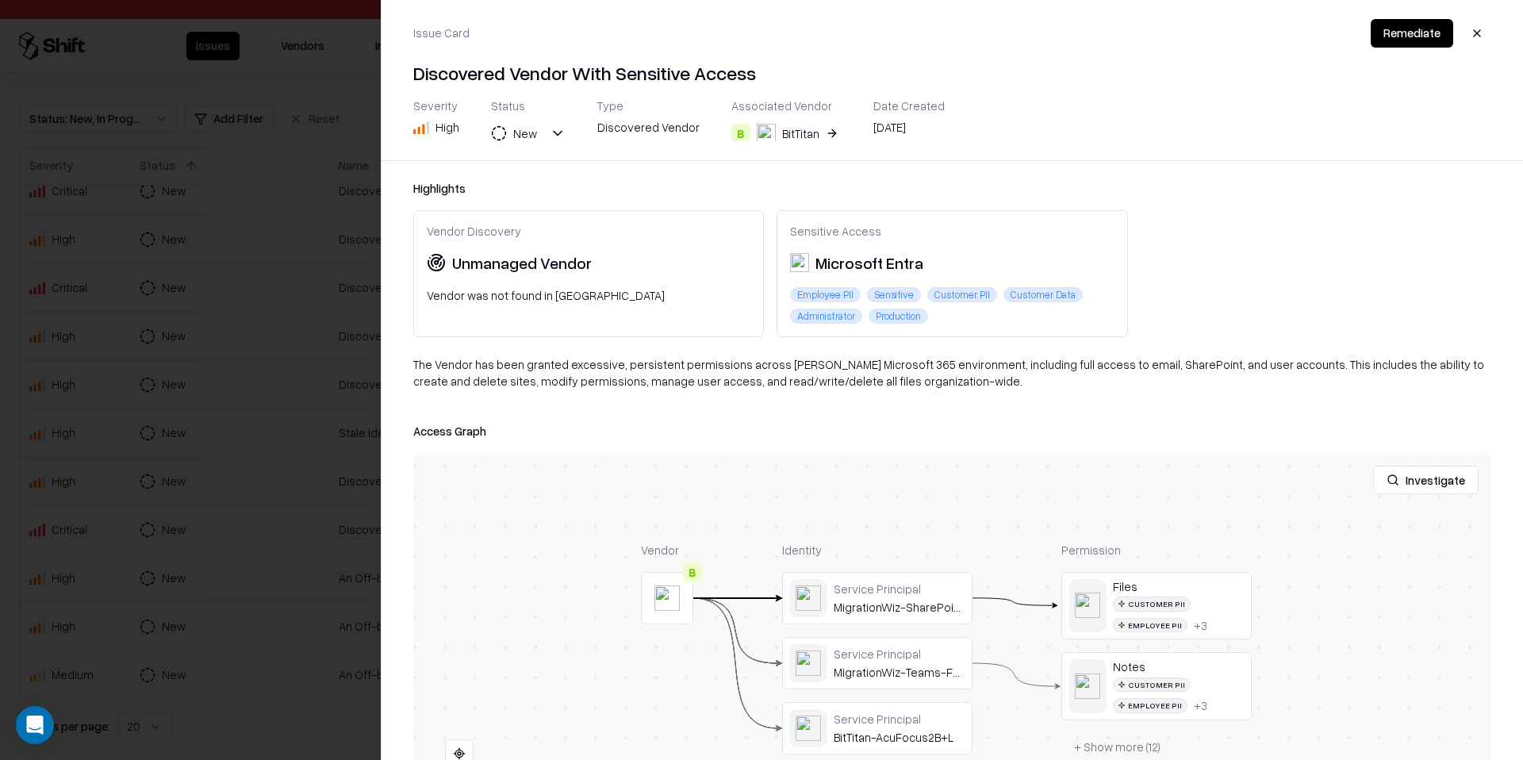
click at [96, 402] on div at bounding box center [761, 380] width 1523 height 760
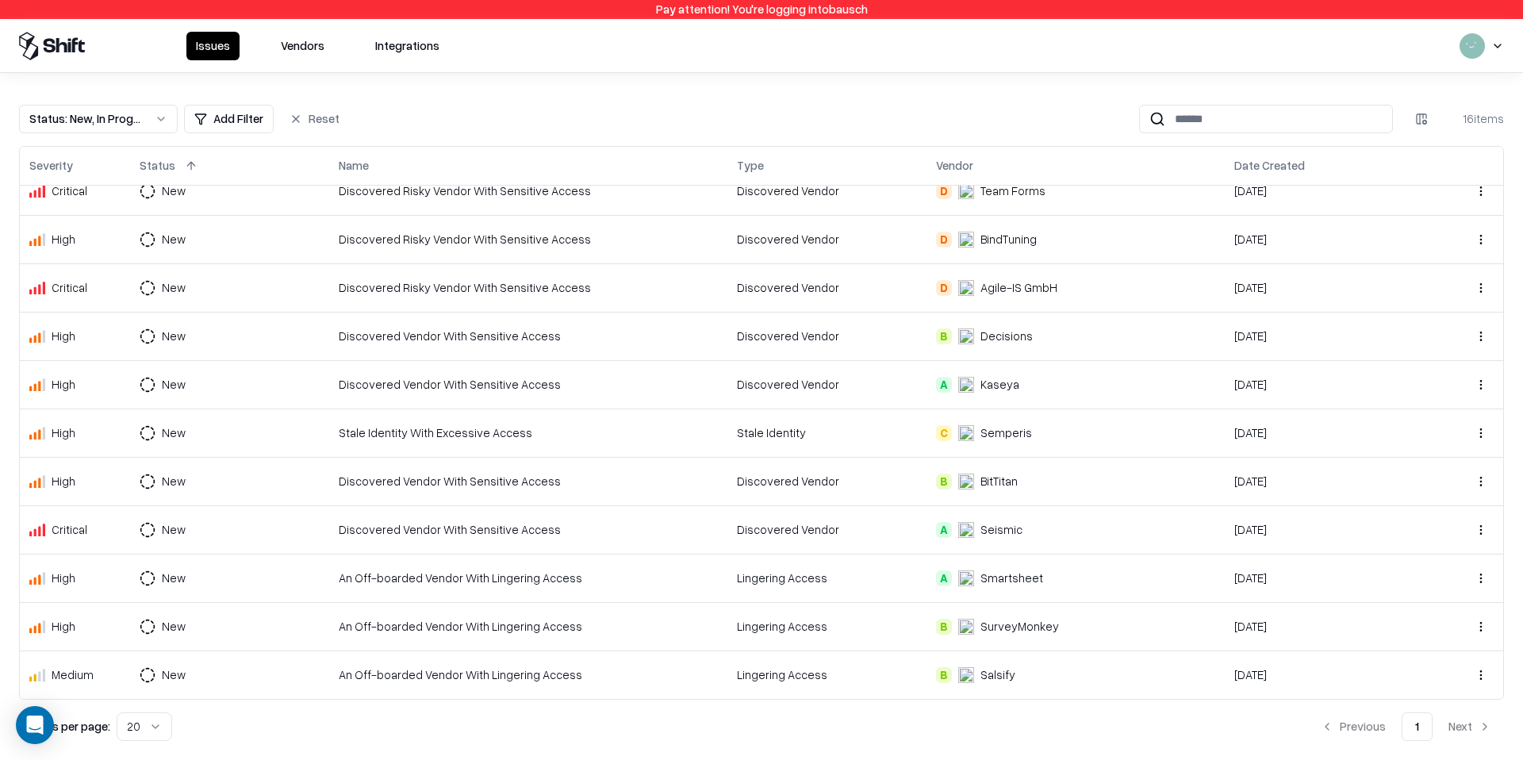
click at [511, 529] on div "Discovered Vendor With Sensitive Access" at bounding box center [528, 529] width 379 height 17
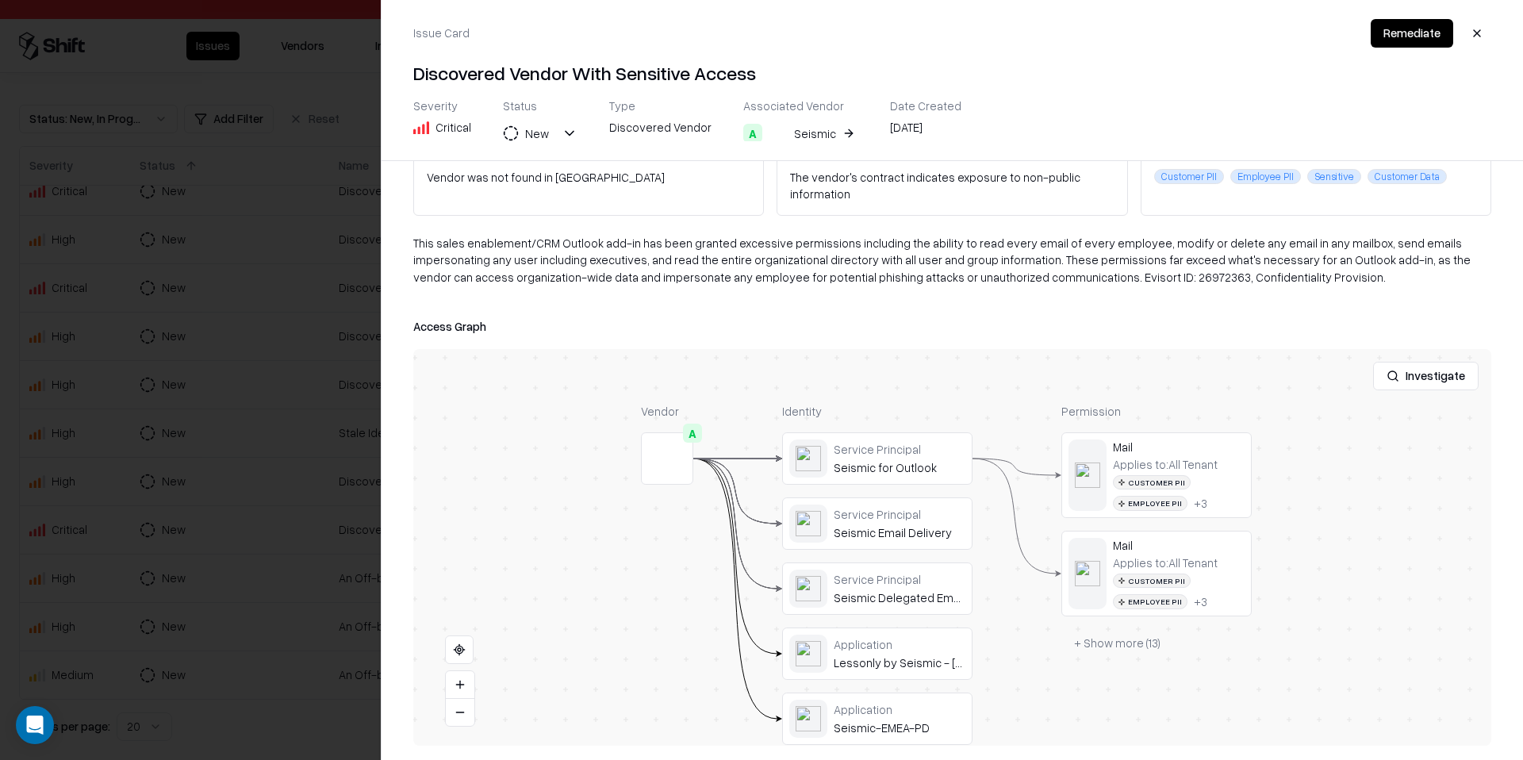
scroll to position [121, 0]
click at [1089, 628] on button "+ Show more ( 13 )" at bounding box center [1117, 640] width 112 height 29
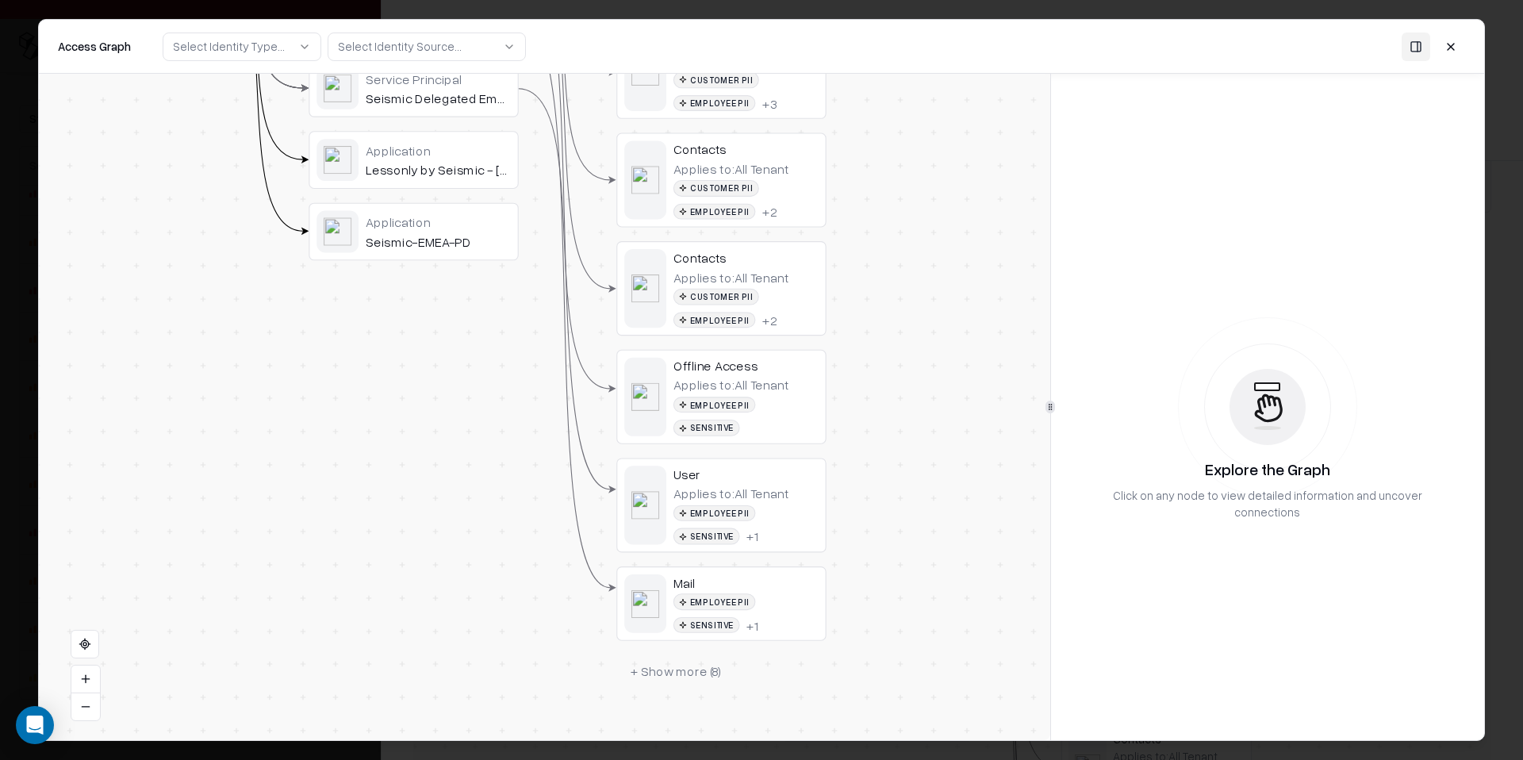
drag, startPoint x: 914, startPoint y: 596, endPoint x: 891, endPoint y: 503, distance: 96.4
click at [891, 503] on div "Vendor A Identity Service Principal Seismic for Outlook Service Principal Seism…" at bounding box center [544, 407] width 1011 height 666
click at [707, 596] on div "Employee PII Sensitive + 1" at bounding box center [745, 613] width 145 height 40
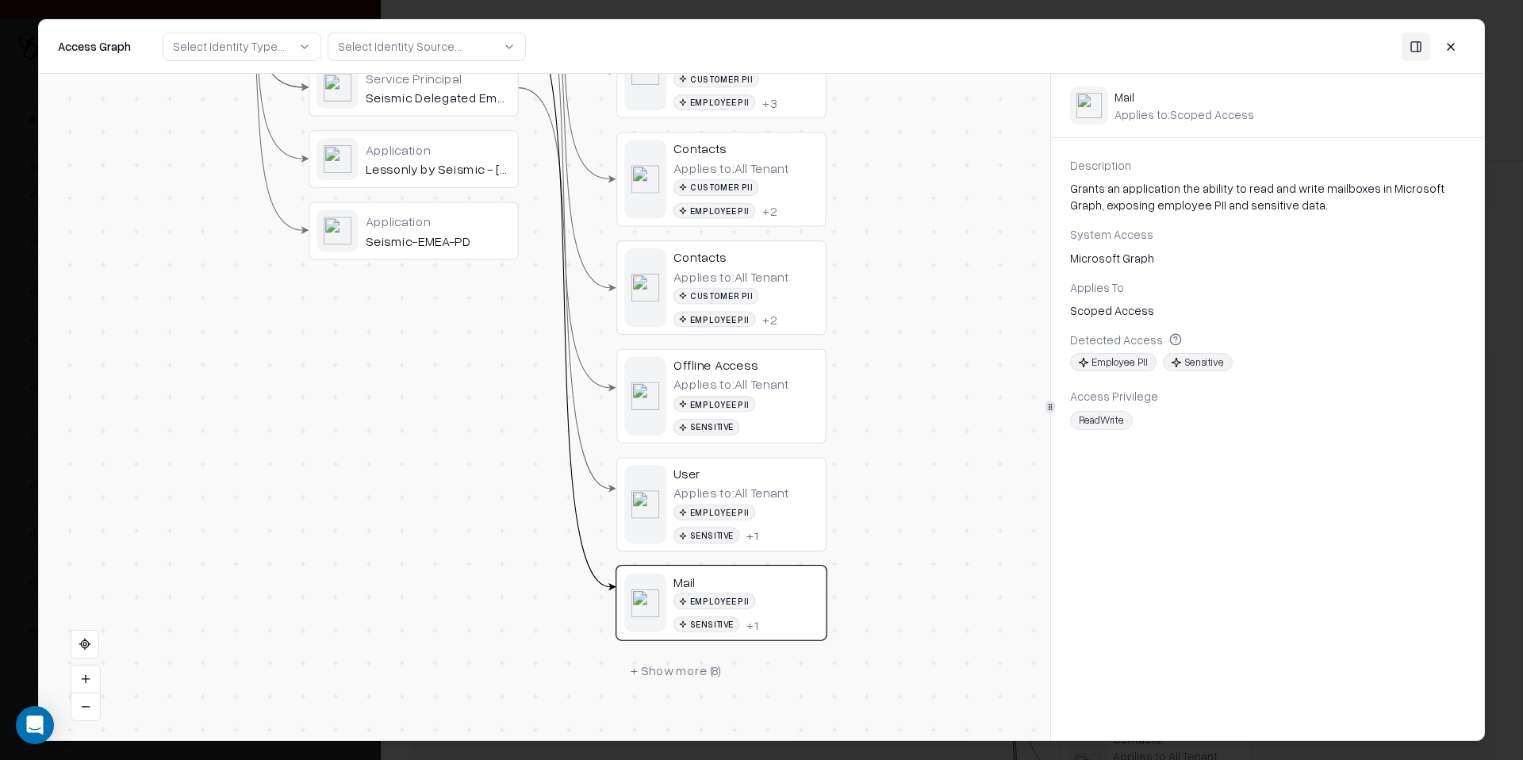
click at [1444, 49] on button at bounding box center [1450, 46] width 29 height 29
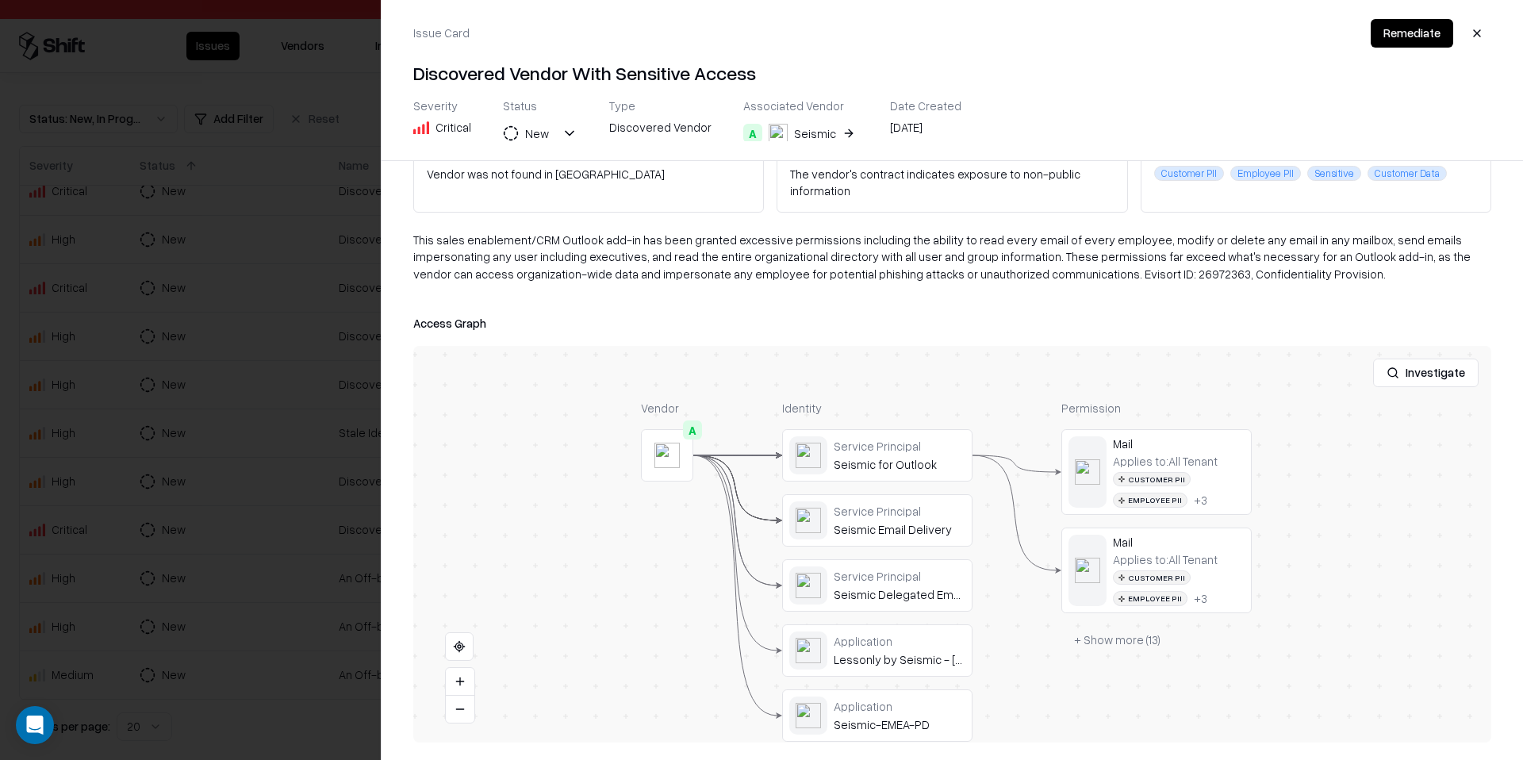
click at [800, 130] on div "Seismic" at bounding box center [815, 133] width 42 height 17
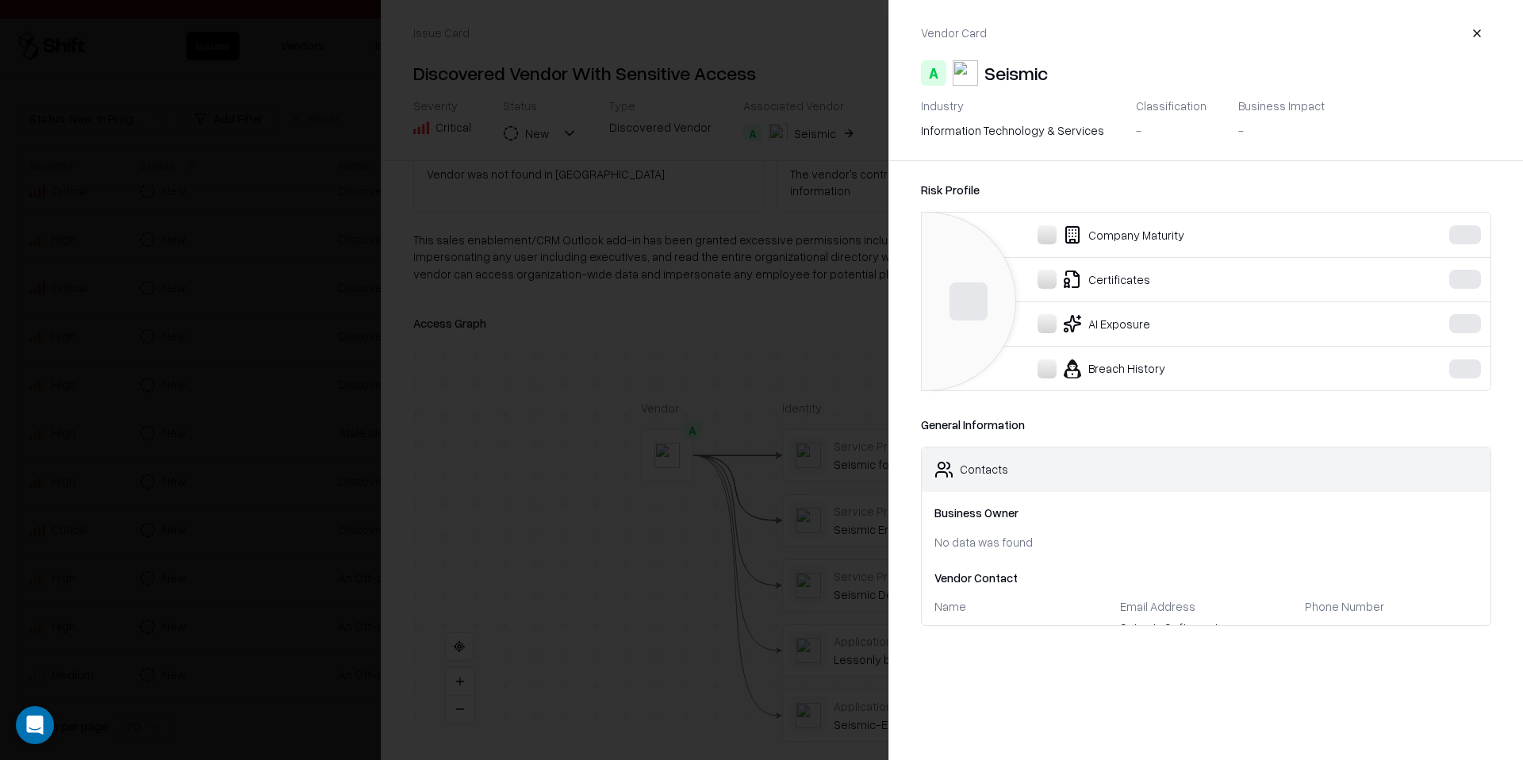
click at [1012, 65] on div "Seismic" at bounding box center [1015, 72] width 63 height 25
click at [1012, 65] on html "Pay attention! You're logging into bausch Issues Vendors Integrations Status : …" at bounding box center [761, 380] width 1523 height 760
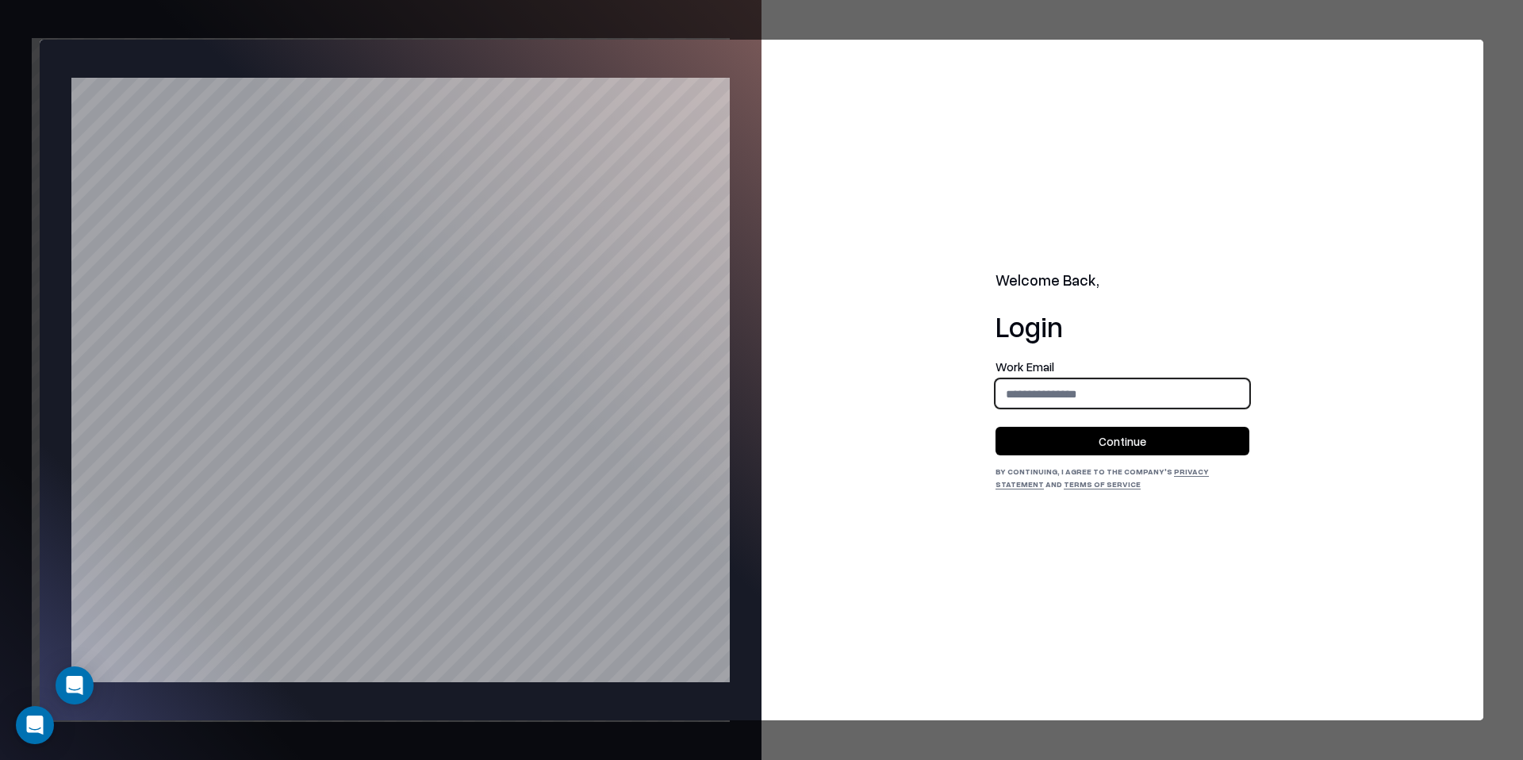
click at [1021, 393] on input "email" at bounding box center [1122, 393] width 252 height 29
type input "**********"
click at [1094, 439] on button "Continue" at bounding box center [1122, 441] width 254 height 29
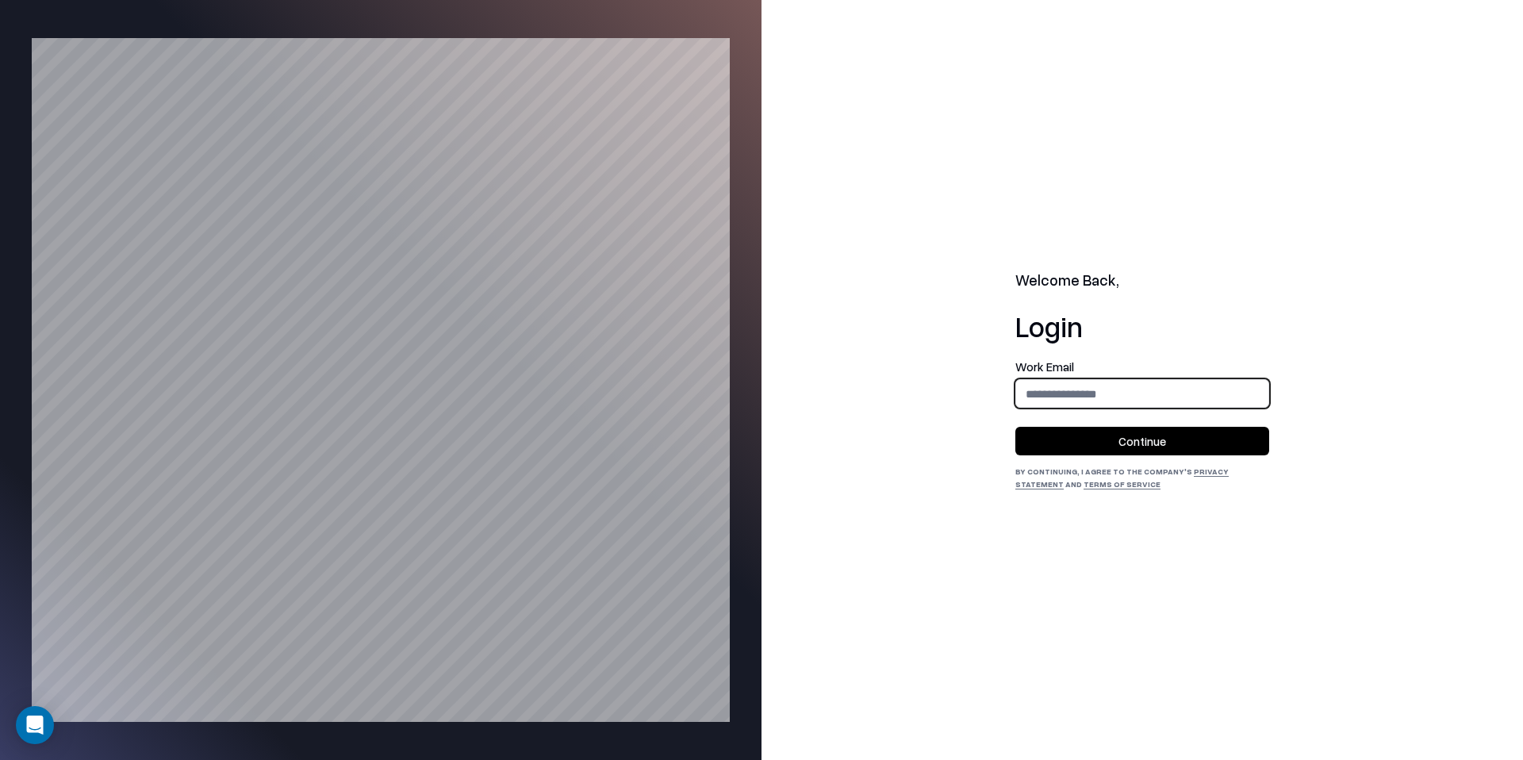
click at [1099, 391] on input "email" at bounding box center [1142, 393] width 252 height 29
type input "**********"
click at [1110, 439] on button "Continue" at bounding box center [1142, 441] width 254 height 29
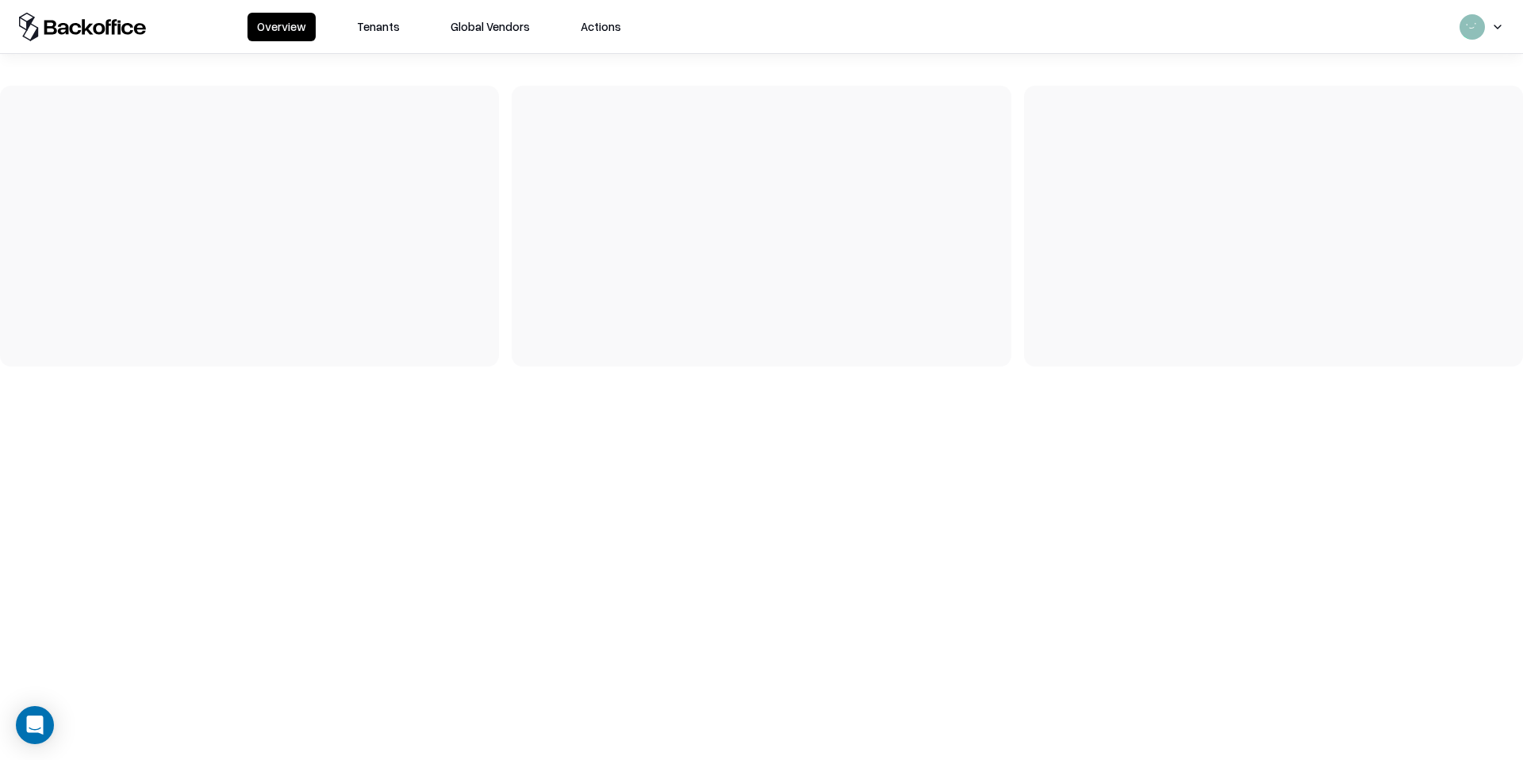
click at [368, 22] on button "Tenants" at bounding box center [378, 27] width 62 height 29
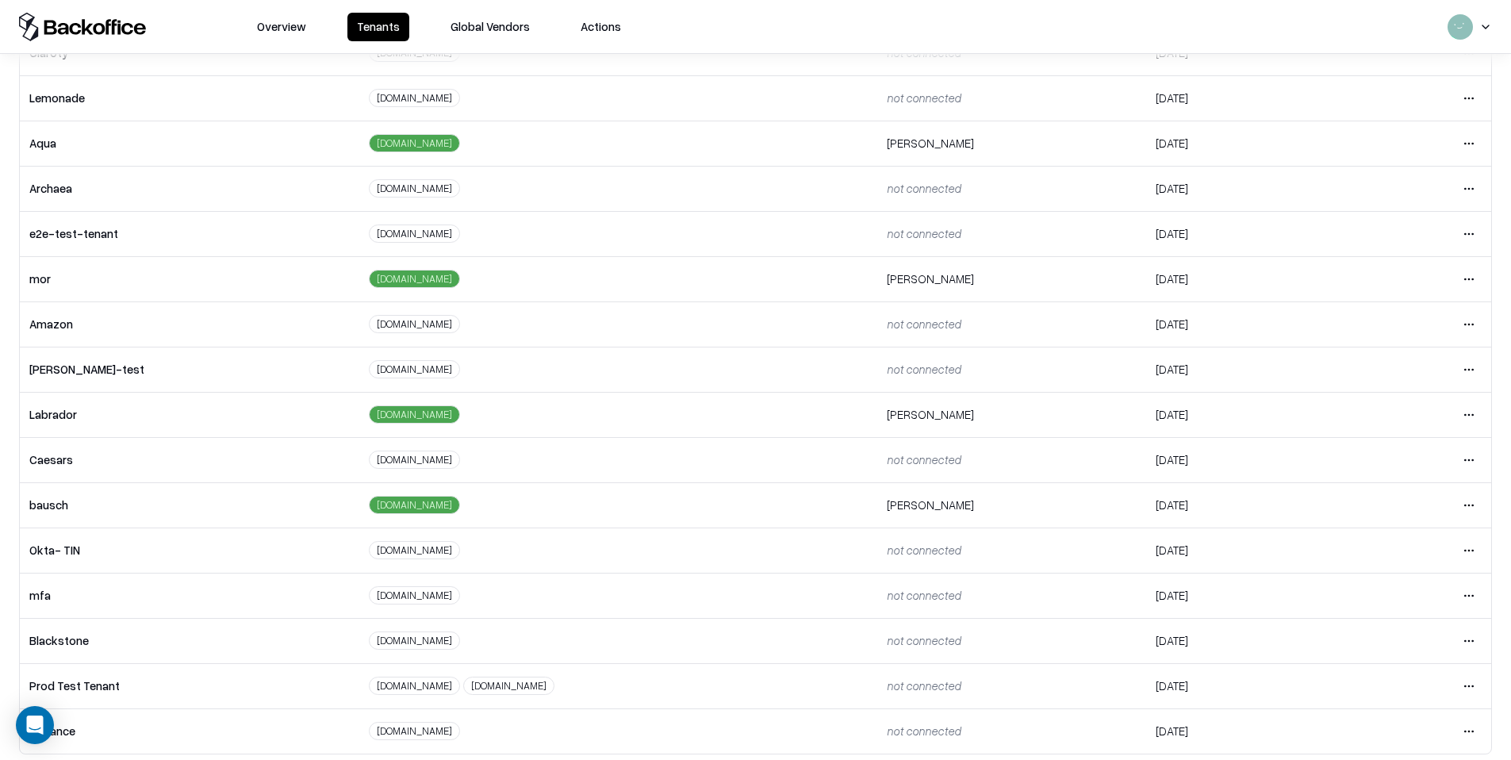
scroll to position [204, 0]
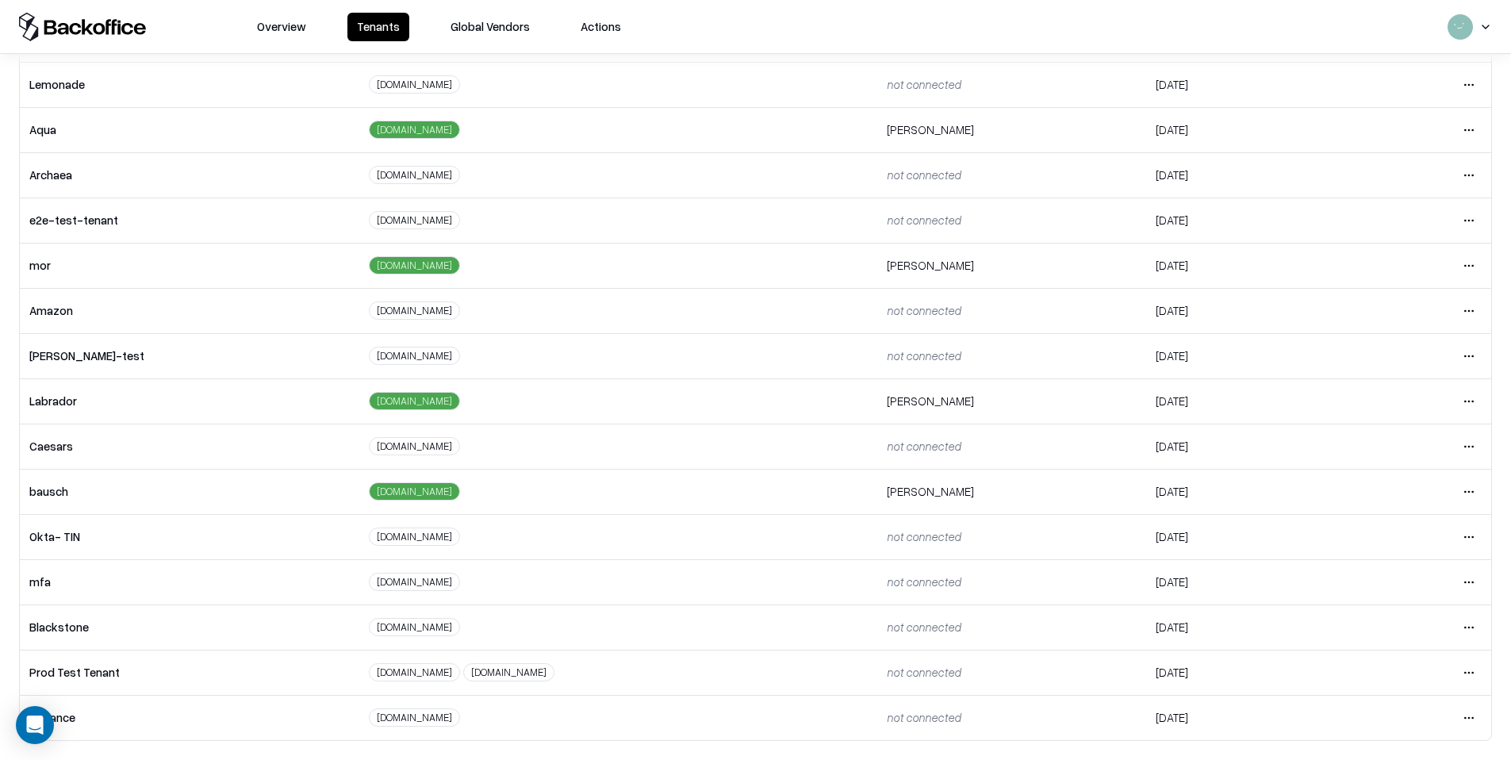
click at [1450, 487] on html "Overview Tenants Global Vendors Actions Tenants Add Tenant Tenant name Domain A…" at bounding box center [755, 380] width 1511 height 760
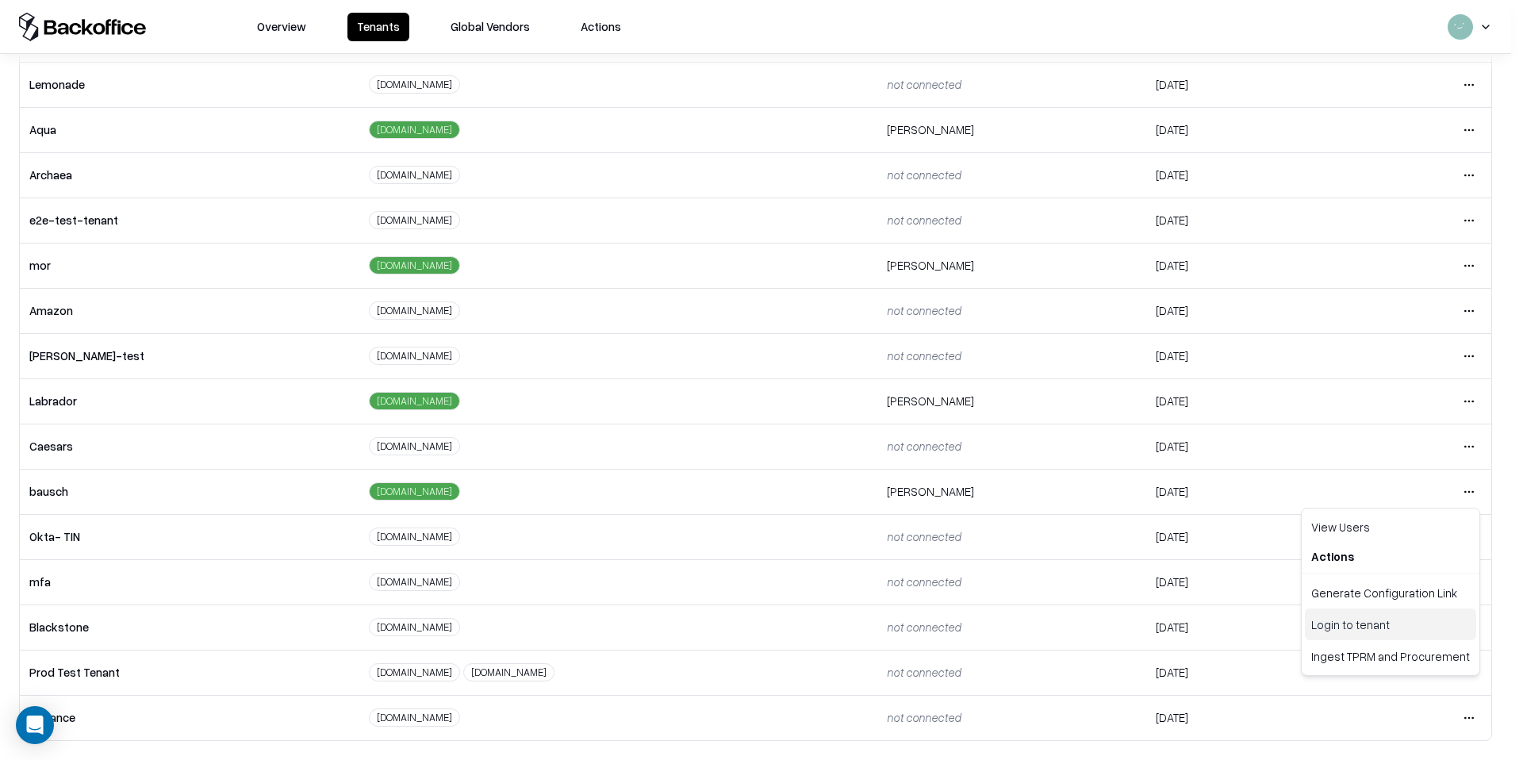
click at [1337, 615] on div "Login to tenant" at bounding box center [1390, 624] width 171 height 32
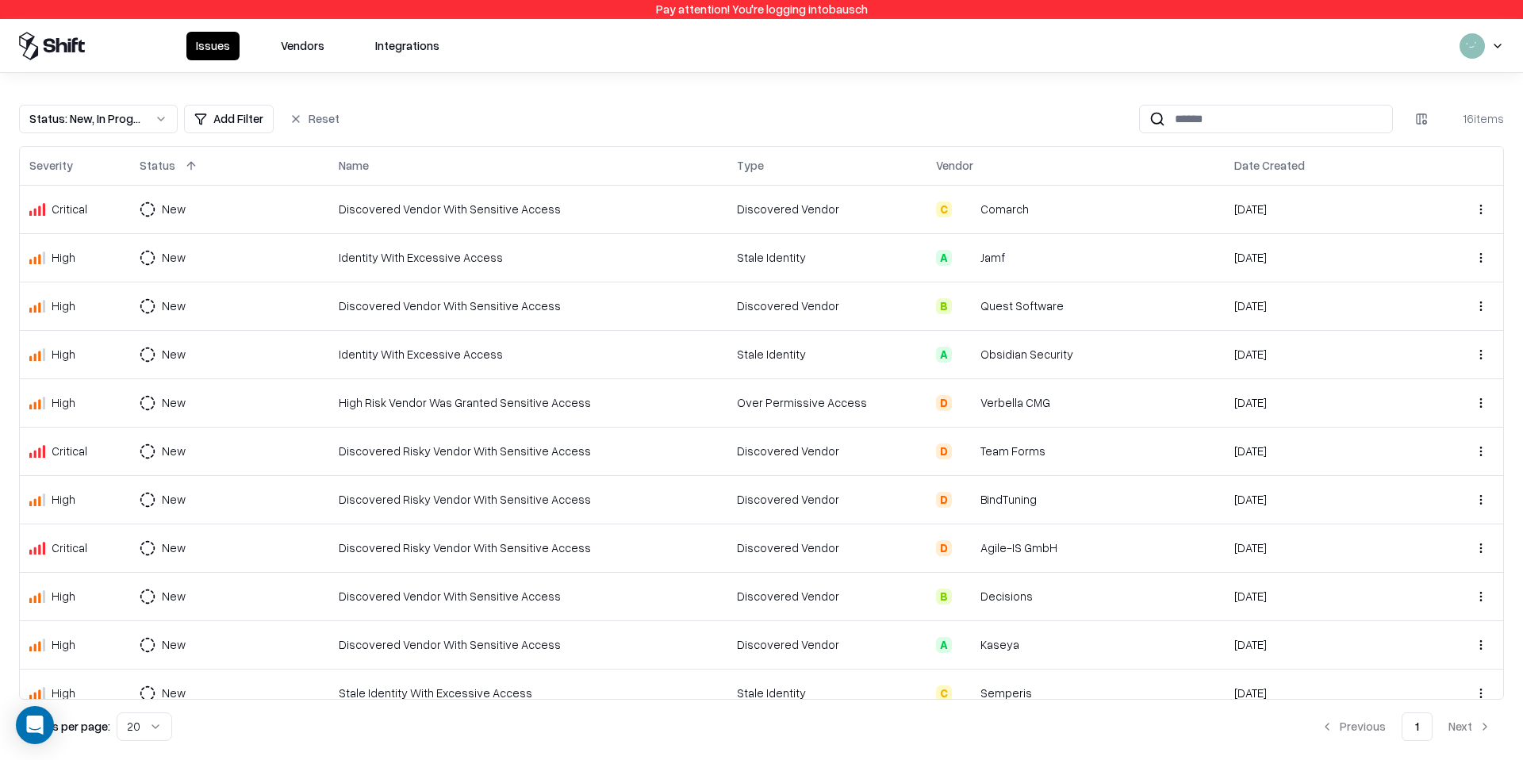
scroll to position [260, 0]
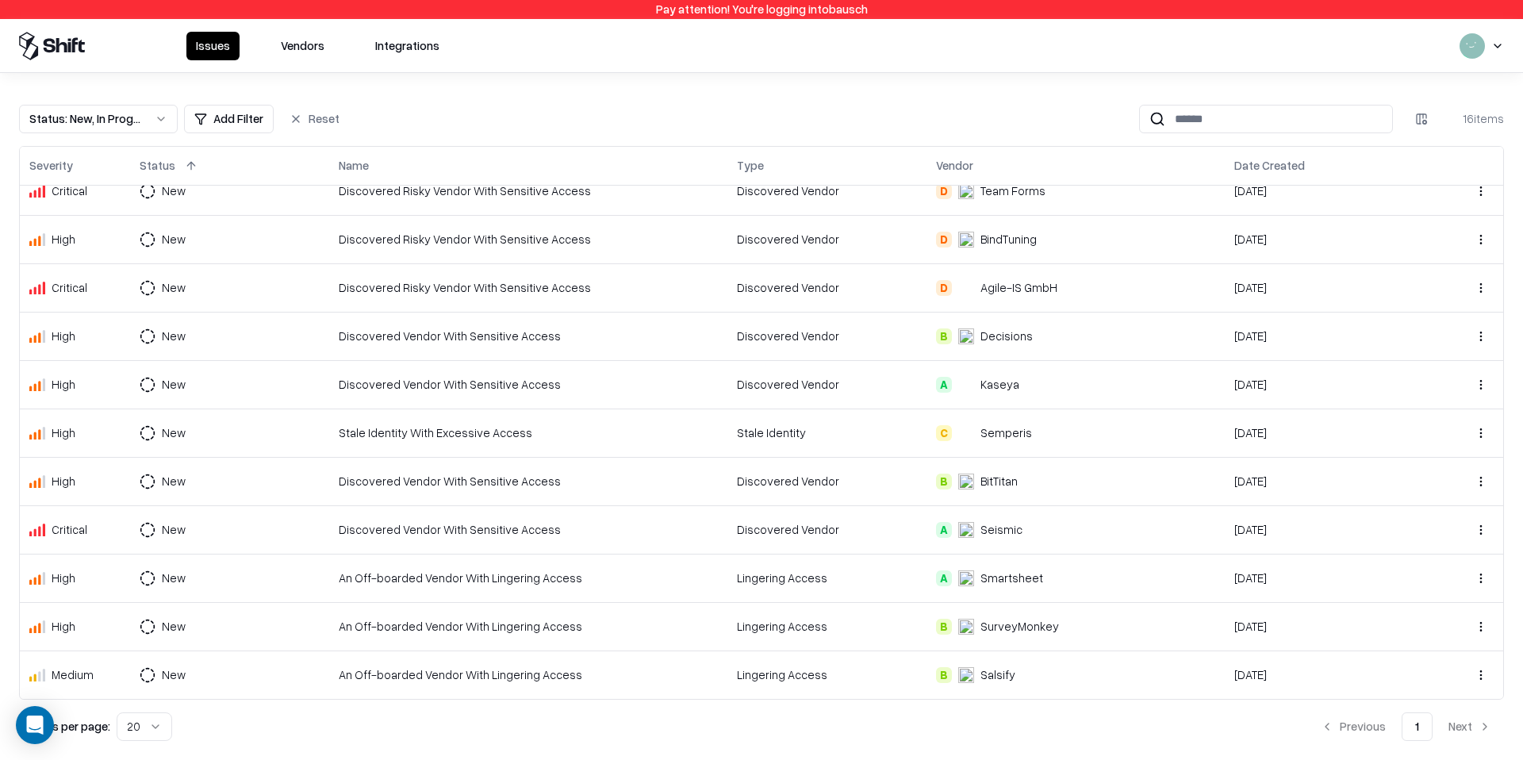
click at [409, 573] on div "An Off-boarded Vendor With Lingering Access" at bounding box center [528, 577] width 379 height 17
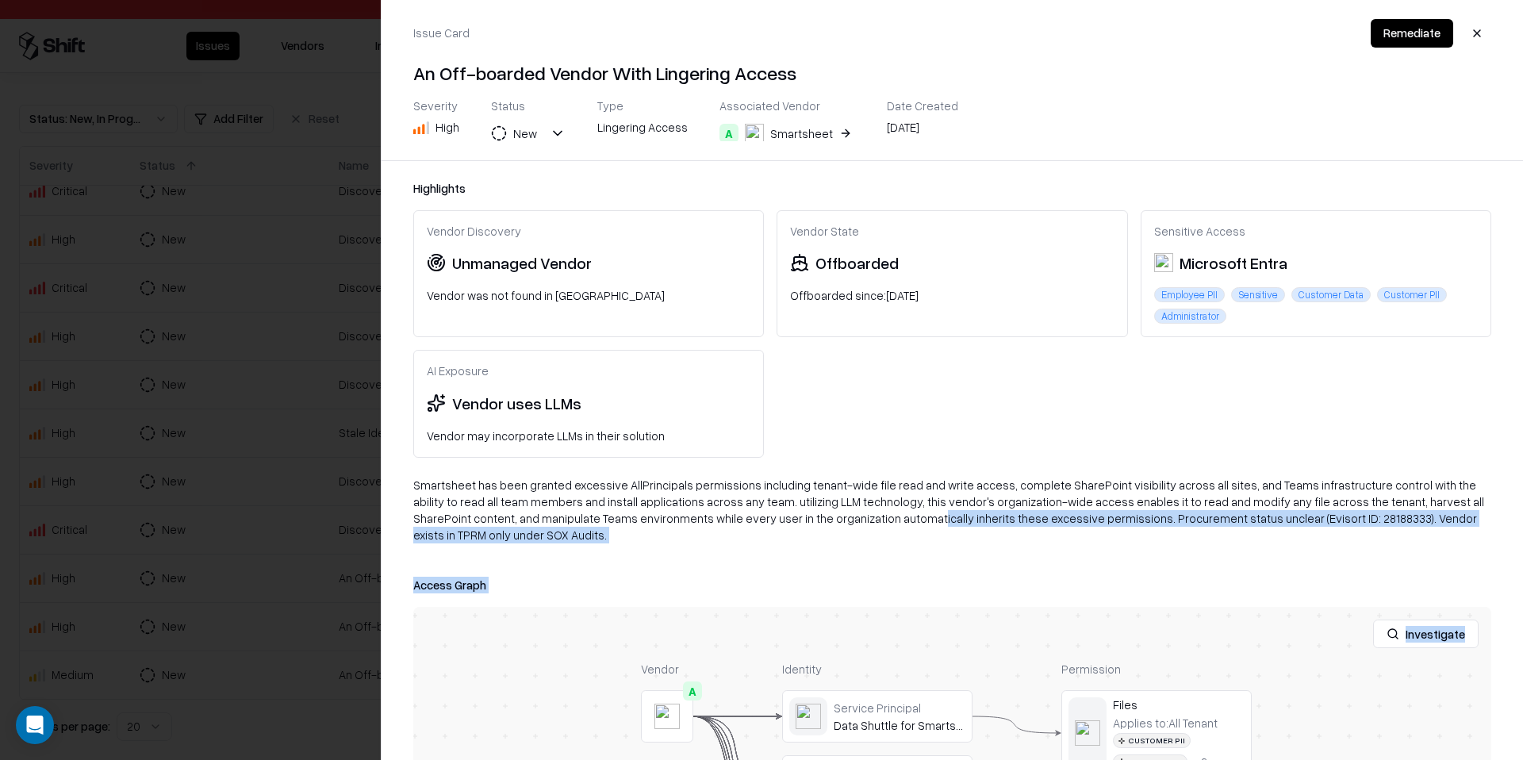
drag, startPoint x: 845, startPoint y: 587, endPoint x: 790, endPoint y: 523, distance: 84.9
click at [790, 523] on div "Highlights Vendor Discovery Unmanaged Vendor Vendor was not found in TPRM Vendo…" at bounding box center [952, 460] width 1141 height 599
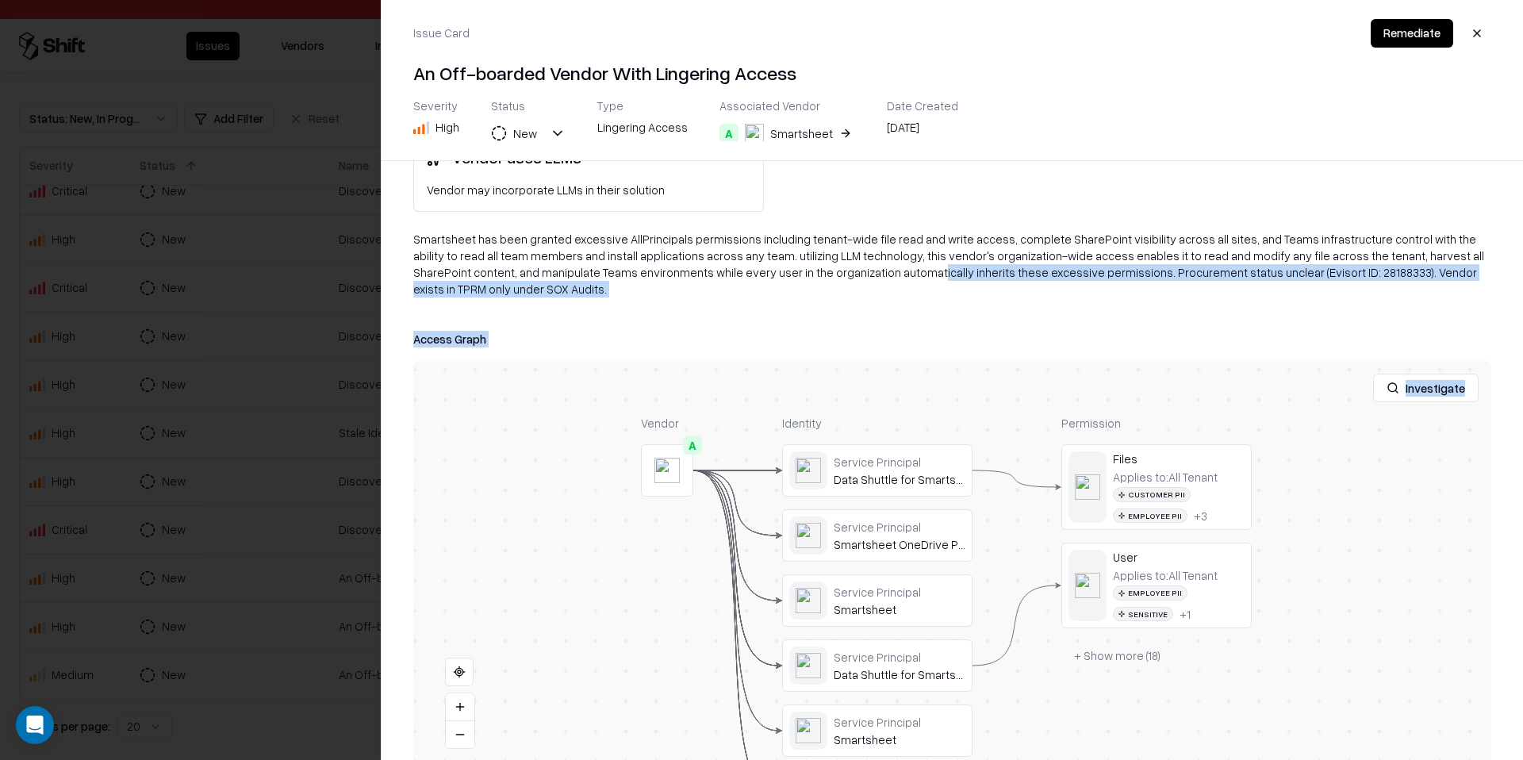
scroll to position [256, 0]
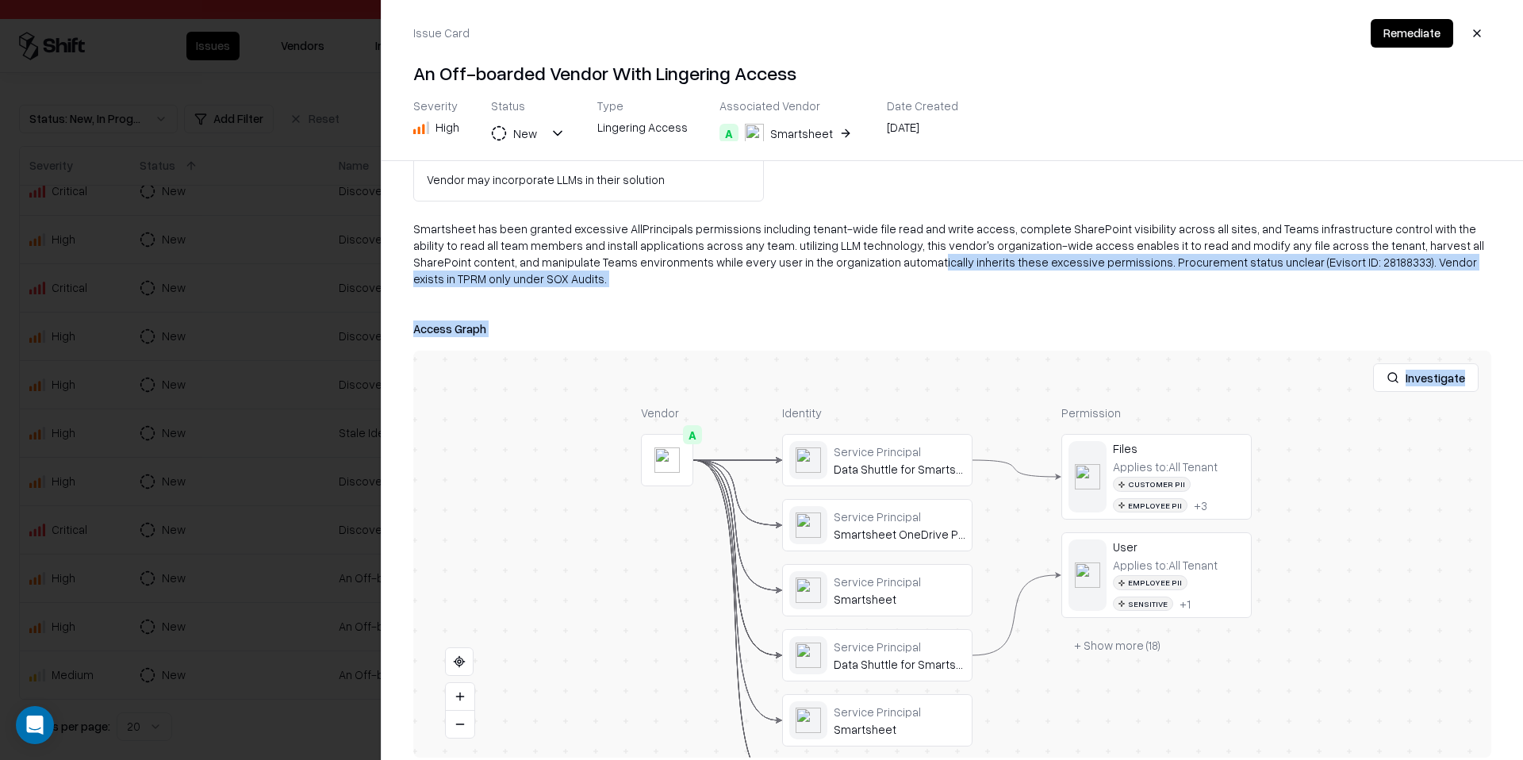
click at [1118, 631] on button "+ Show more ( 18 )" at bounding box center [1117, 645] width 112 height 29
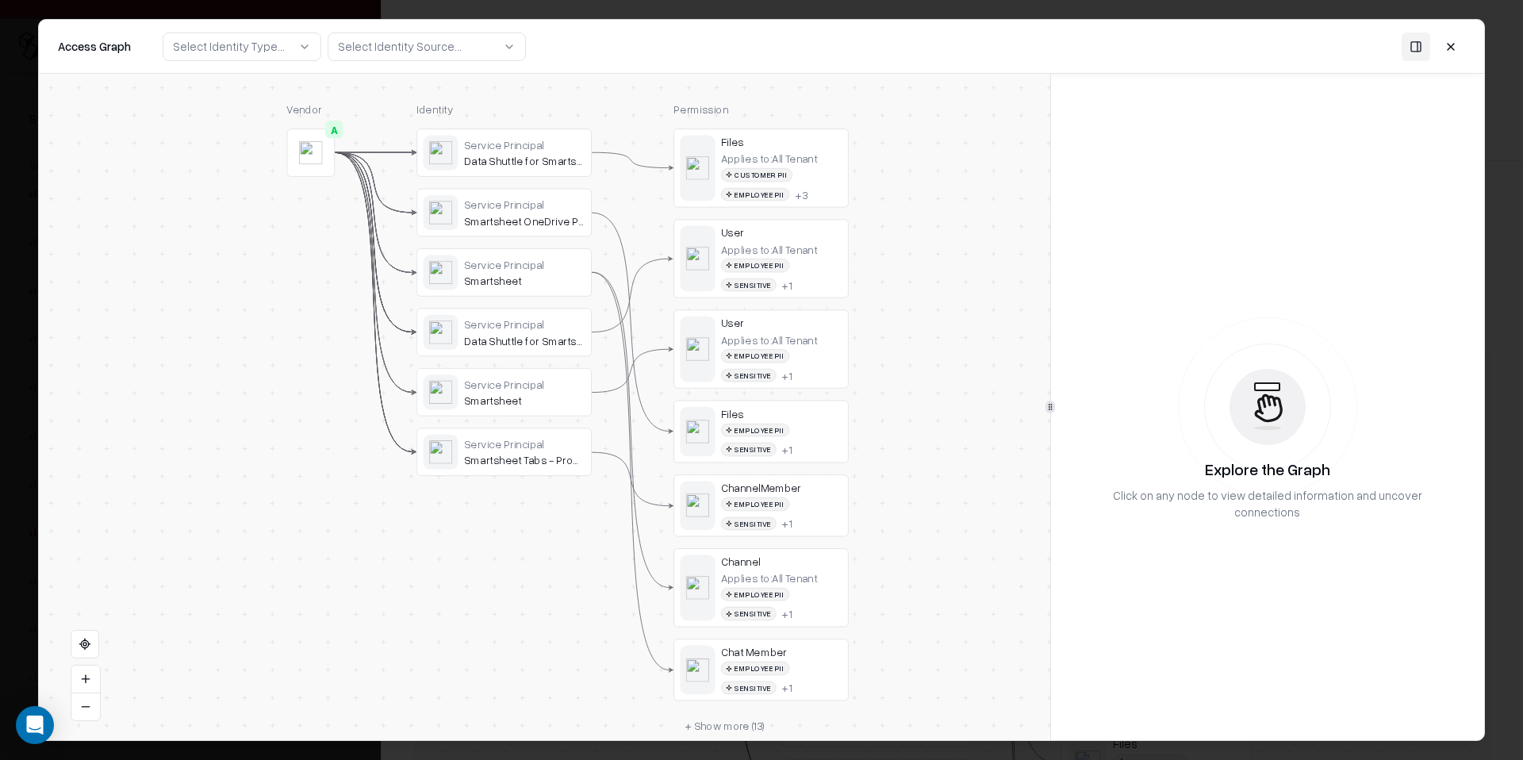
click at [515, 590] on div "Identity Service Principal Data Shuttle for Smartsheet Service Principal Smarts…" at bounding box center [503, 421] width 175 height 638
click at [798, 521] on div "Employee PII Sensitive + 1" at bounding box center [781, 513] width 121 height 33
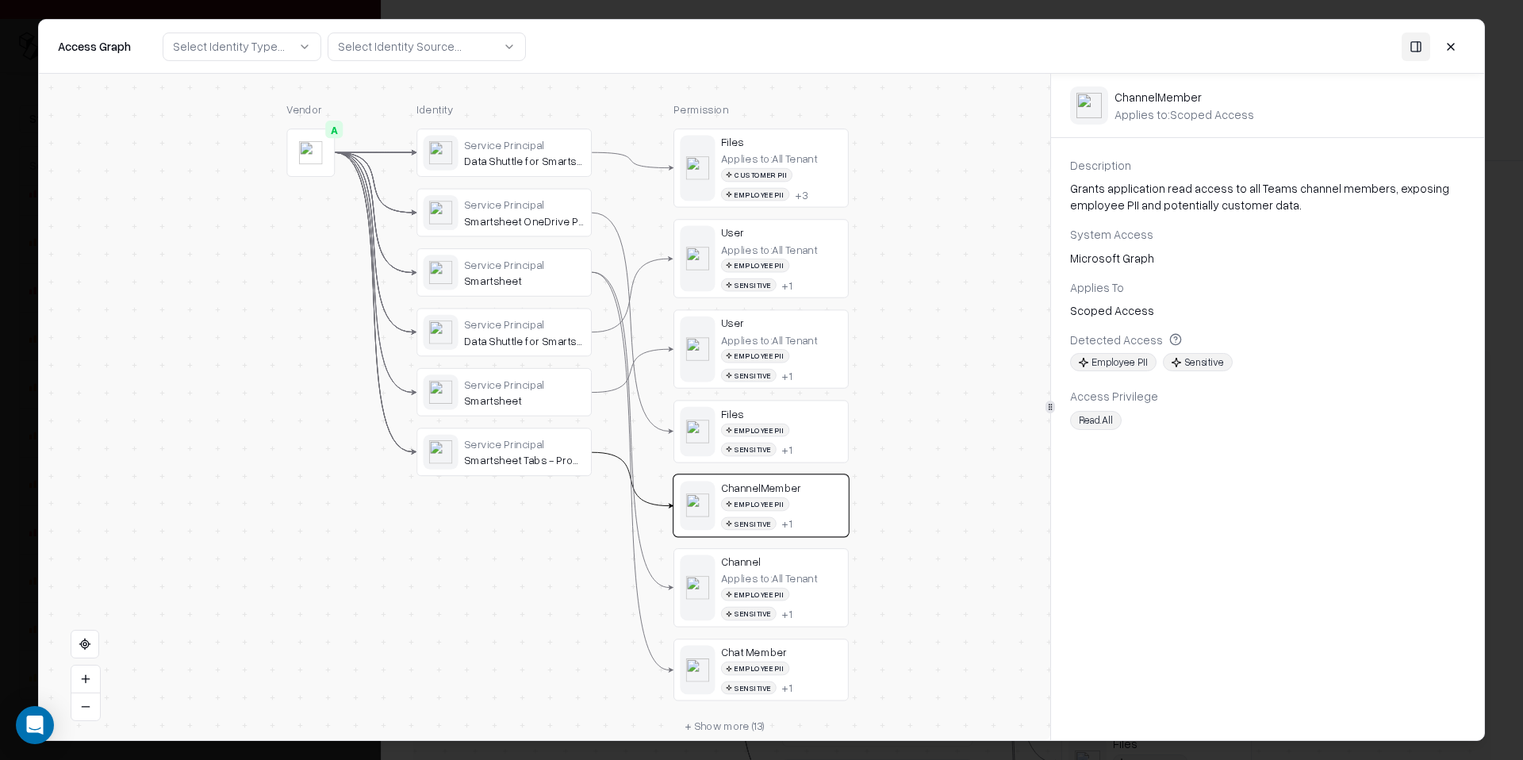
click at [1451, 39] on button at bounding box center [1450, 46] width 29 height 29
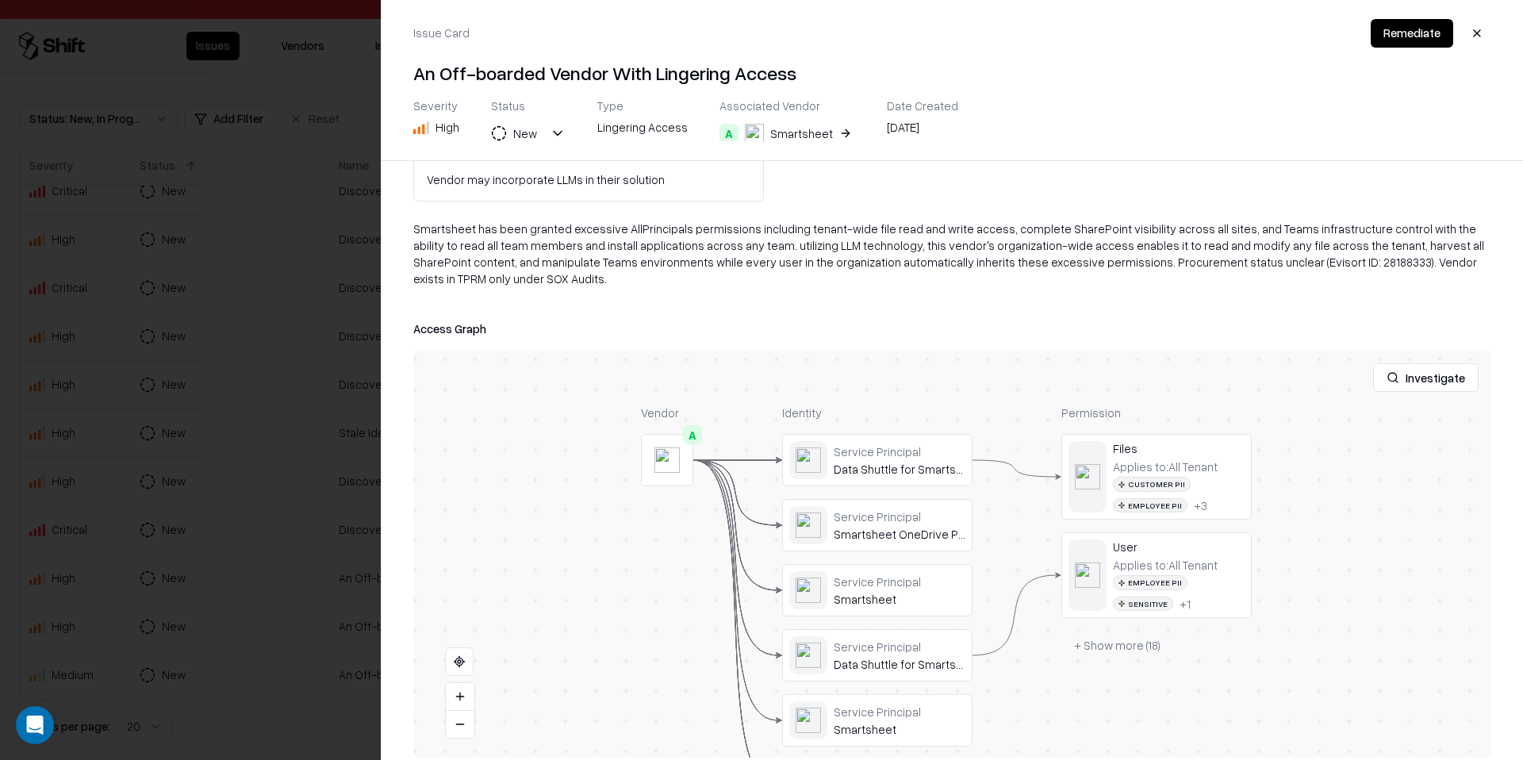
click at [352, 296] on div at bounding box center [761, 380] width 1523 height 760
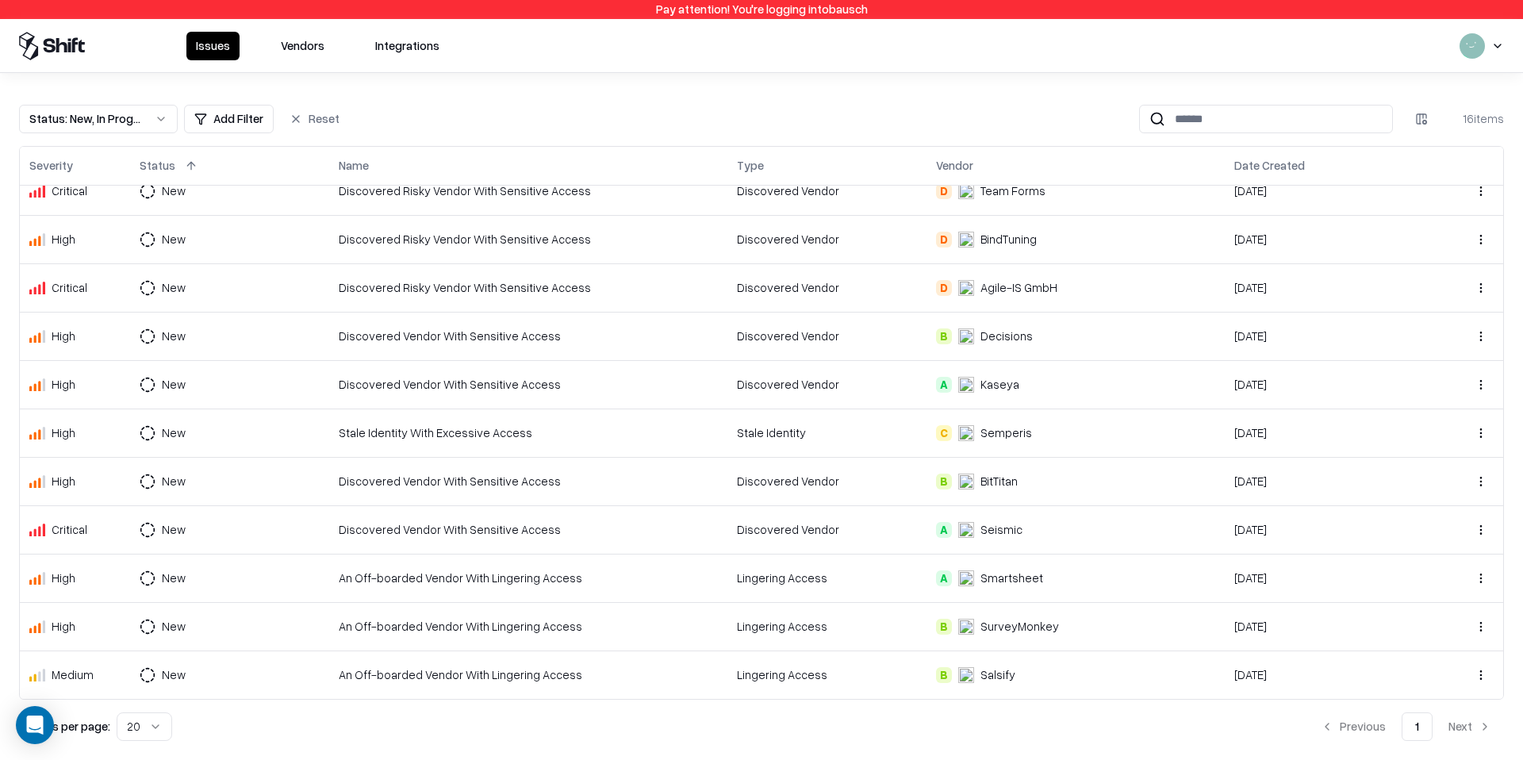
click at [466, 636] on td "An Off-boarded Vendor With Lingering Access" at bounding box center [528, 626] width 398 height 48
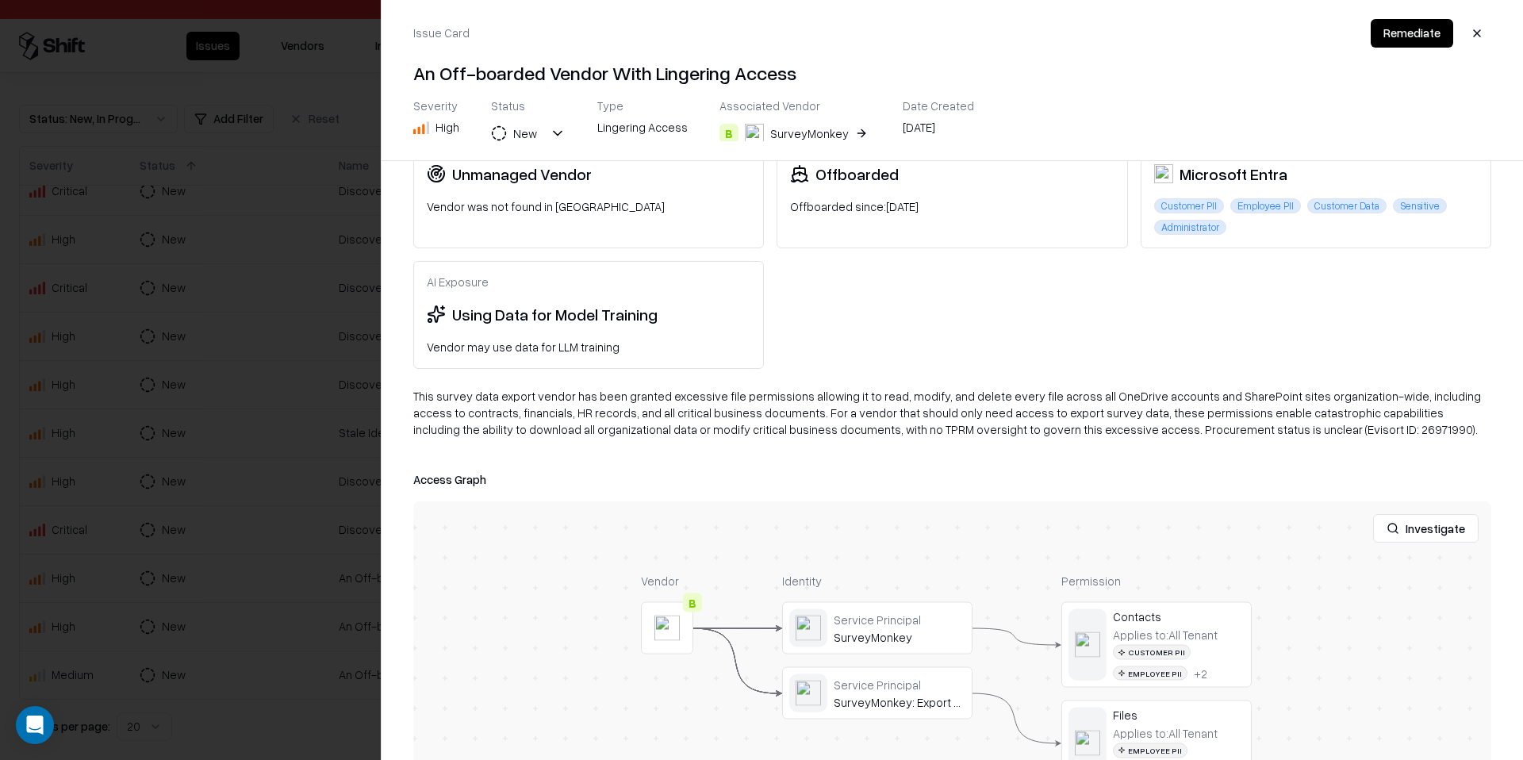
scroll to position [246, 0]
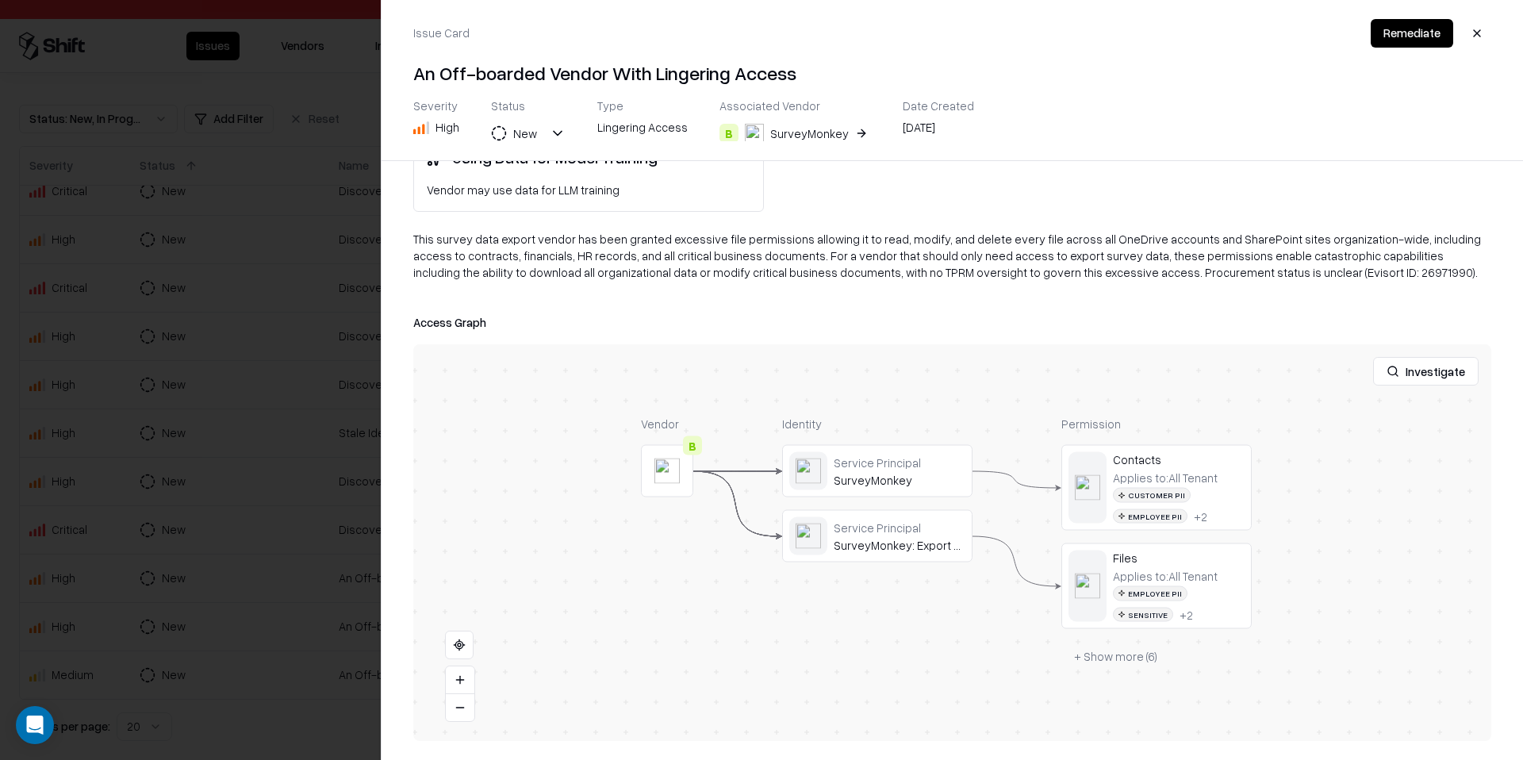
click at [1128, 654] on button "+ Show more ( 6 )" at bounding box center [1115, 656] width 109 height 29
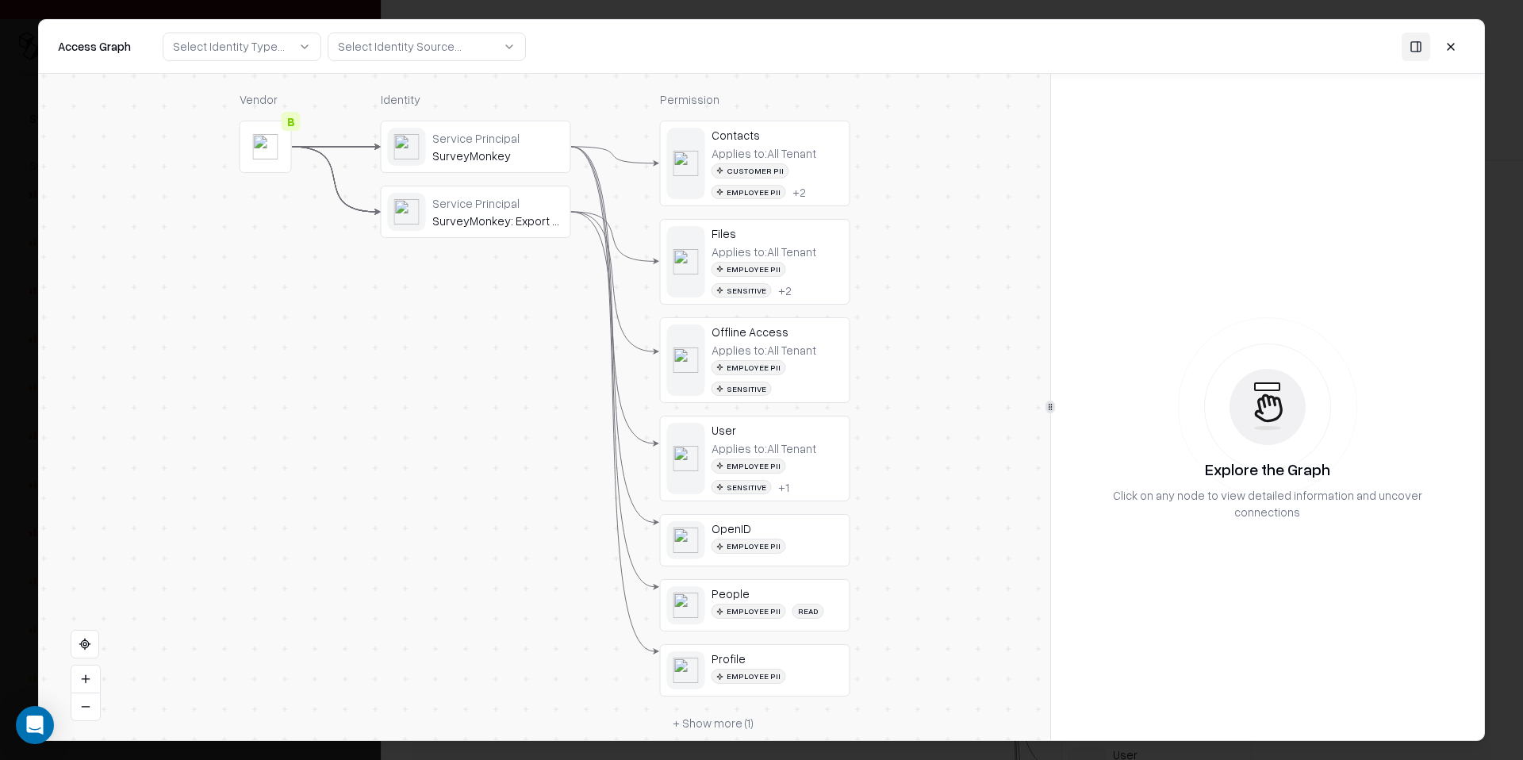
click at [743, 709] on button "+ Show more ( 1 )" at bounding box center [713, 723] width 106 height 29
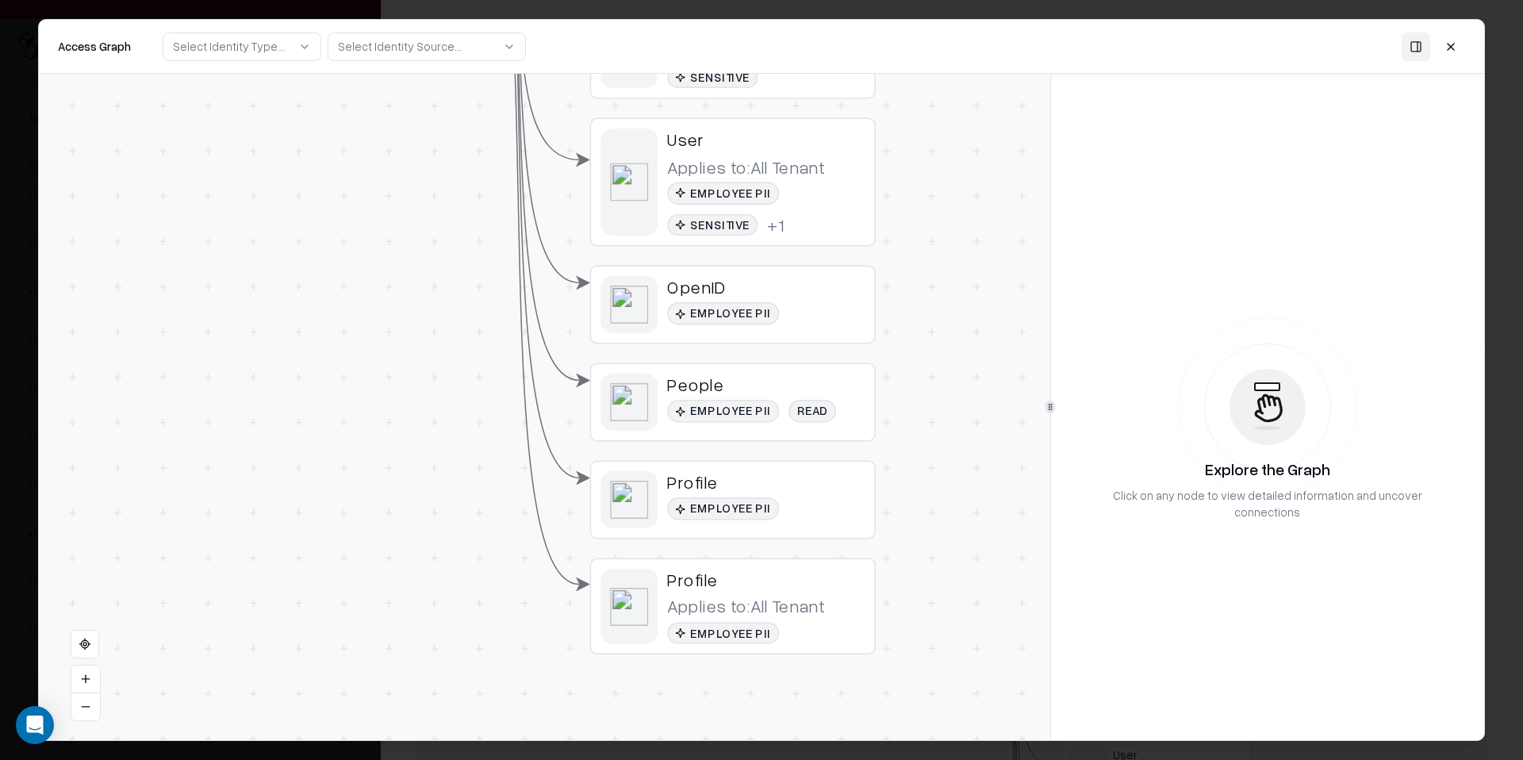
click at [1460, 42] on button at bounding box center [1450, 46] width 29 height 29
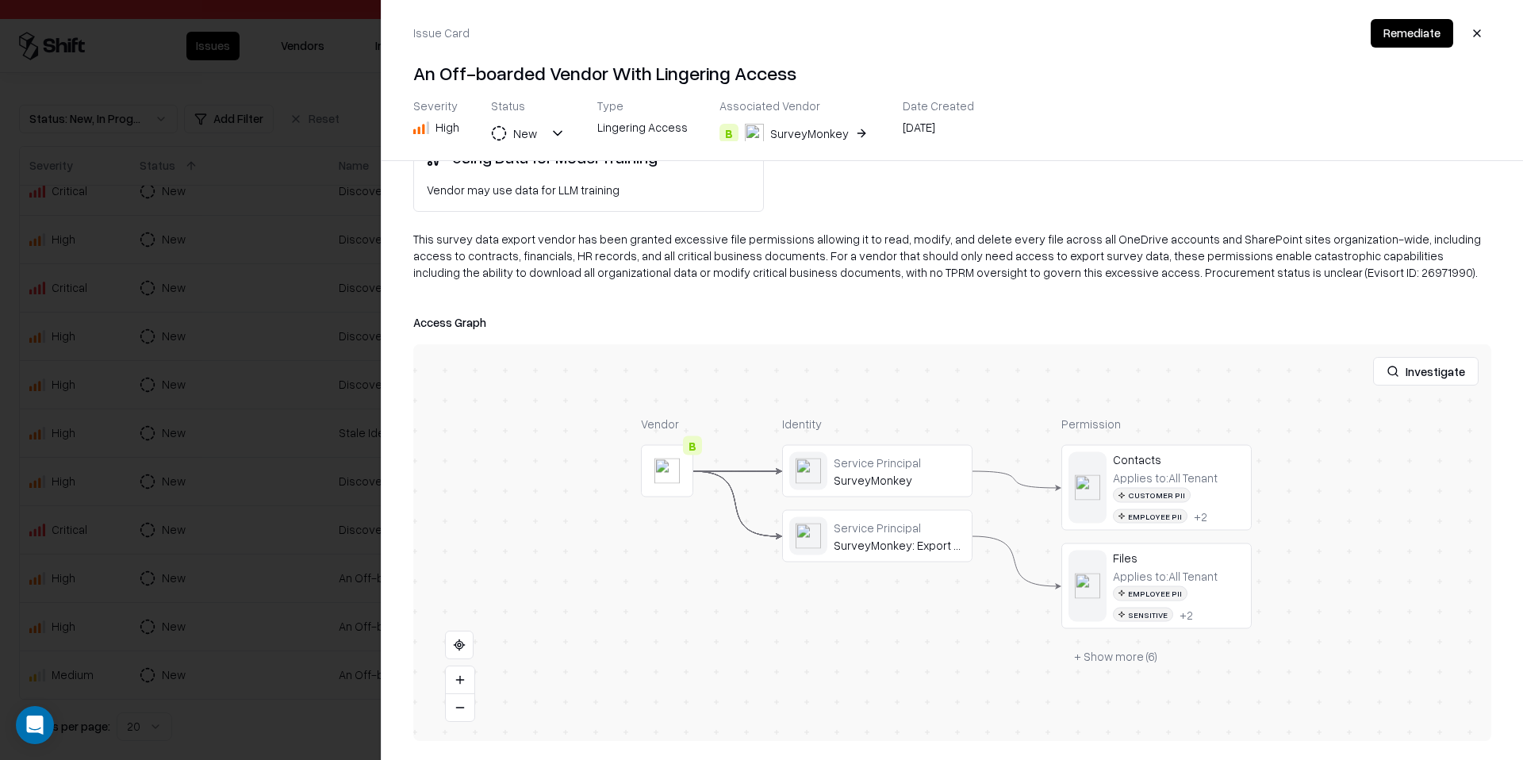
click at [231, 480] on div at bounding box center [761, 380] width 1523 height 760
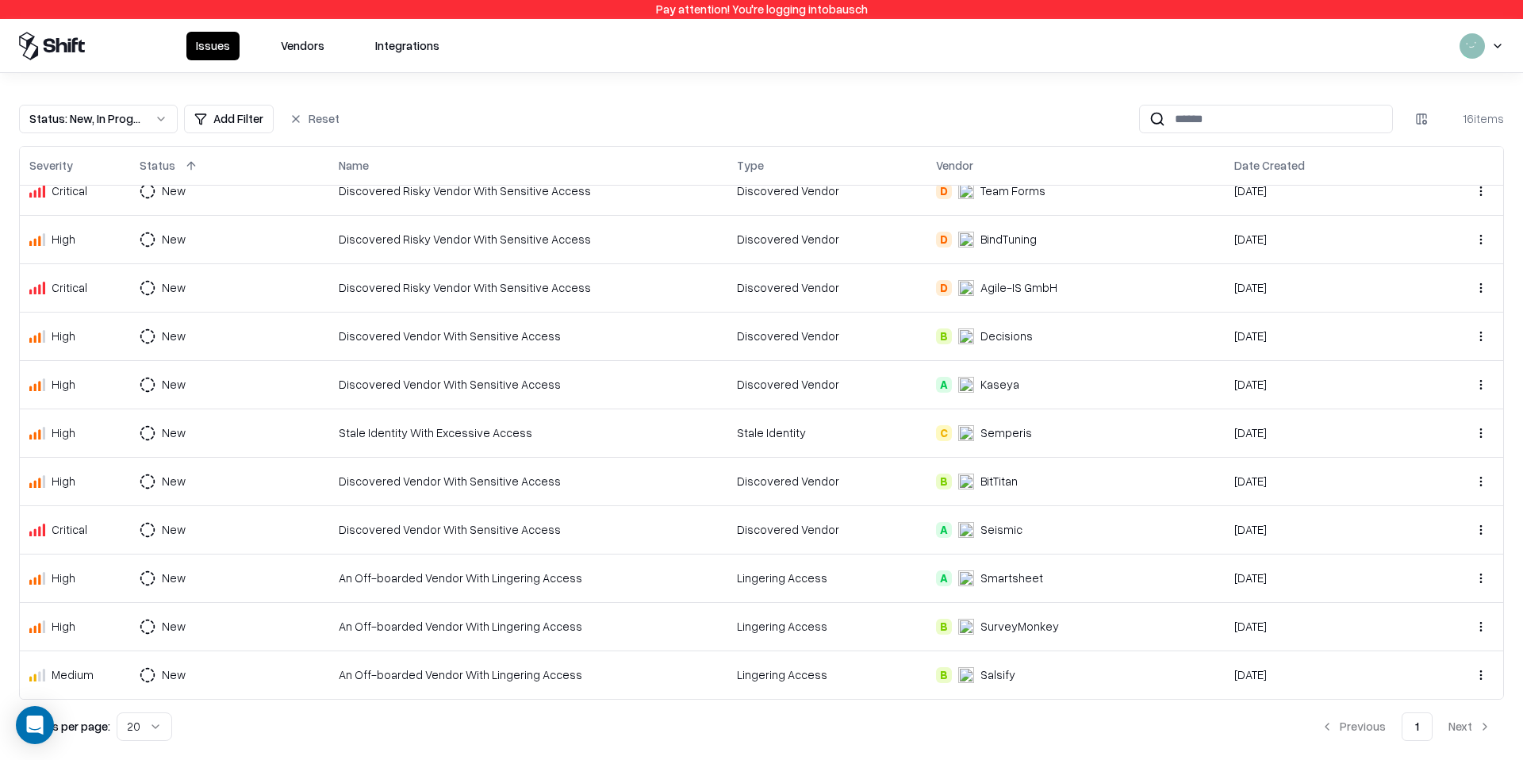
click at [362, 688] on td "An Off-boarded Vendor With Lingering Access" at bounding box center [528, 674] width 398 height 48
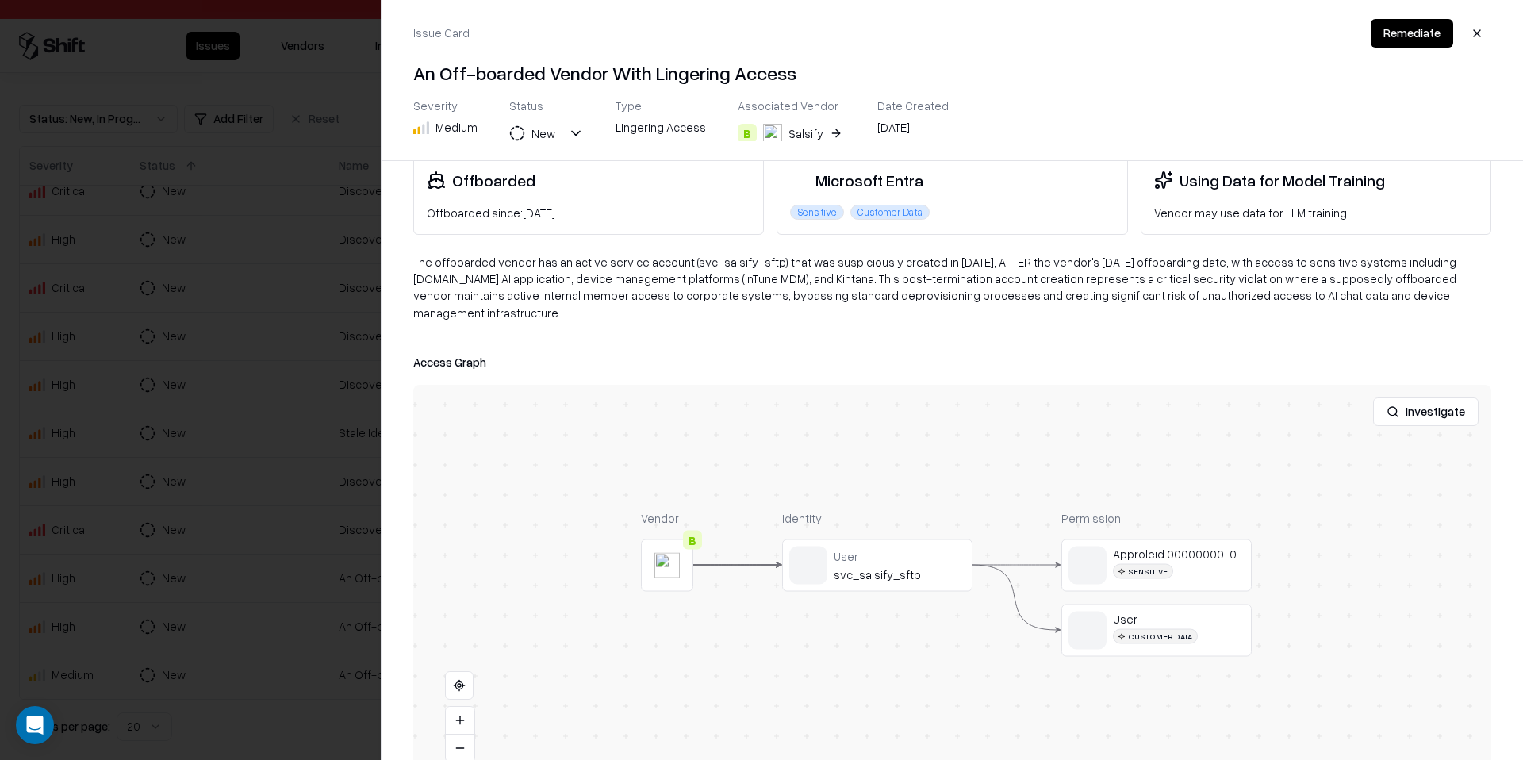
scroll to position [105, 0]
